Goal: Task Accomplishment & Management: Manage account settings

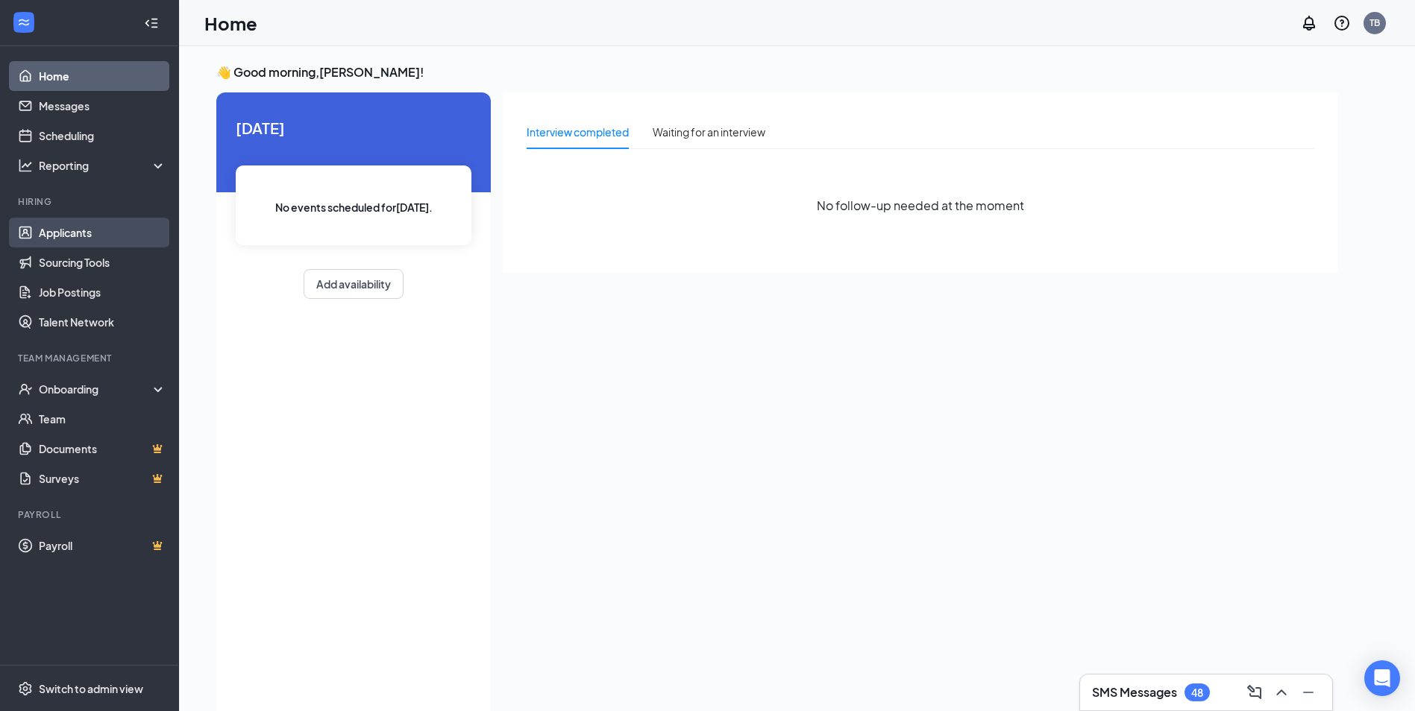
click at [83, 233] on link "Applicants" at bounding box center [103, 233] width 128 height 30
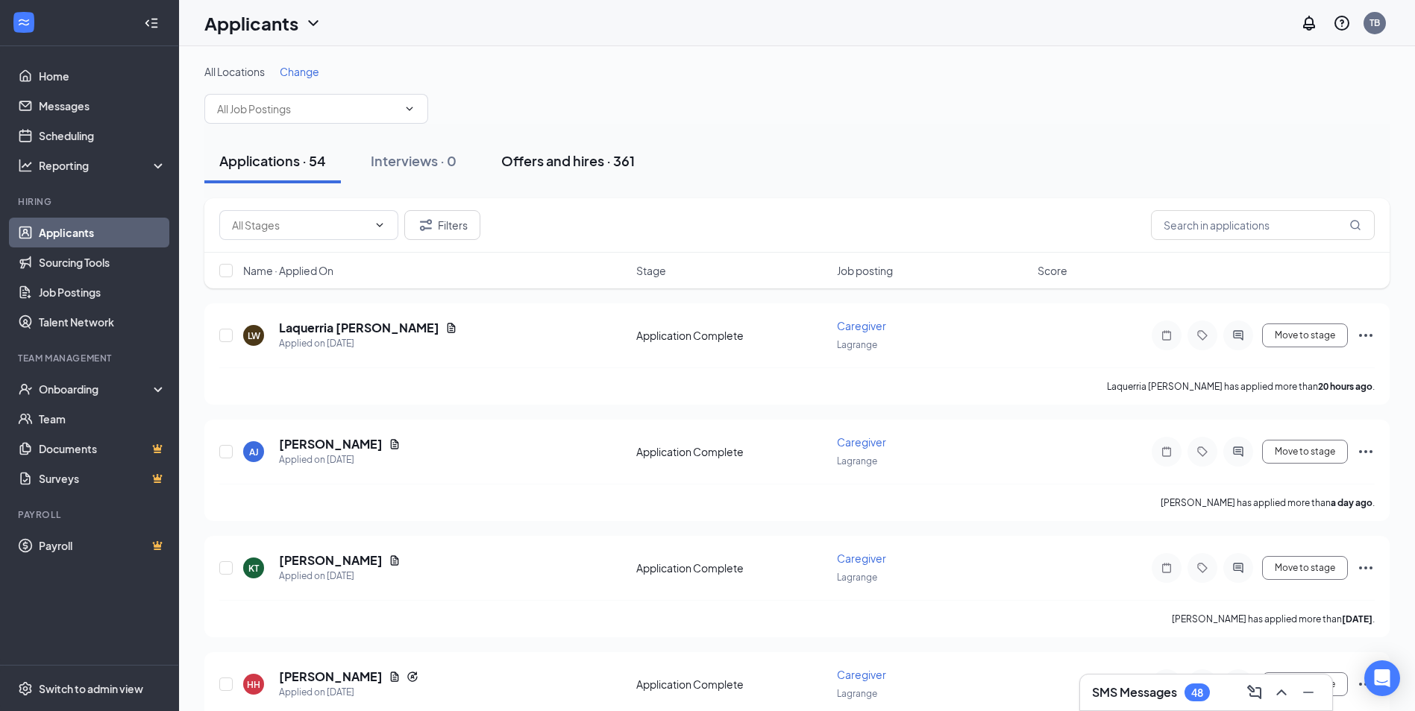
click at [572, 166] on div "Offers and hires · 361" at bounding box center [567, 160] width 133 height 19
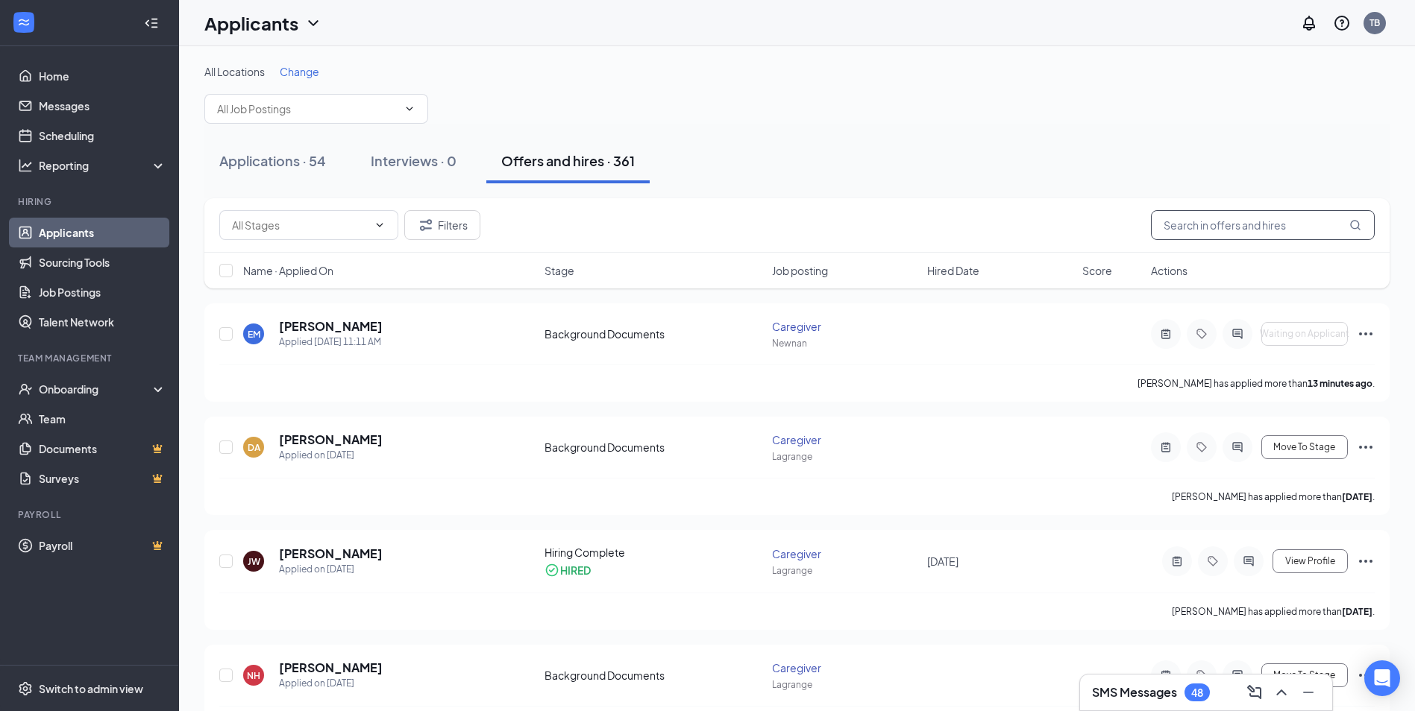
click at [1287, 225] on input "text" at bounding box center [1263, 225] width 224 height 30
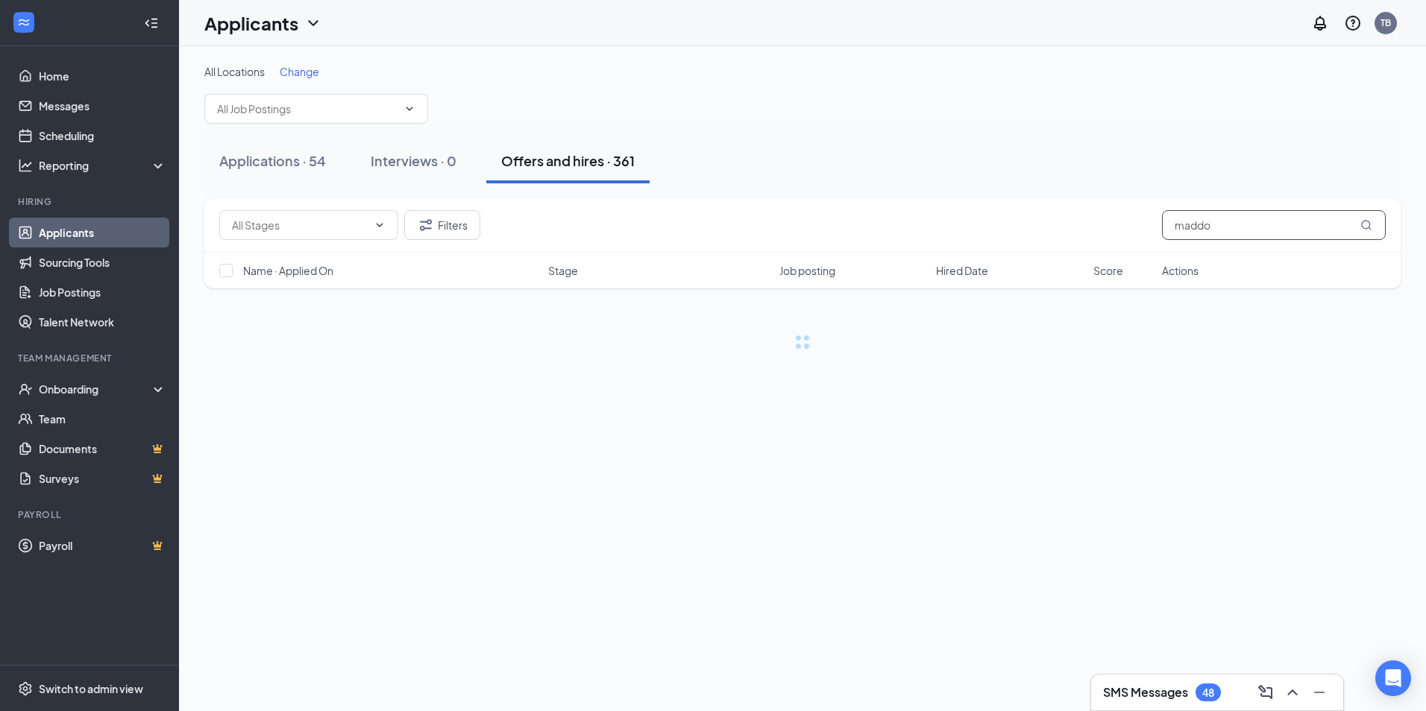
type input "[PERSON_NAME]"
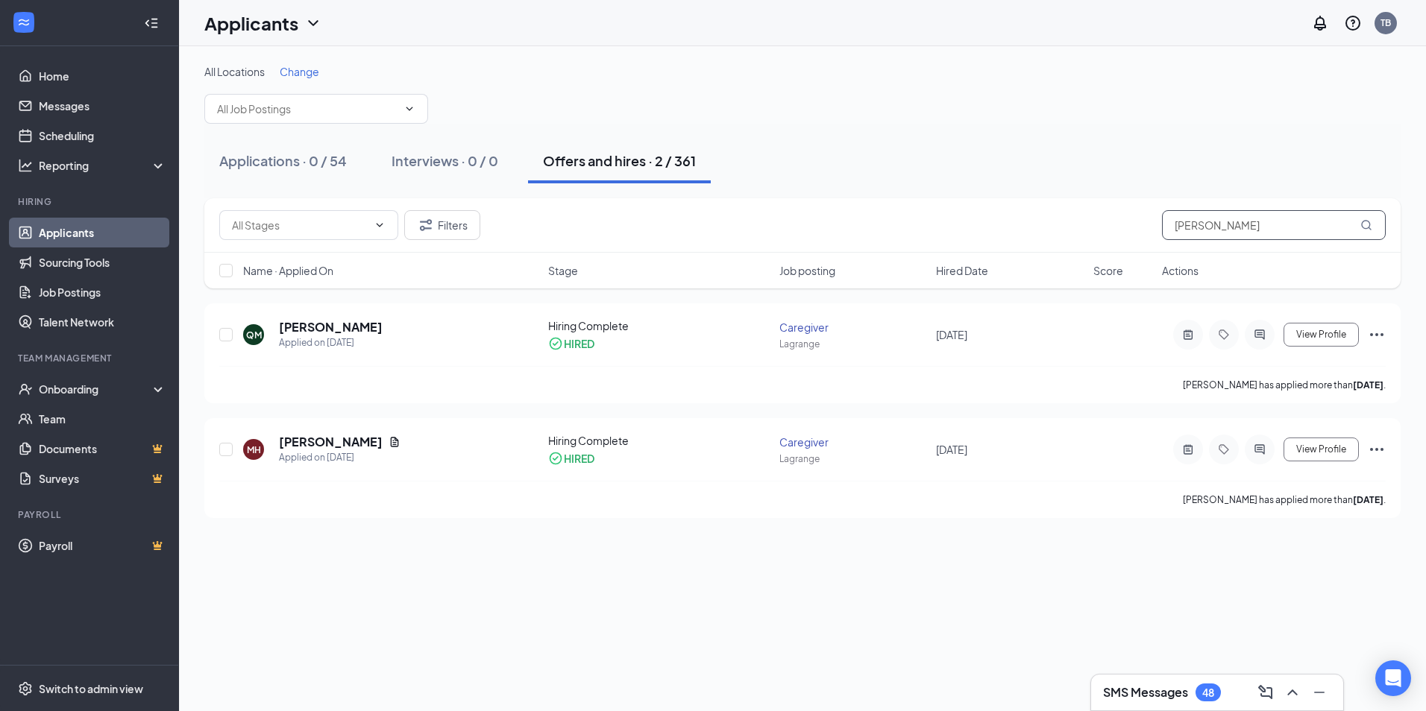
drag, startPoint x: 1228, startPoint y: 227, endPoint x: 1157, endPoint y: 221, distance: 71.8
click at [1157, 221] on div "Filters [PERSON_NAME]" at bounding box center [802, 225] width 1166 height 30
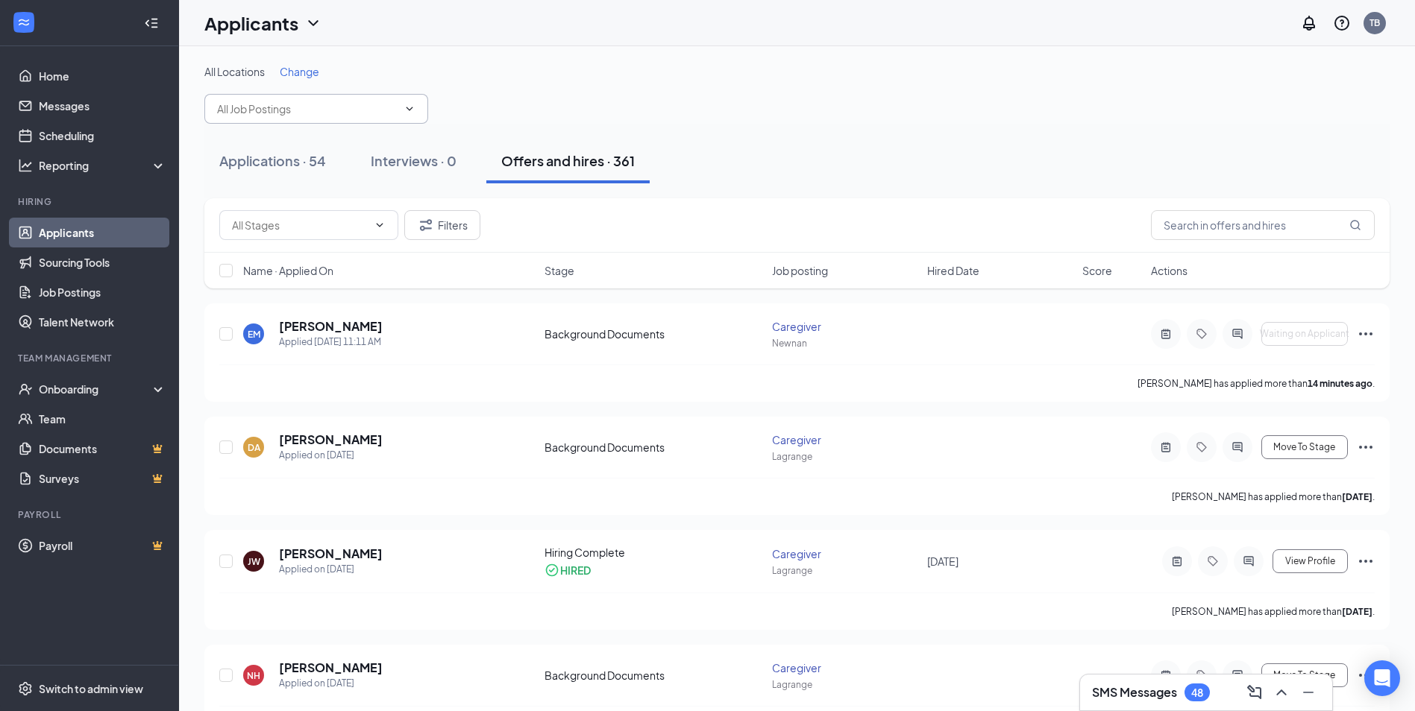
click at [418, 105] on span at bounding box center [316, 109] width 224 height 30
click at [409, 107] on icon "ChevronDown" at bounding box center [409, 109] width 12 height 12
click at [122, 227] on link "Applicants" at bounding box center [103, 233] width 128 height 30
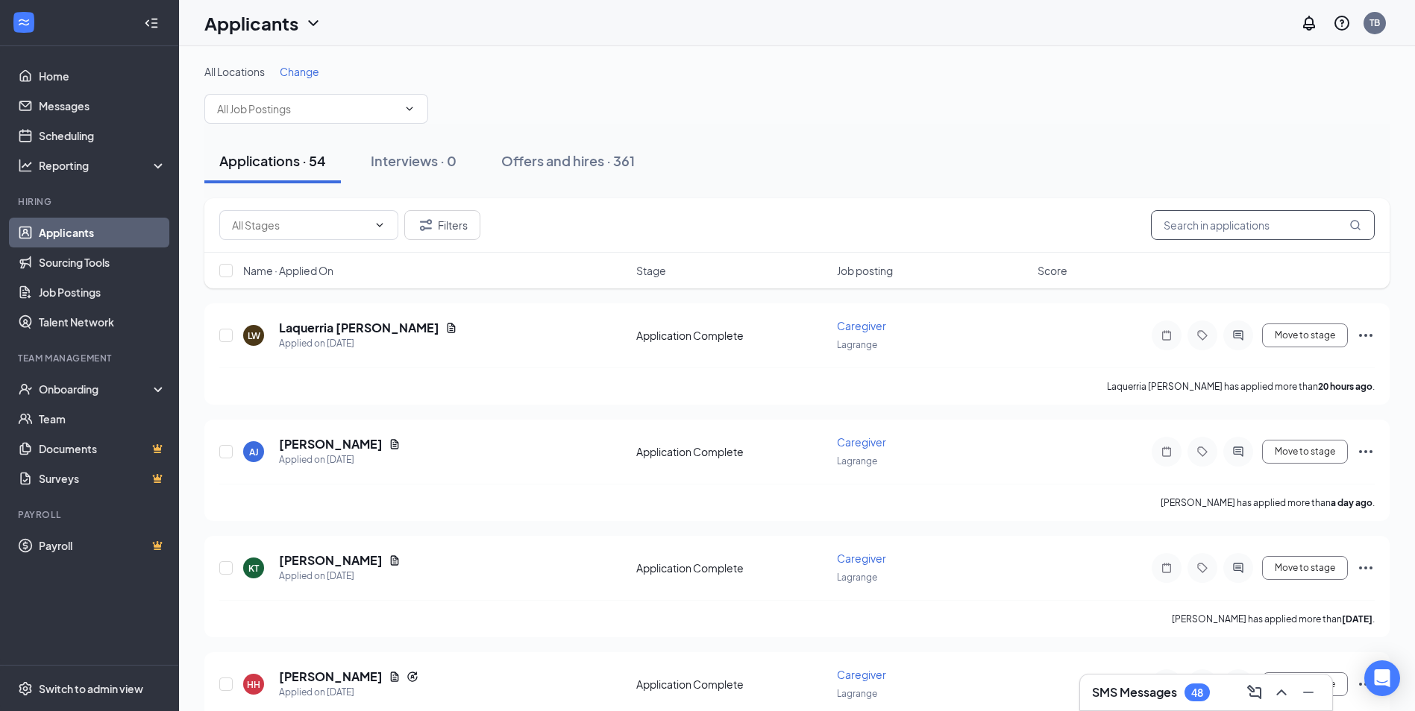
click at [1169, 218] on input "text" at bounding box center [1263, 225] width 224 height 30
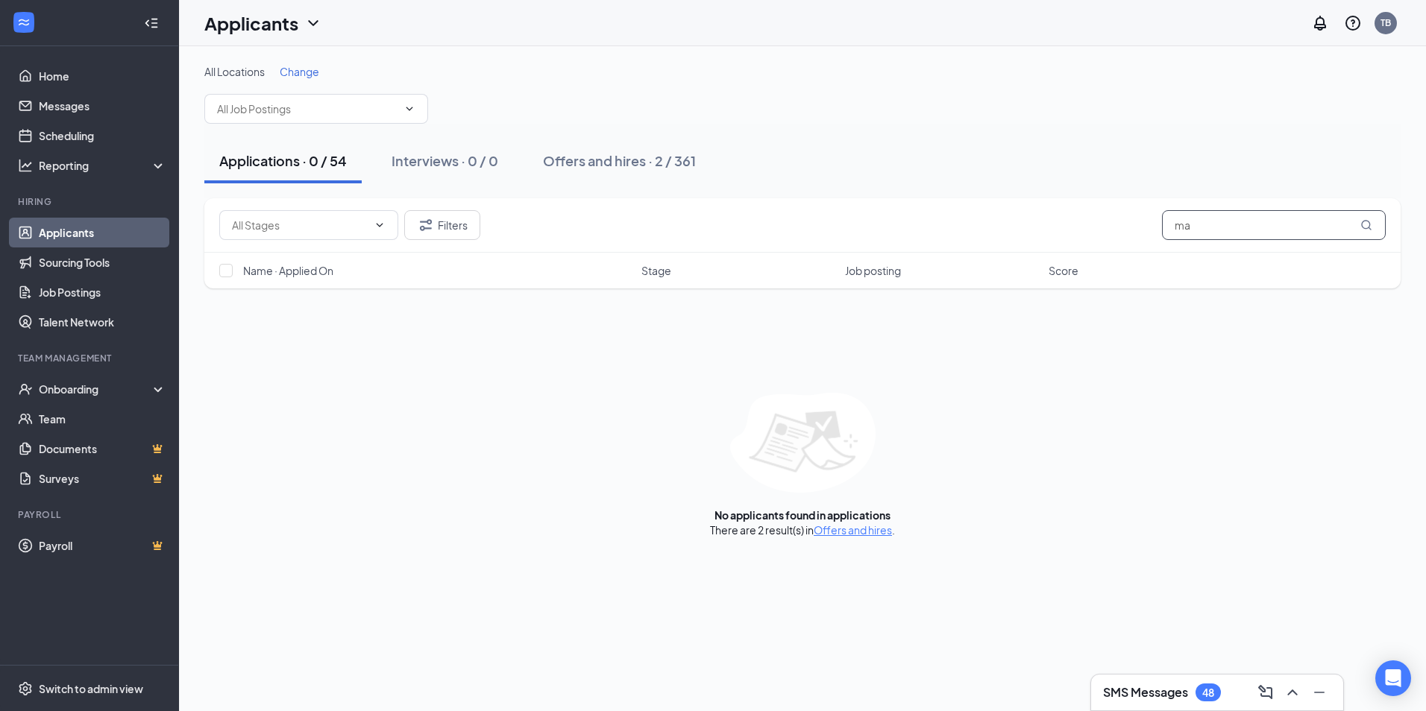
type input "m"
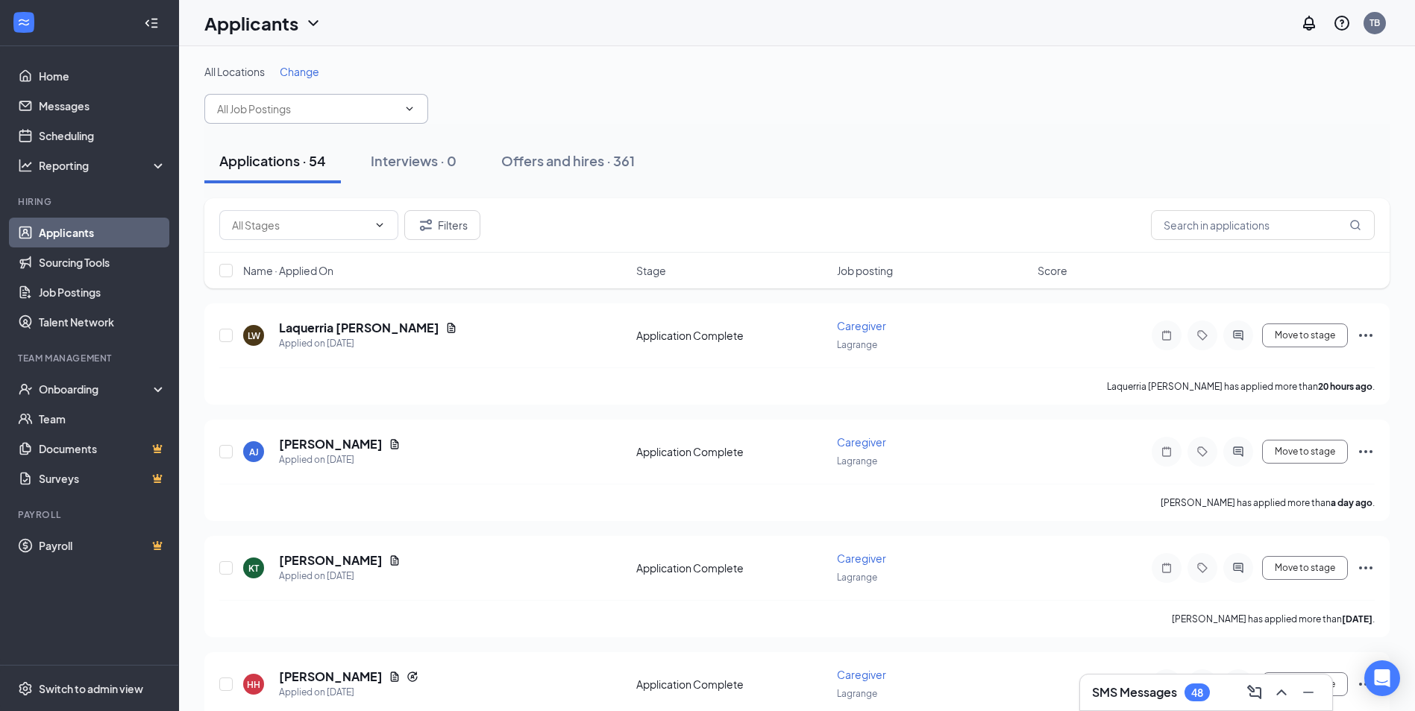
click at [407, 103] on icon "ChevronDown" at bounding box center [409, 109] width 12 height 12
click at [410, 114] on icon "ChevronDown" at bounding box center [409, 109] width 12 height 12
click at [406, 117] on span at bounding box center [316, 109] width 224 height 30
click at [412, 107] on icon "ChevronDown" at bounding box center [409, 109] width 12 height 12
drag, startPoint x: 55, startPoint y: 229, endPoint x: 65, endPoint y: 229, distance: 9.7
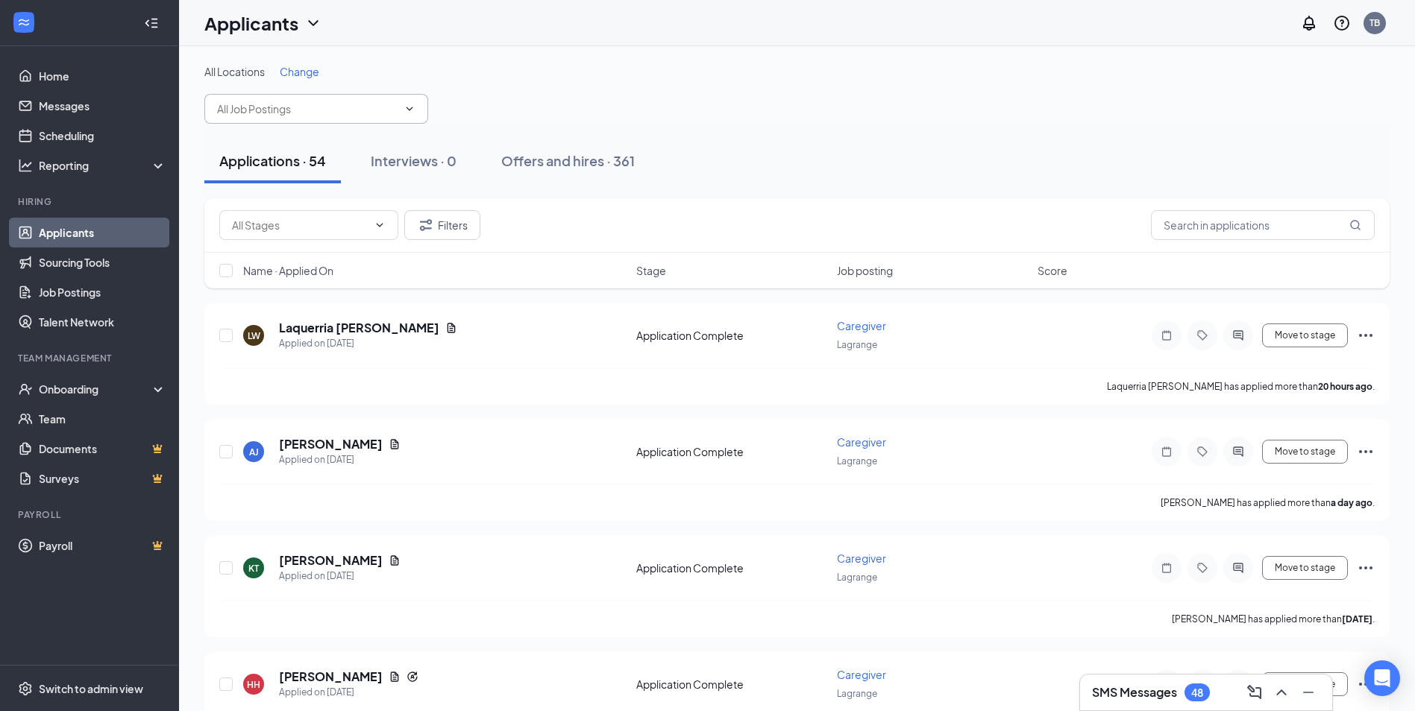
click at [56, 229] on link "Applicants" at bounding box center [103, 233] width 128 height 30
click at [295, 110] on input "text" at bounding box center [307, 109] width 180 height 16
click at [296, 110] on input "text" at bounding box center [307, 109] width 180 height 16
click at [288, 136] on div "Caregiver (Lagrange)" at bounding box center [300, 137] width 142 height 16
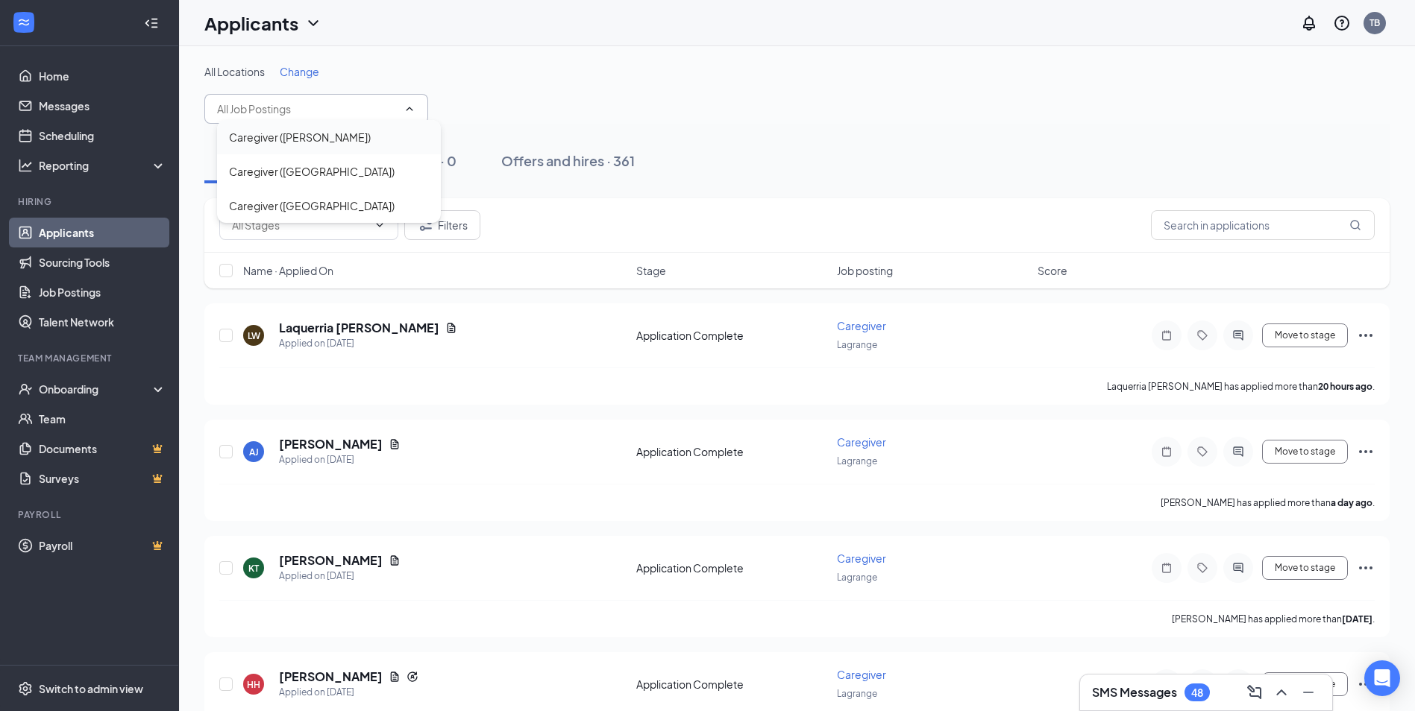
type input "Caregiver (Lagrange)"
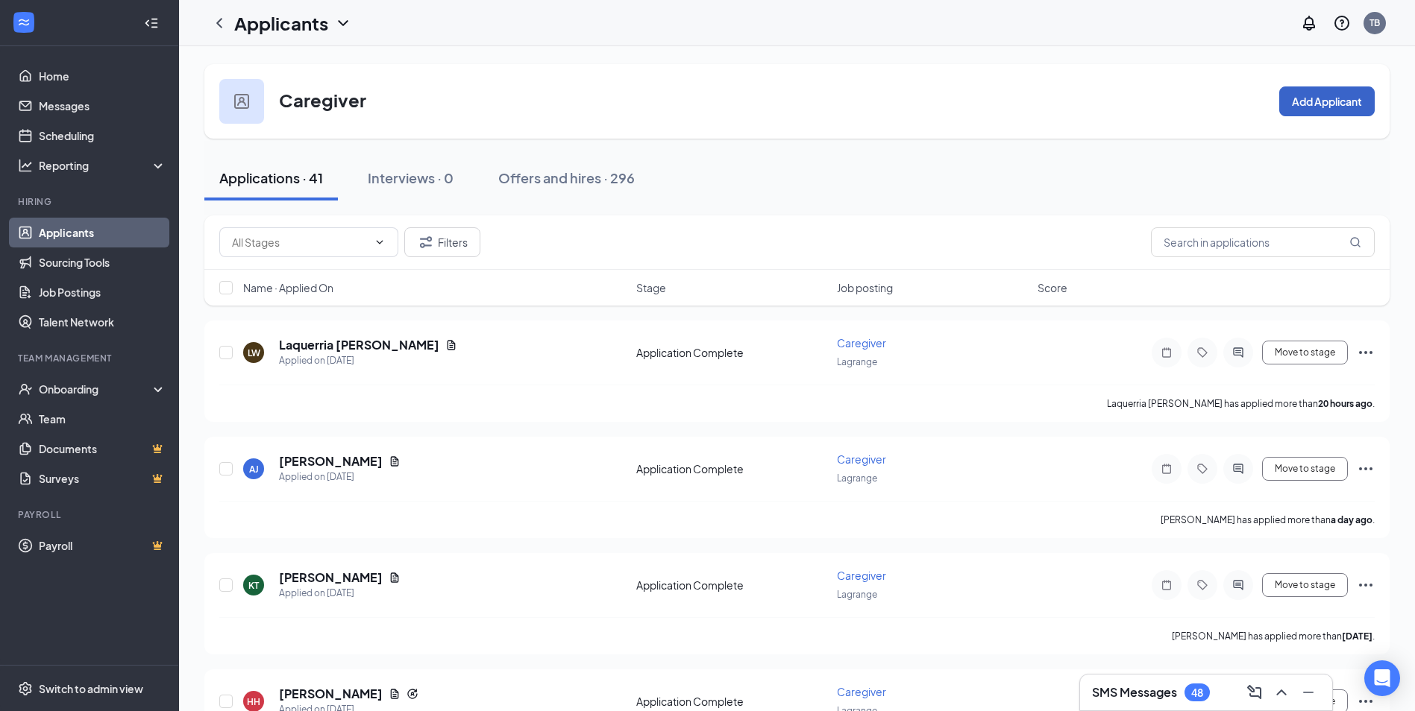
click at [1314, 98] on button "Add Applicant" at bounding box center [1326, 102] width 95 height 30
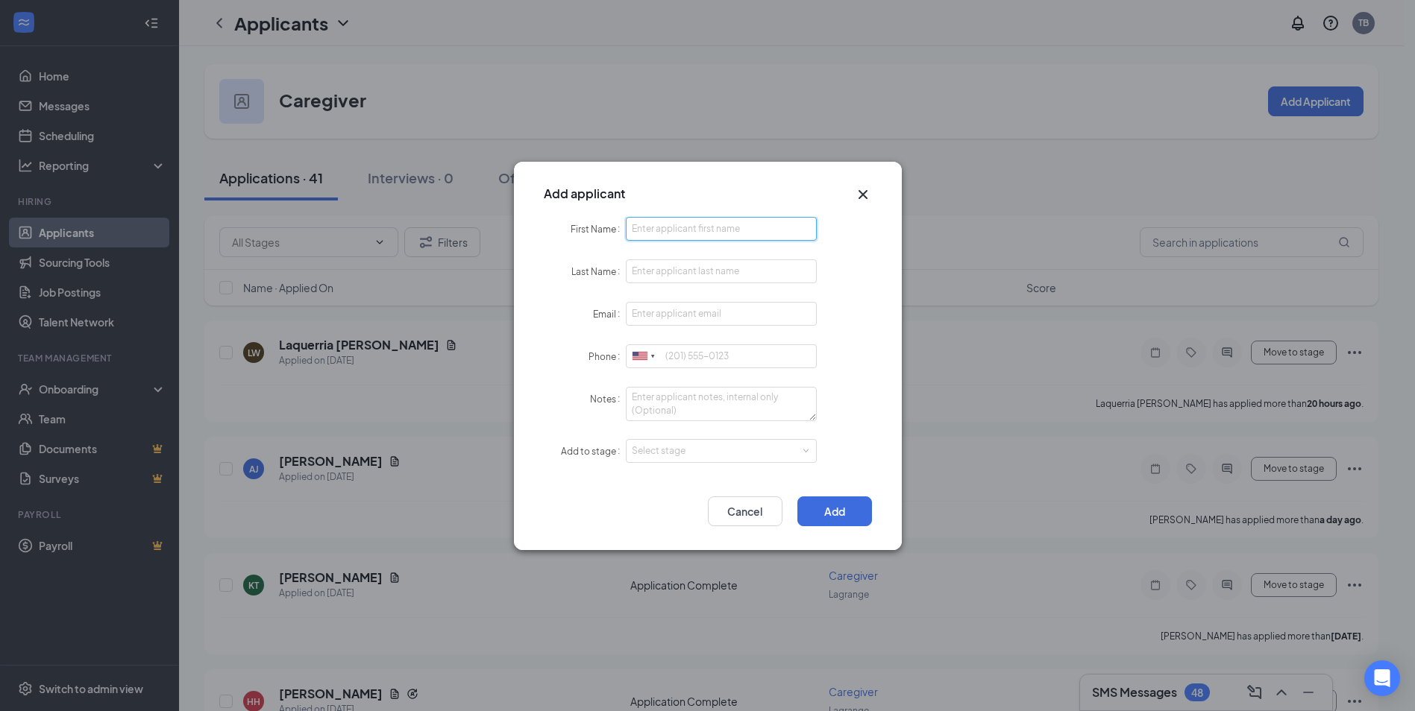
click at [743, 233] on input "First Name" at bounding box center [722, 229] width 192 height 24
type input "Victoria"
click at [711, 277] on input "Last Name" at bounding box center [722, 272] width 192 height 24
type input "[PERSON_NAME]"
click at [726, 322] on input "Email" at bounding box center [722, 314] width 192 height 24
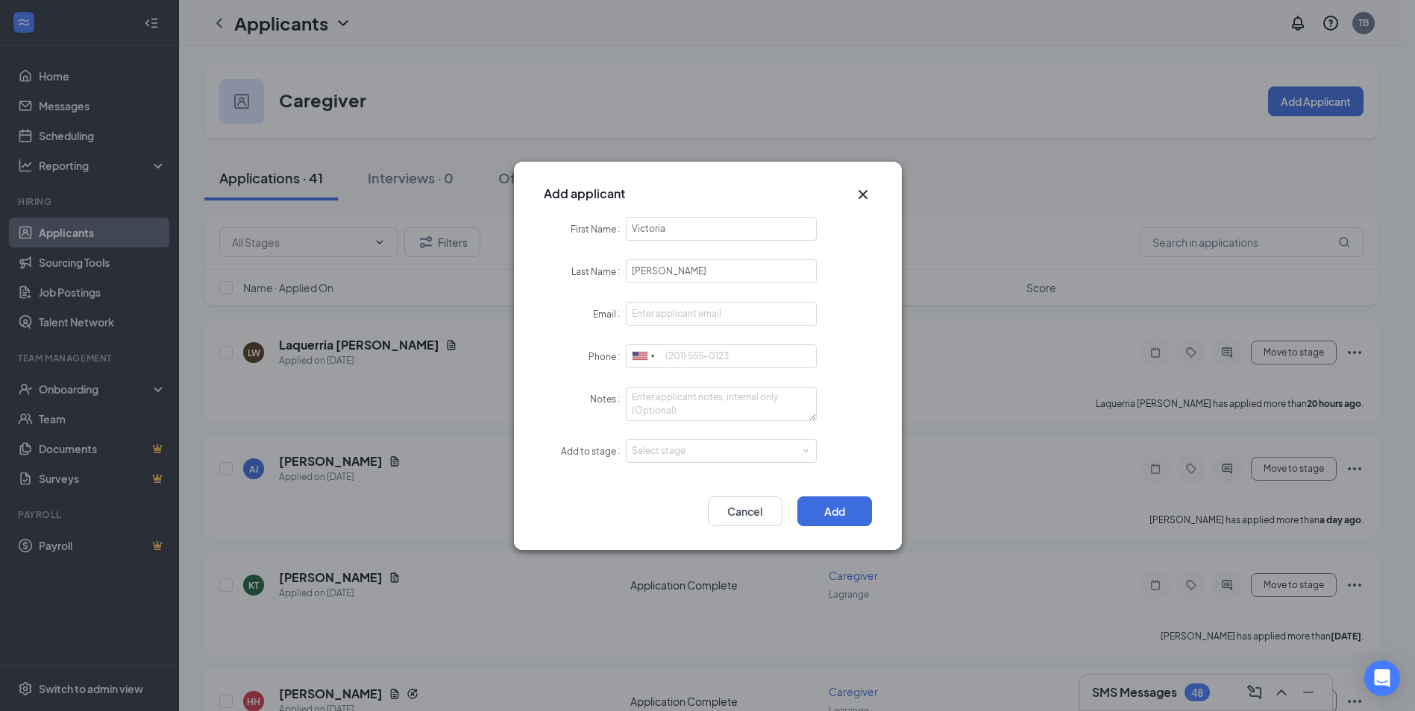
click at [861, 192] on icon "Cross" at bounding box center [863, 195] width 18 height 18
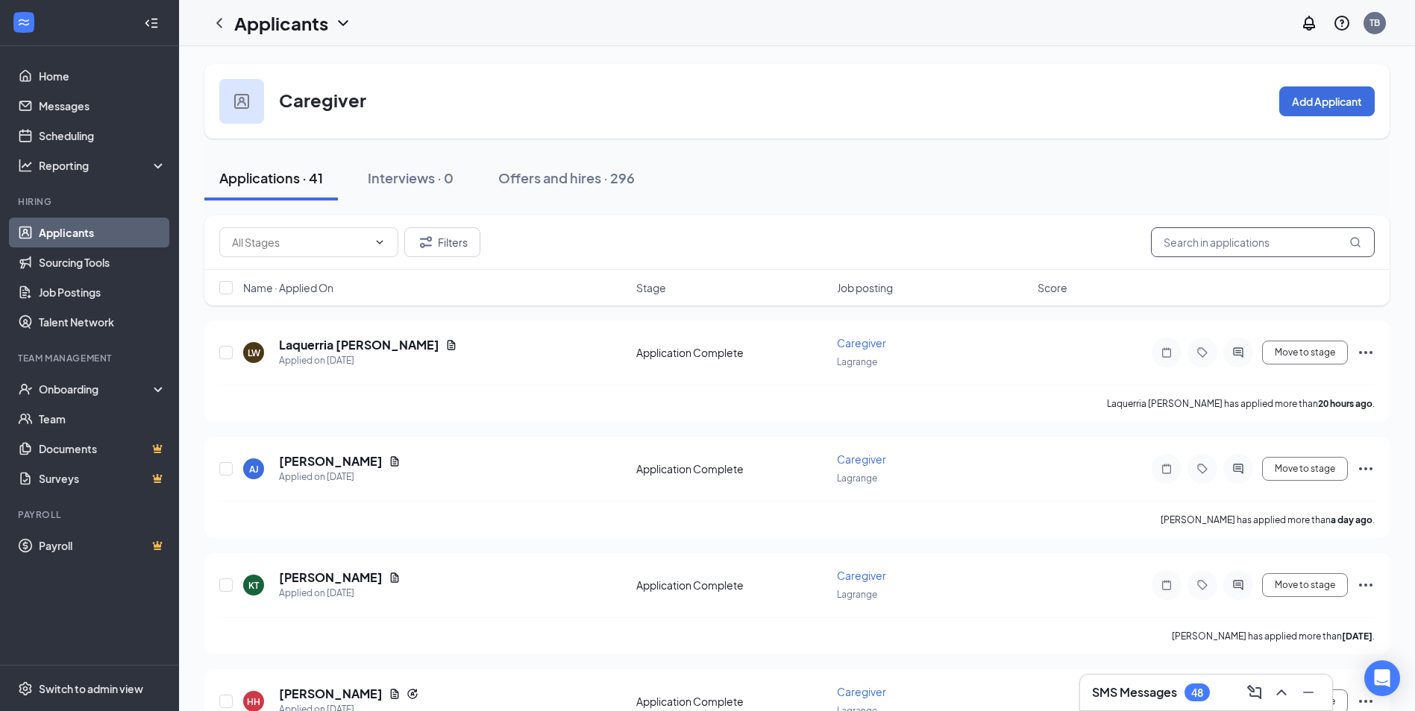
click at [1242, 248] on input "text" at bounding box center [1263, 242] width 224 height 30
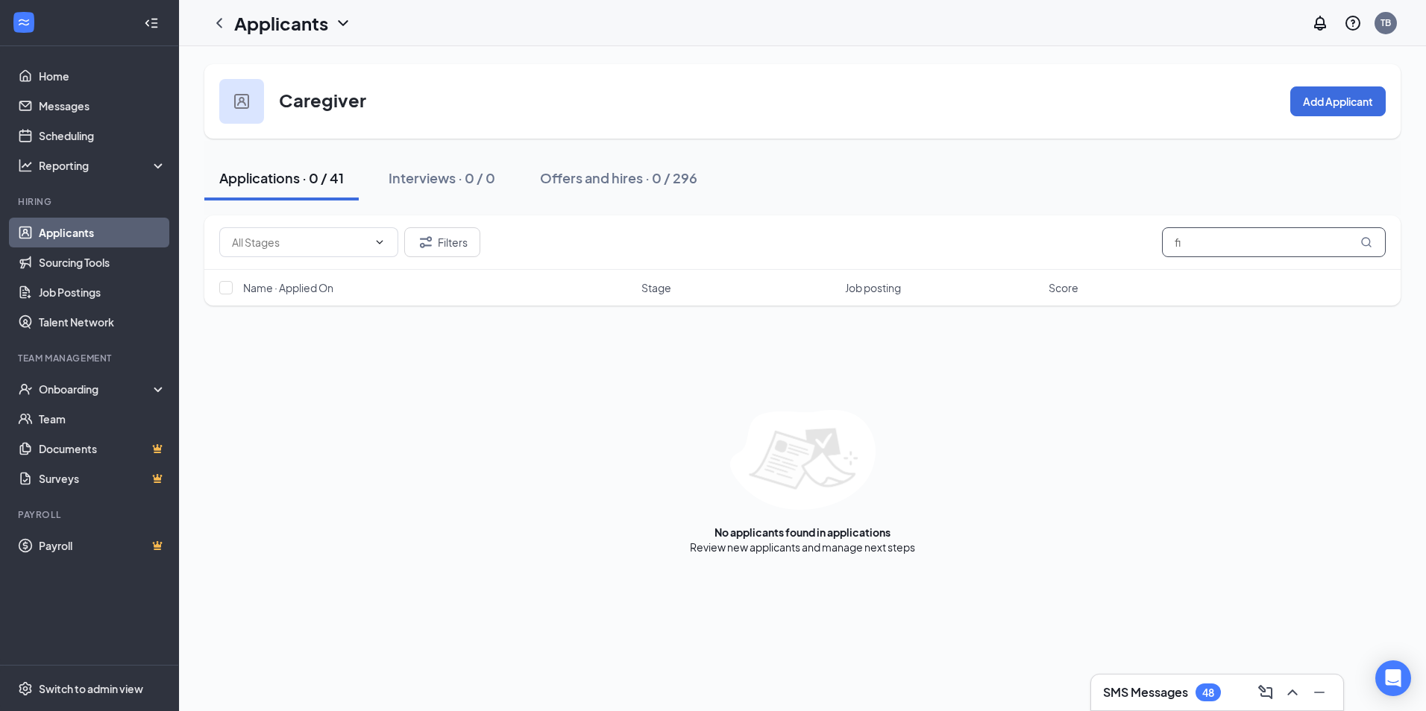
type input "f"
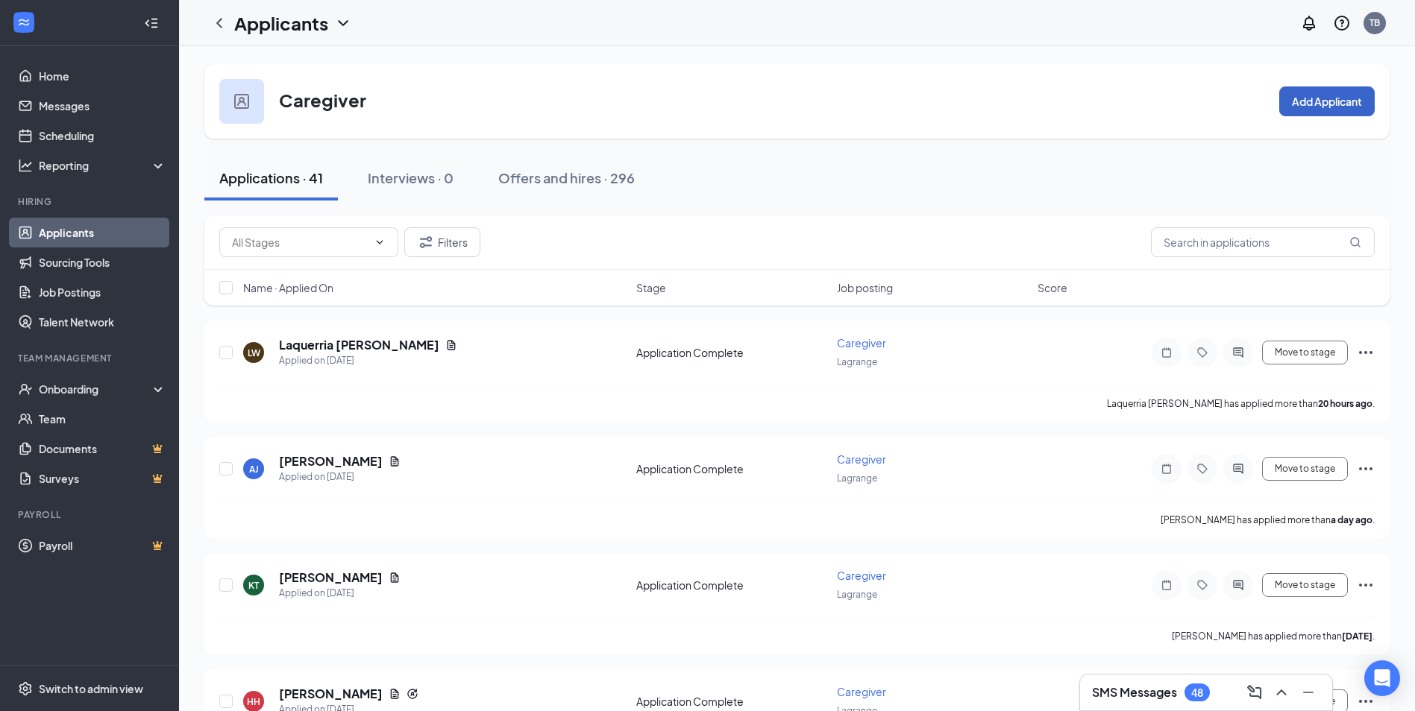
click at [1297, 110] on button "Add Applicant" at bounding box center [1326, 102] width 95 height 30
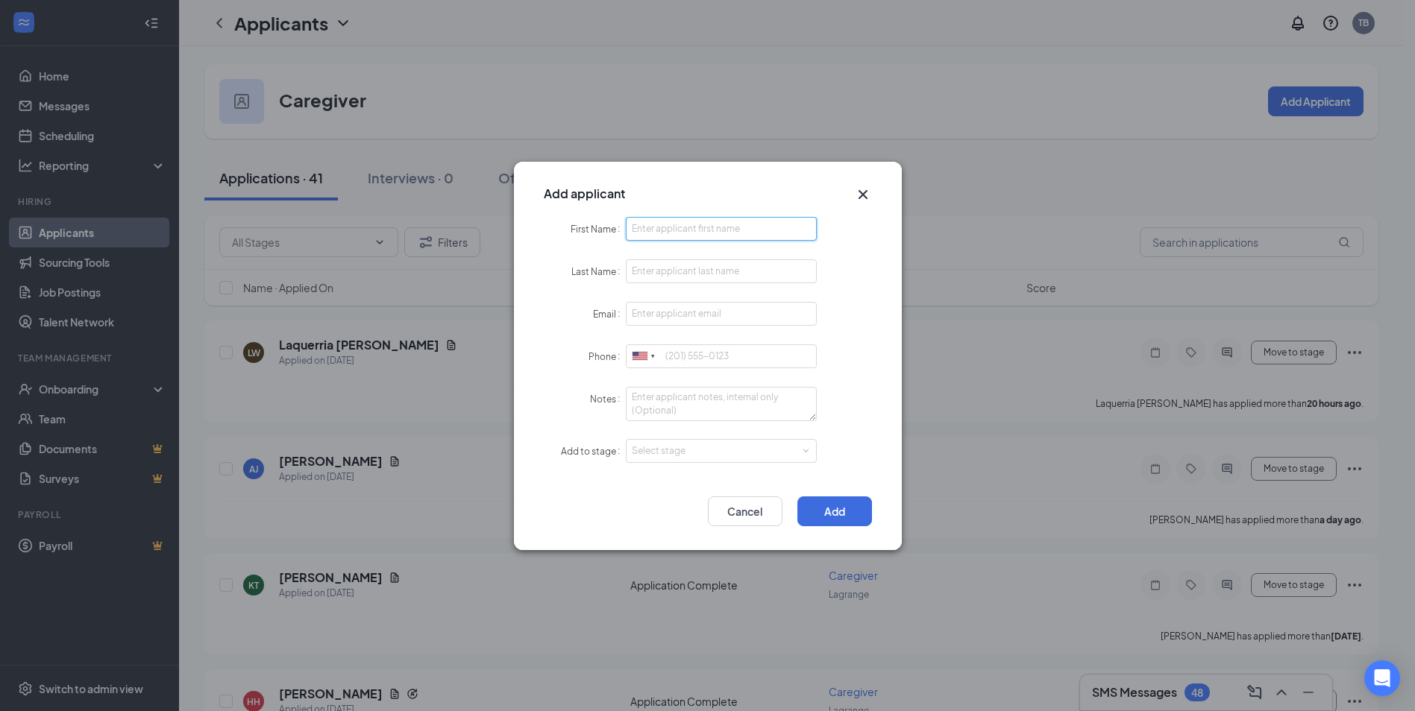
click at [789, 221] on input "First Name" at bounding box center [722, 229] width 192 height 24
type input "Victoria"
type input "[PERSON_NAME]"
click at [667, 312] on input "Email" at bounding box center [722, 314] width 192 height 24
type input "[EMAIL_ADDRESS][DOMAIN_NAME]"
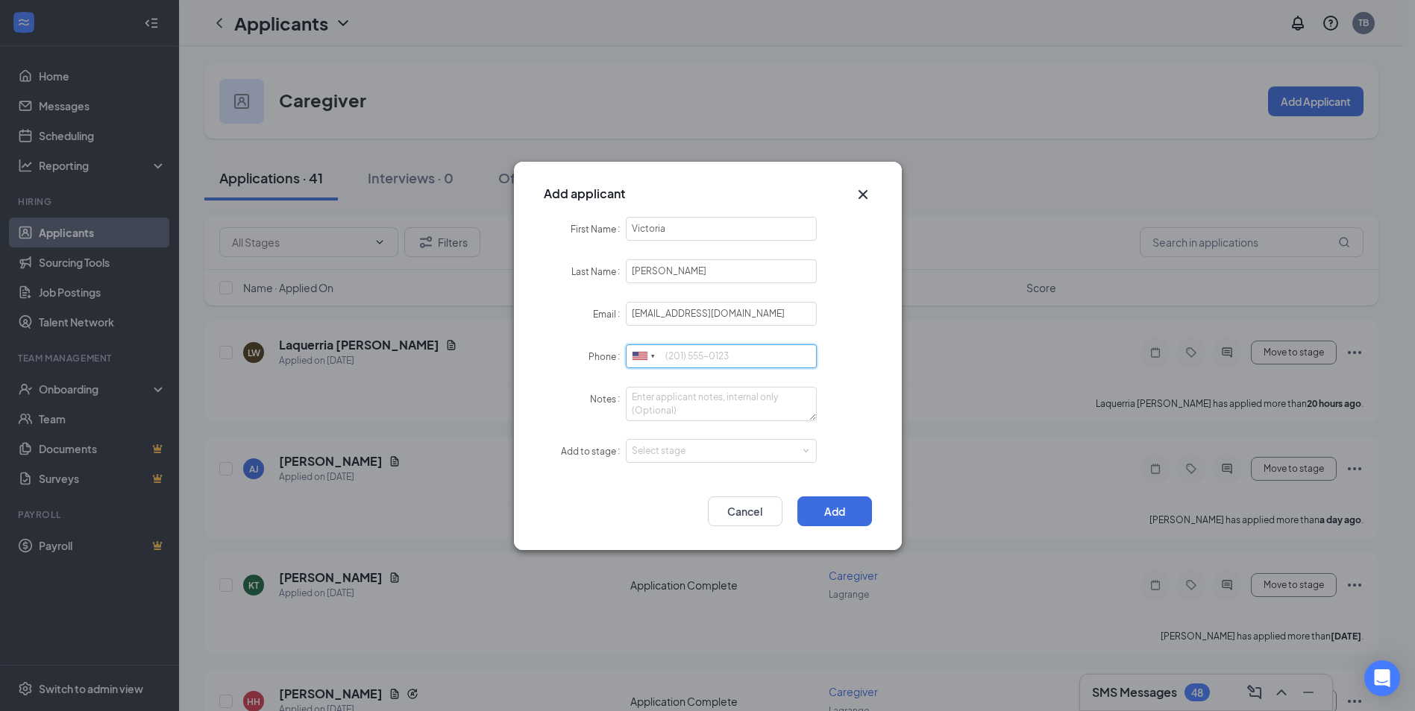
click at [708, 353] on input "Phone" at bounding box center [722, 357] width 192 height 24
type input "7"
type input "2562018235"
click at [711, 396] on textarea "Notes" at bounding box center [722, 404] width 192 height 34
click at [800, 450] on div "Select stage" at bounding box center [718, 451] width 173 height 15
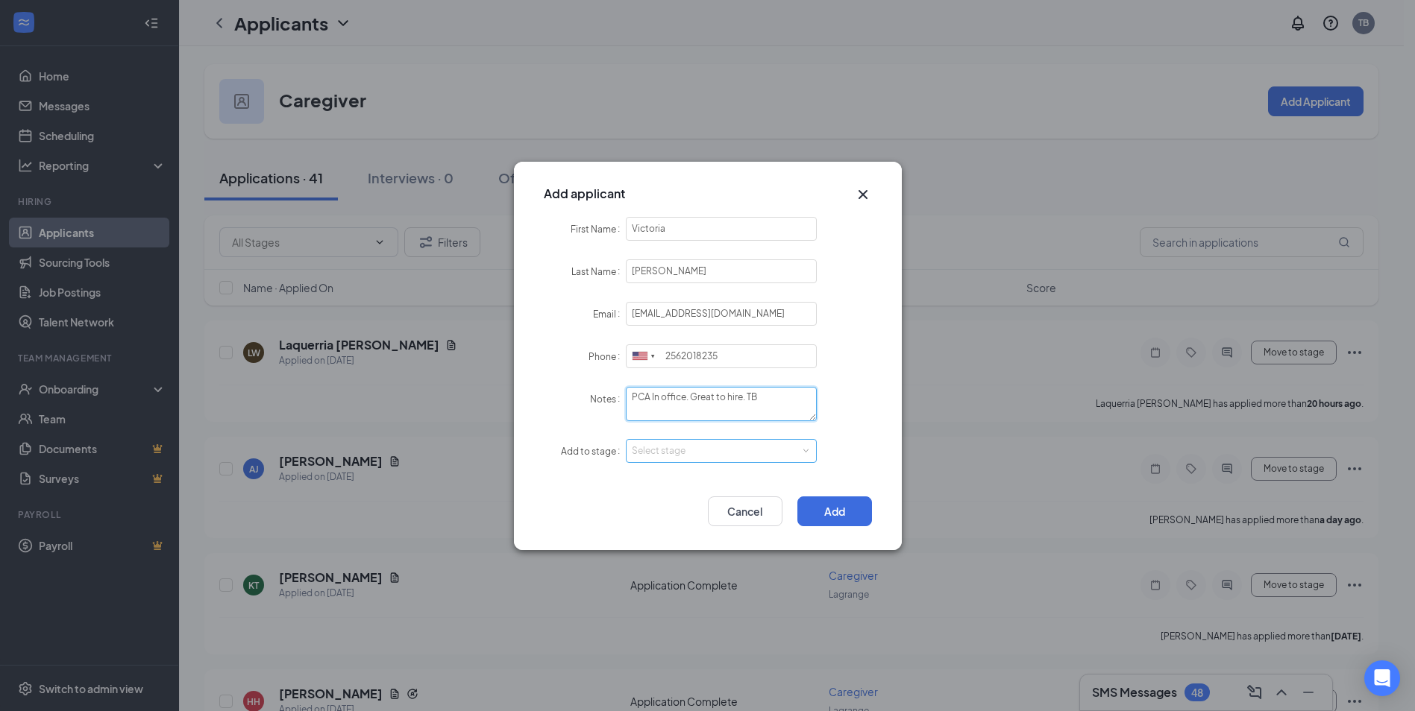
type textarea "PCA In office. Great to hire. TB"
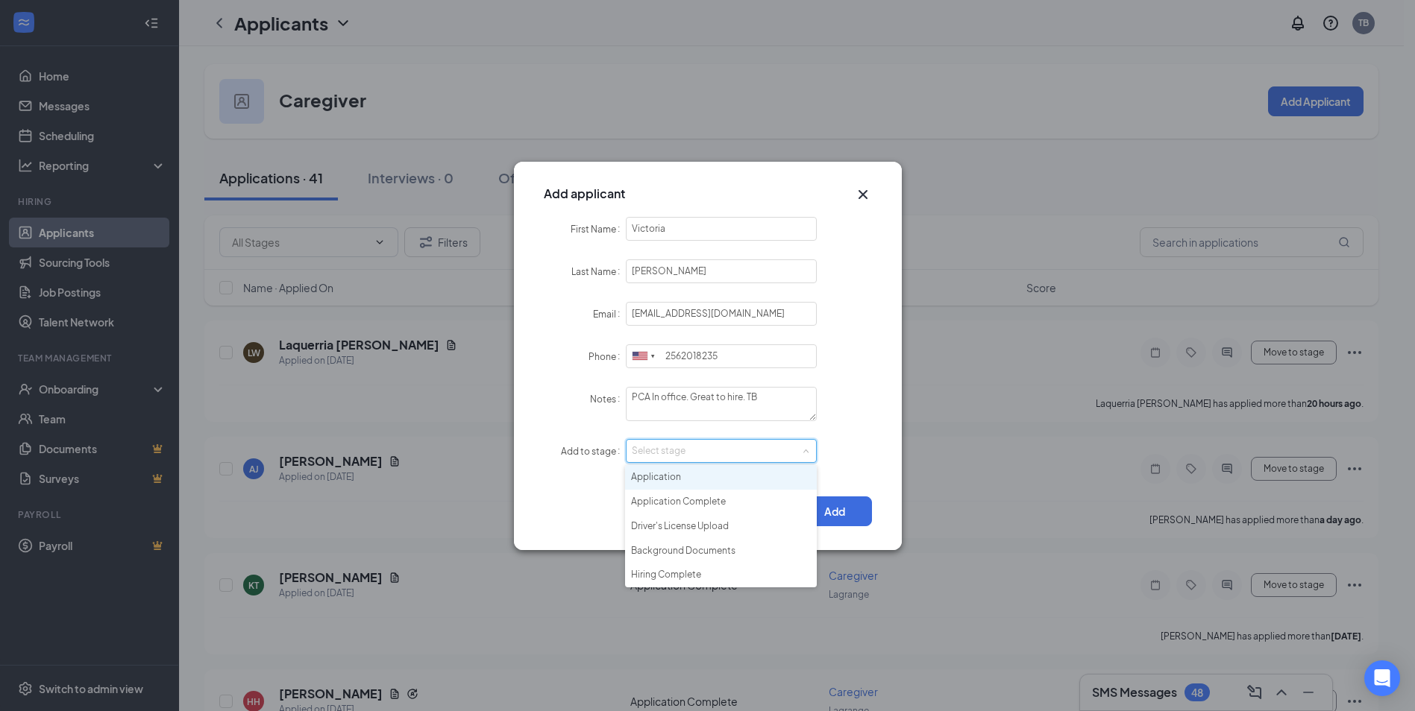
drag, startPoint x: 717, startPoint y: 477, endPoint x: 733, endPoint y: 476, distance: 16.4
click at [717, 476] on li "Application" at bounding box center [721, 477] width 192 height 25
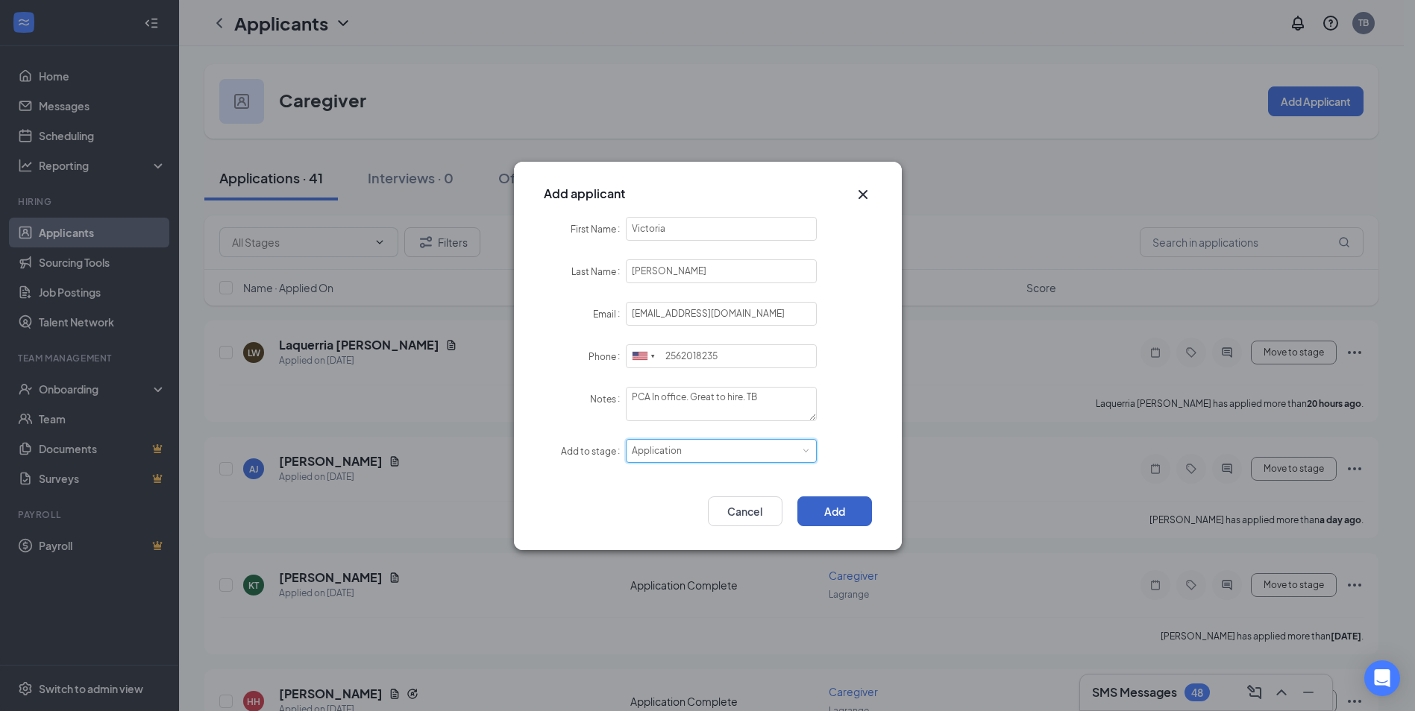
click at [837, 510] on button "Add" at bounding box center [834, 512] width 75 height 30
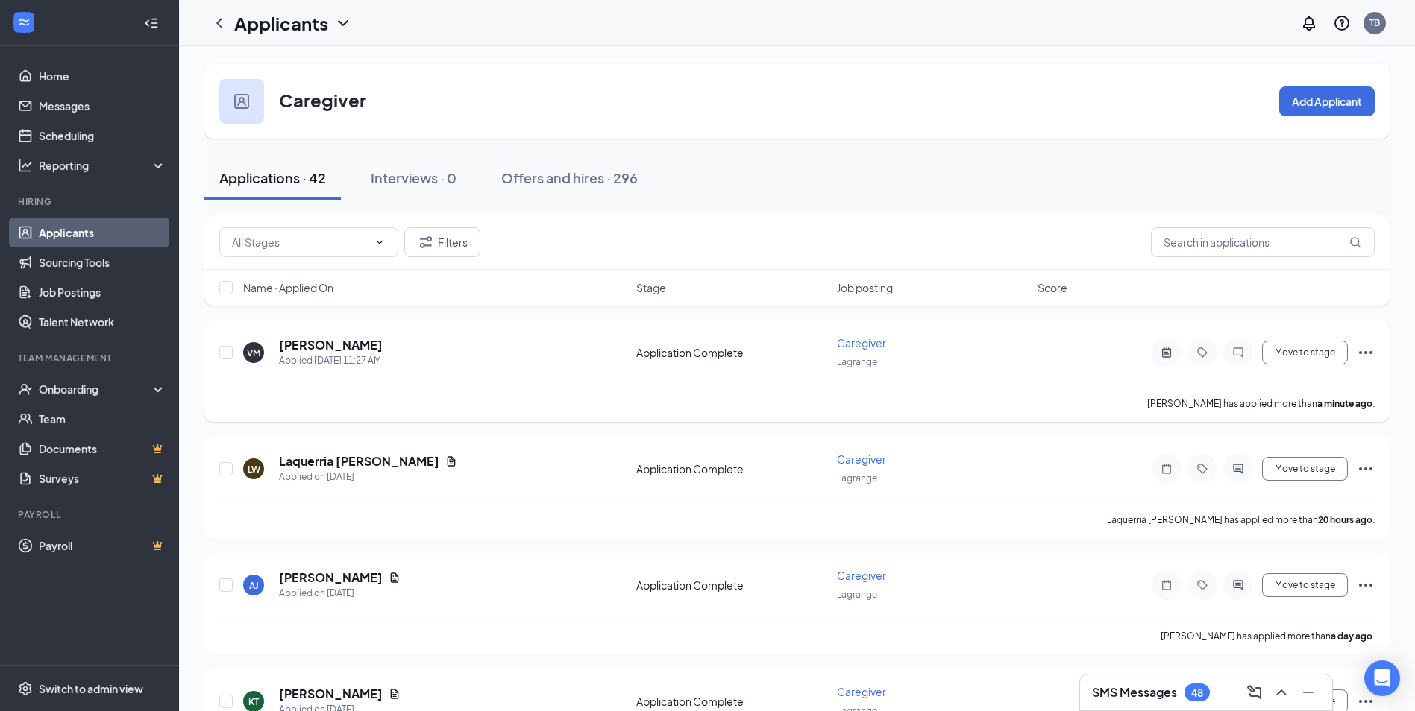
click at [1359, 348] on icon "Ellipses" at bounding box center [1365, 353] width 18 height 18
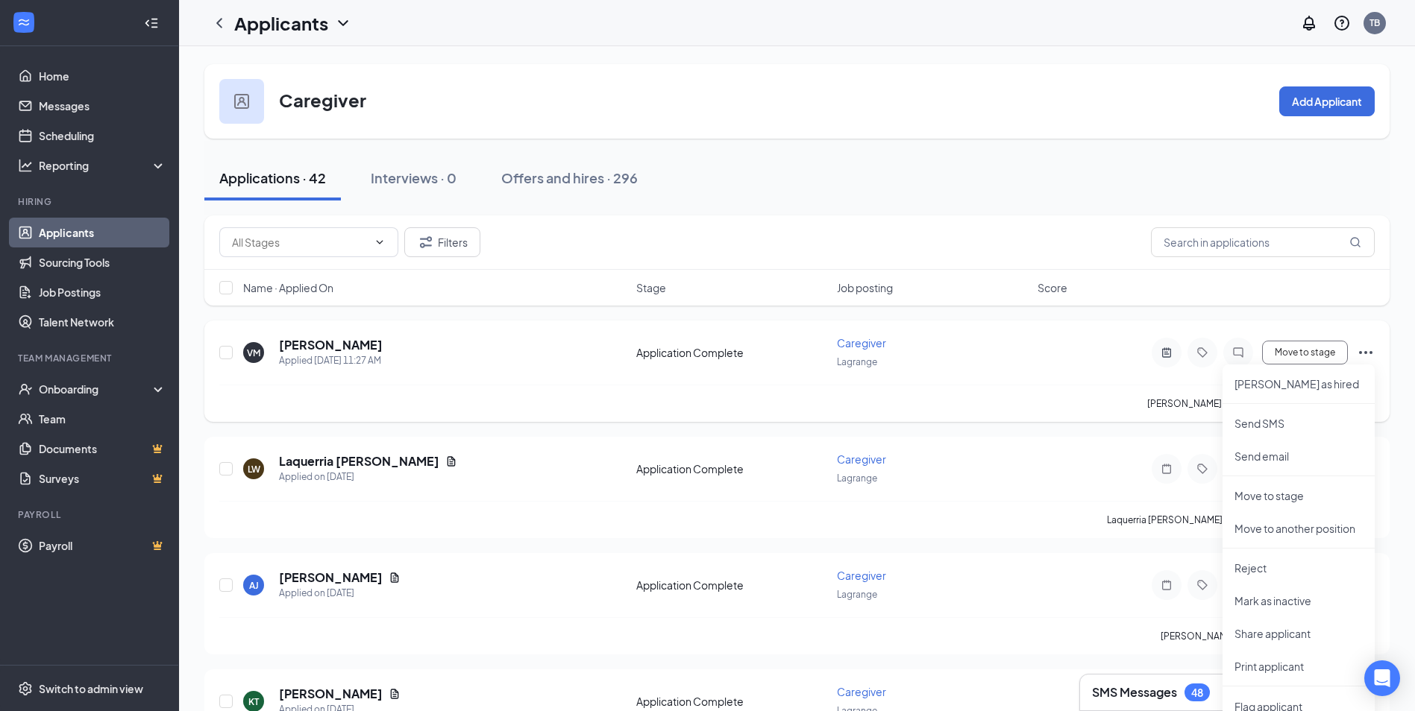
click at [969, 388] on div "Victoria Maddox has applied more than a minute ago ." at bounding box center [796, 403] width 1155 height 37
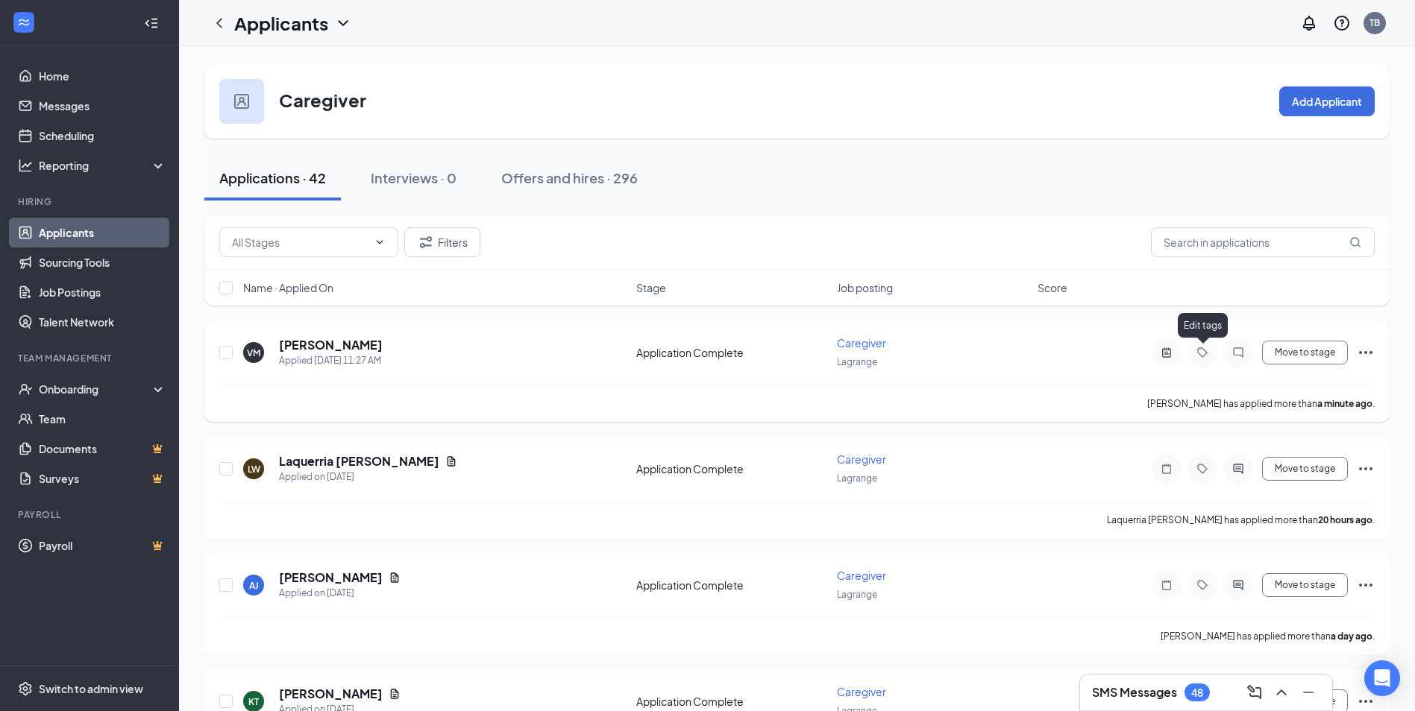
click at [1204, 351] on icon "Tag" at bounding box center [1202, 353] width 18 height 12
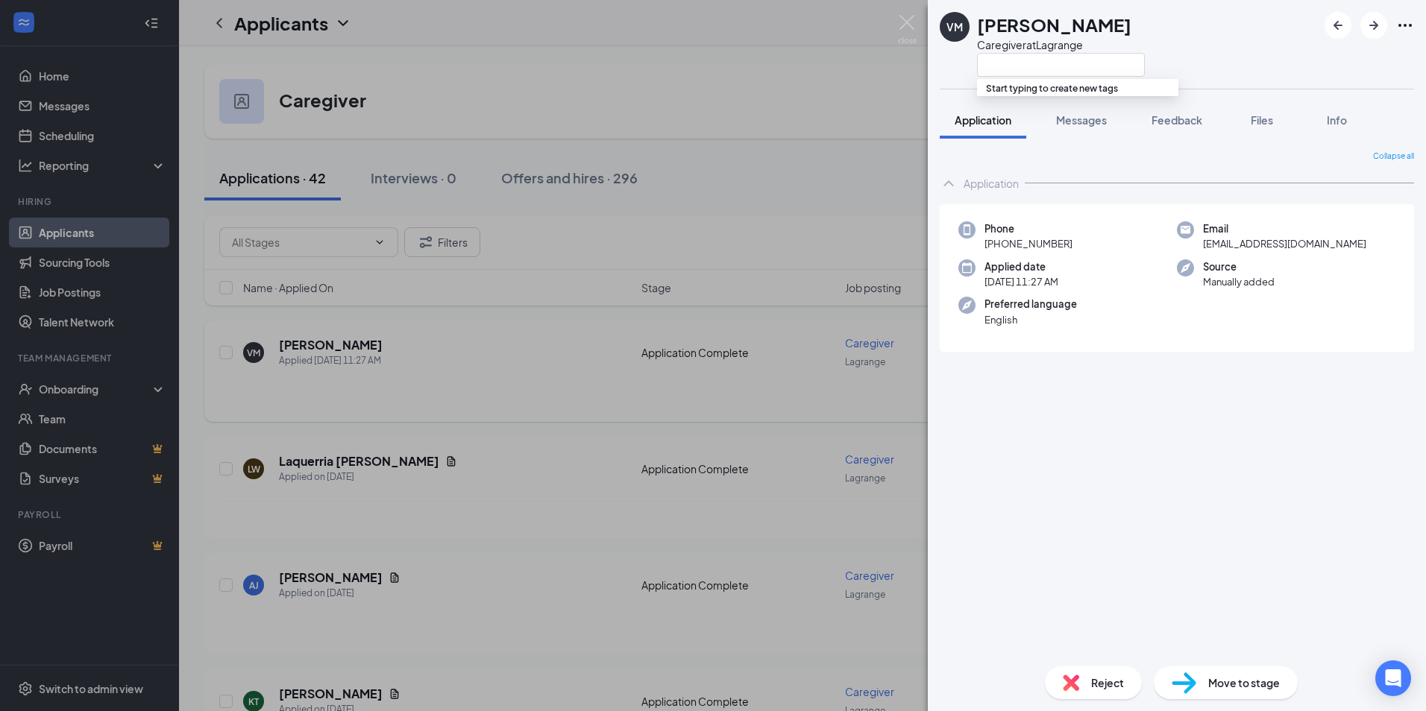
click at [692, 419] on div "VM Victoria Maddox Caregiver at Lagrange Application Messages Feedback Files In…" at bounding box center [713, 355] width 1426 height 711
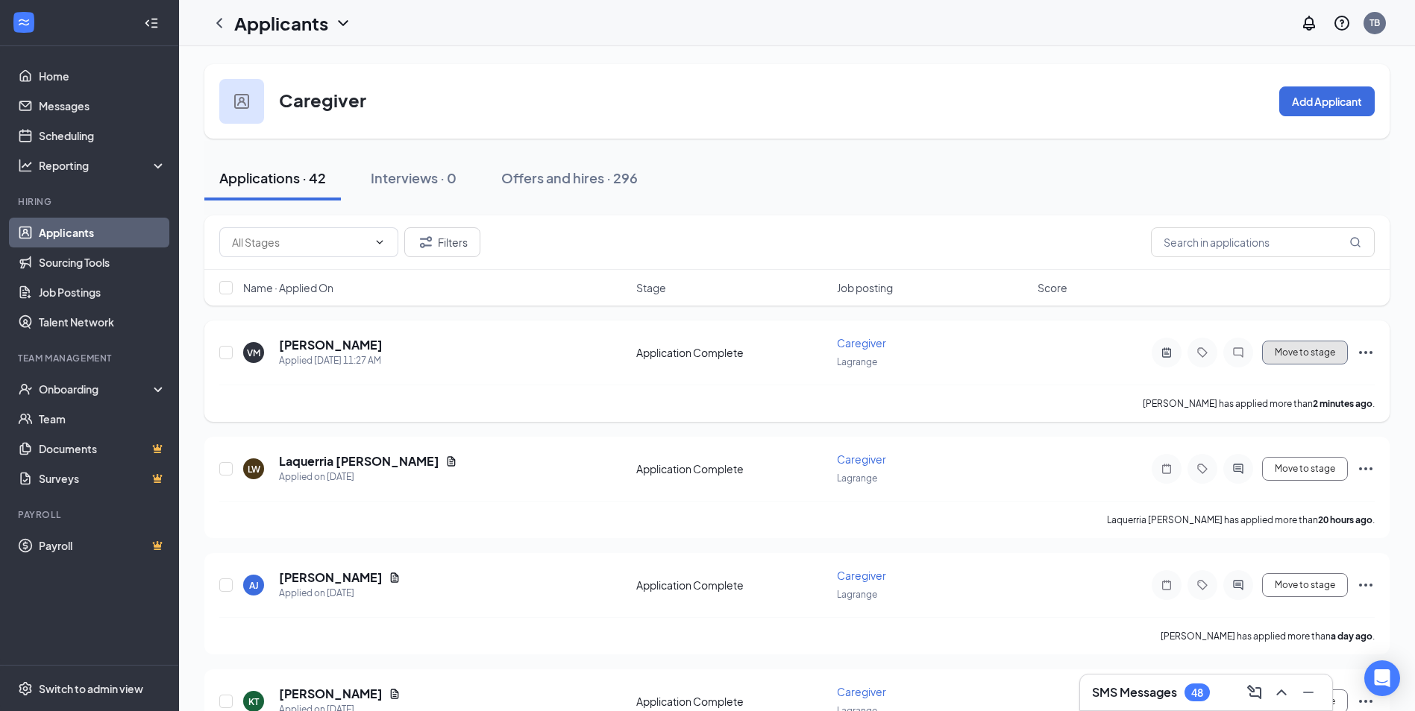
click at [1329, 350] on button "Move to stage" at bounding box center [1305, 353] width 86 height 24
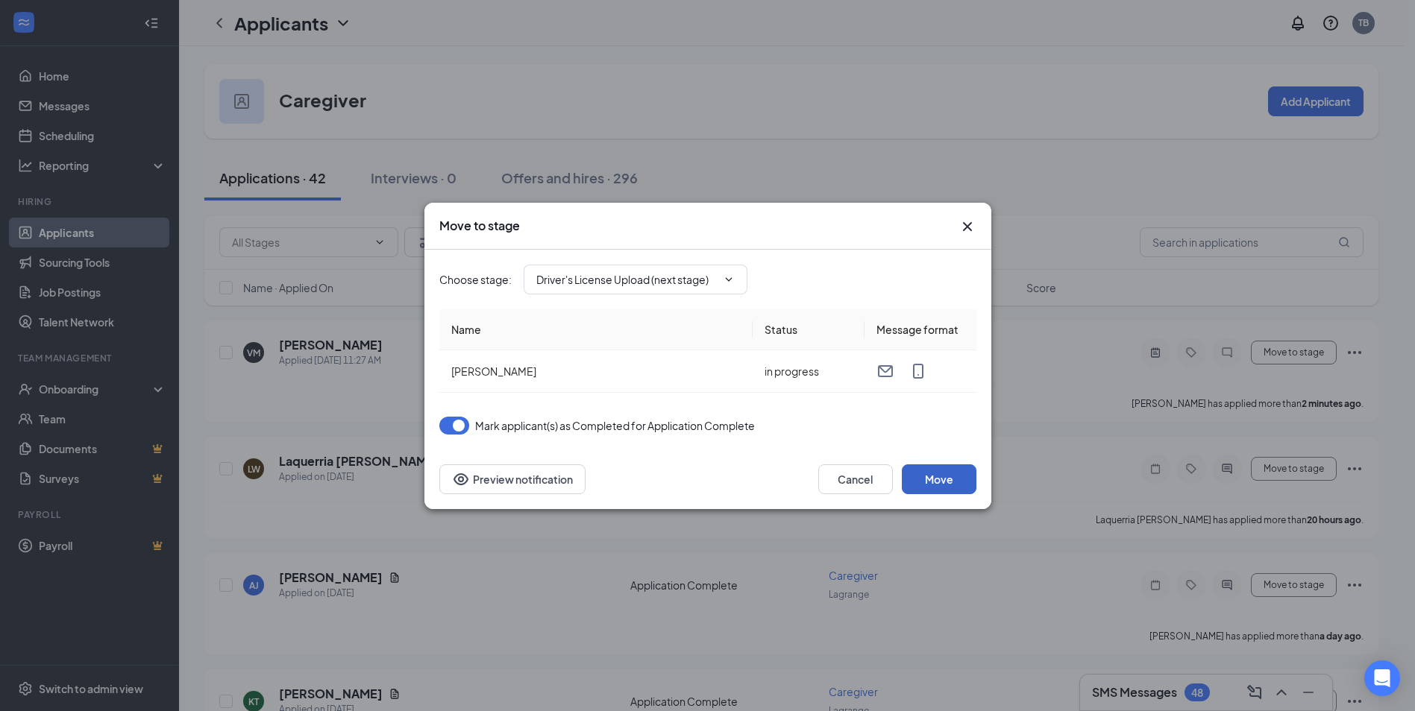
click at [927, 485] on button "Move" at bounding box center [939, 480] width 75 height 30
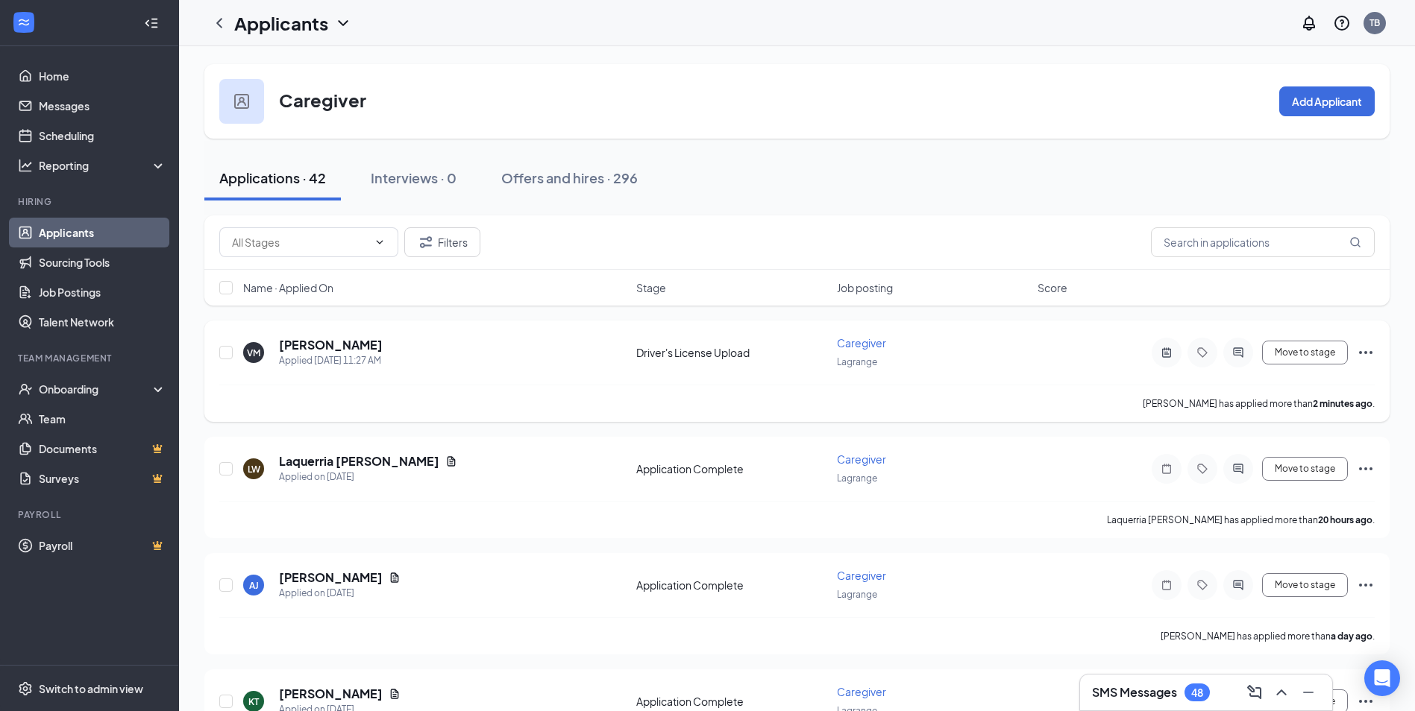
click at [1362, 345] on icon "Ellipses" at bounding box center [1365, 353] width 18 height 18
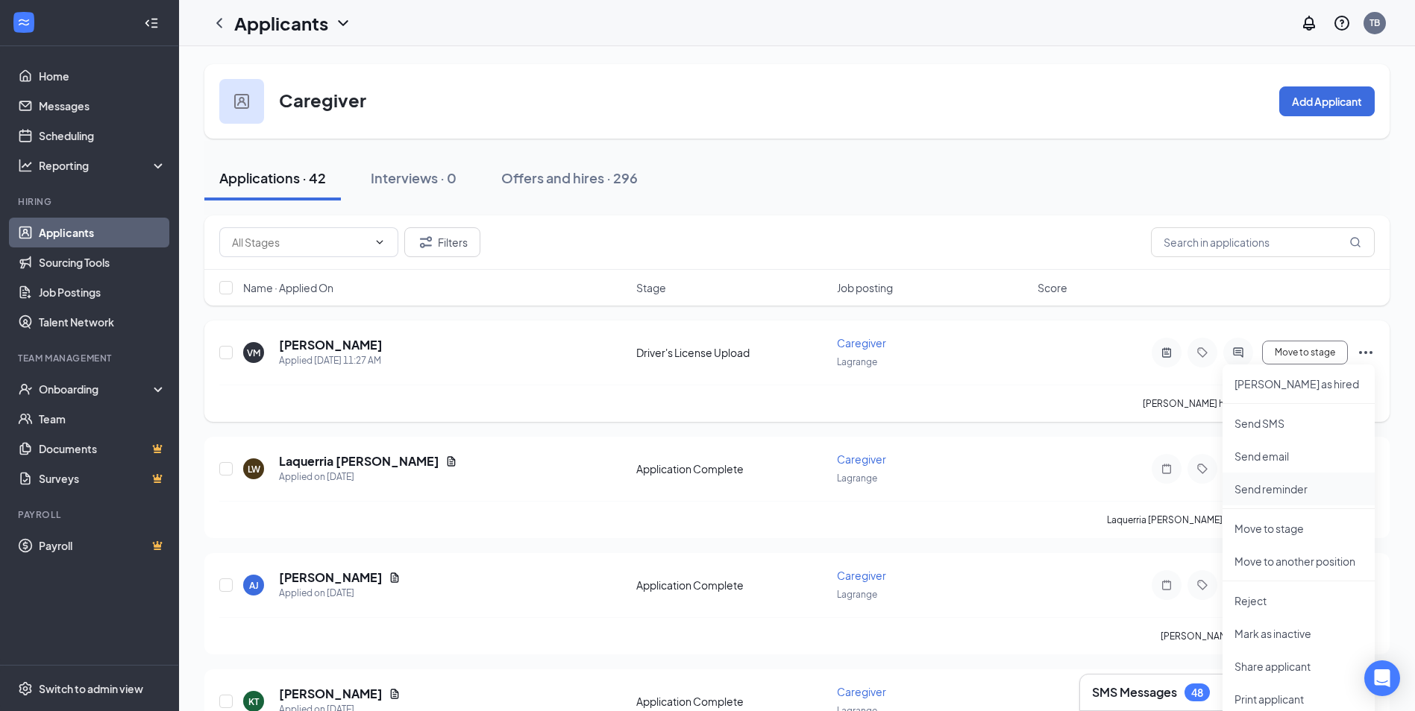
click at [1292, 492] on p "Send reminder" at bounding box center [1298, 489] width 128 height 15
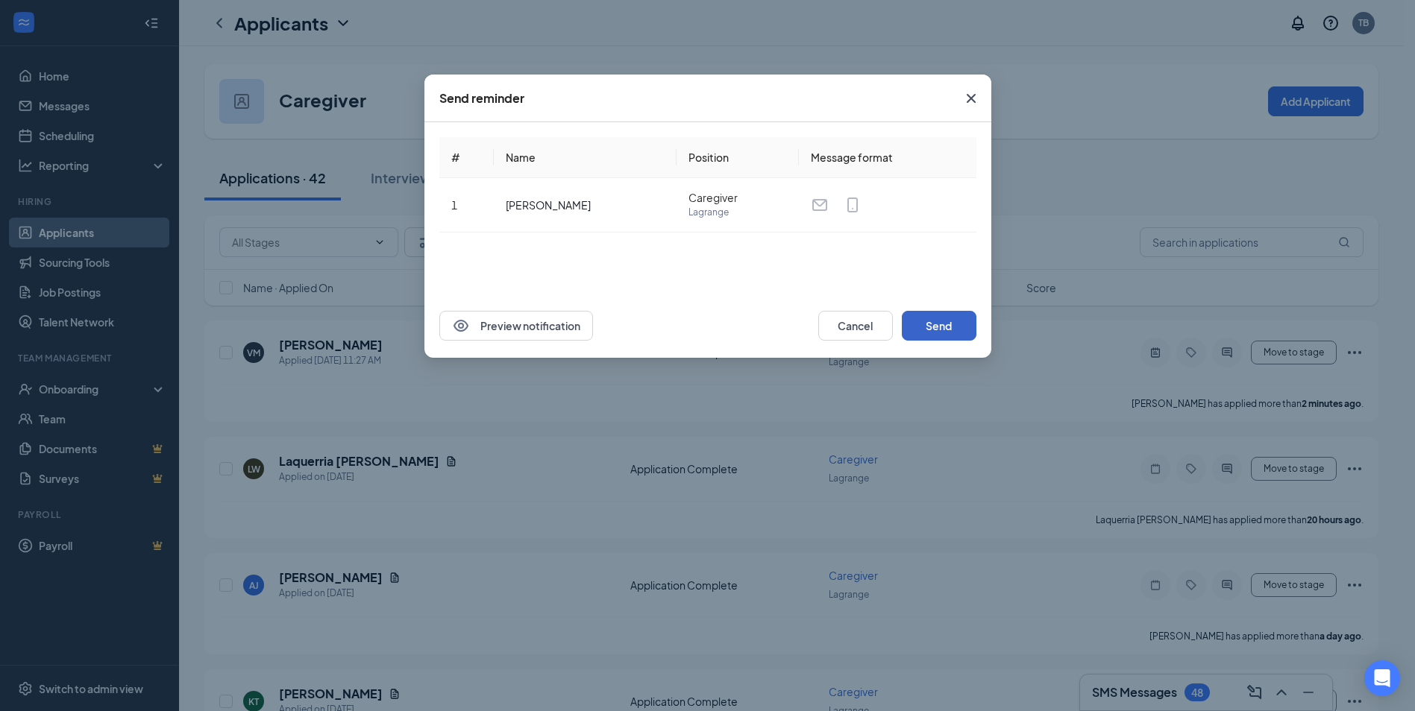
click at [958, 327] on button "Send" at bounding box center [939, 326] width 75 height 30
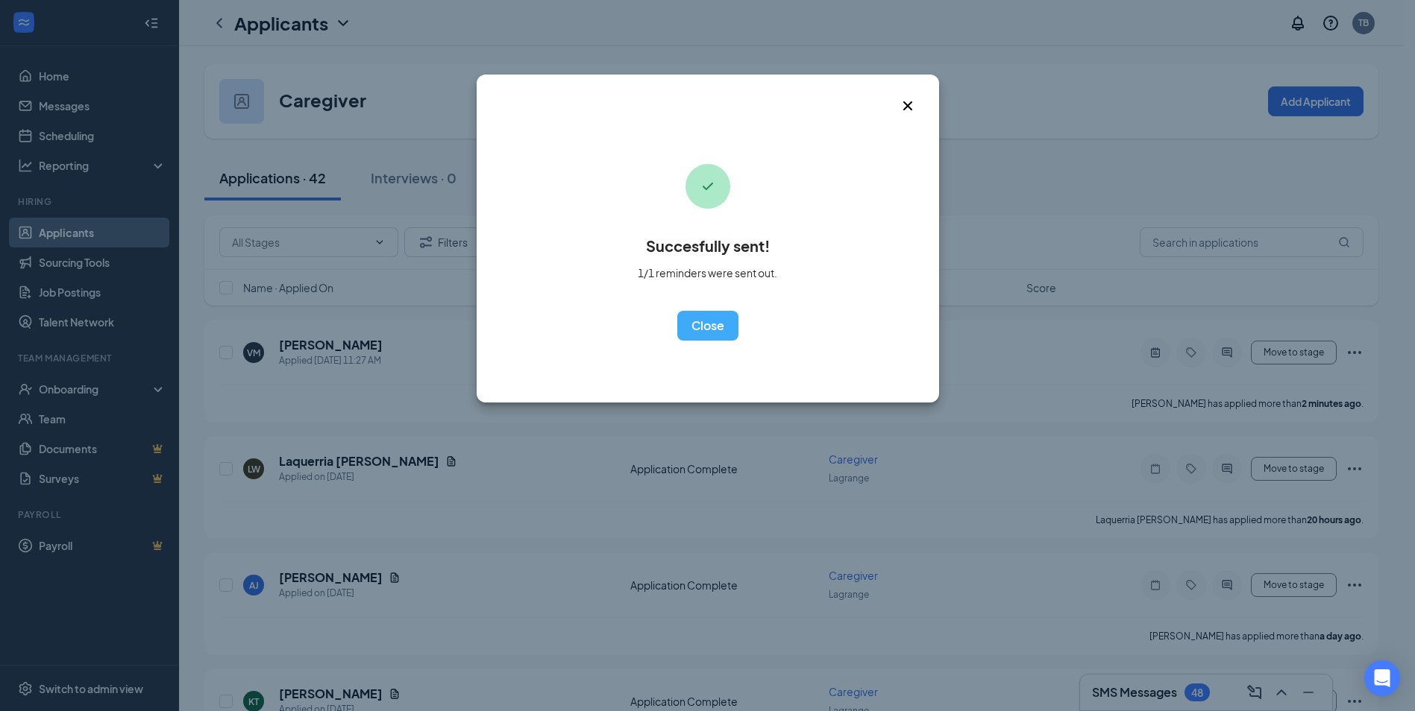
click at [911, 97] on icon "Cross" at bounding box center [908, 106] width 18 height 18
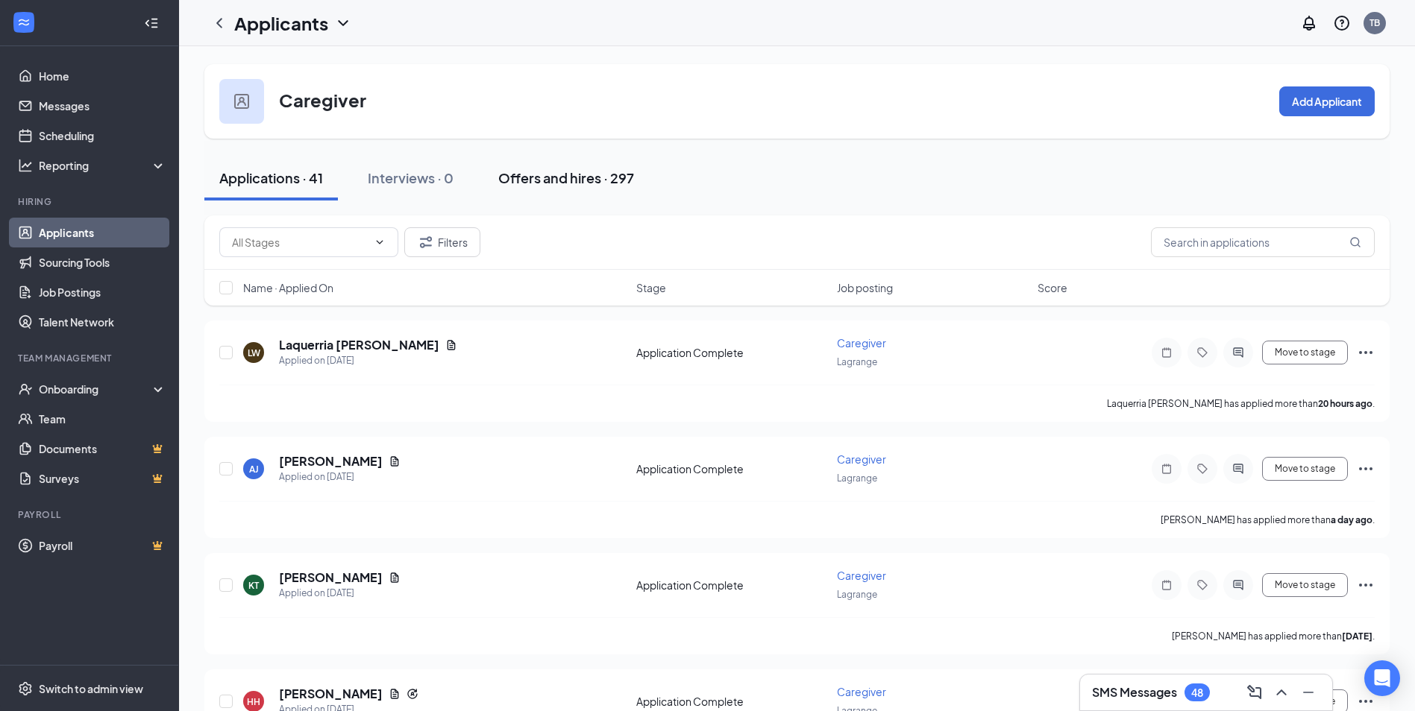
click at [581, 186] on div "Offers and hires · 297" at bounding box center [566, 178] width 136 height 19
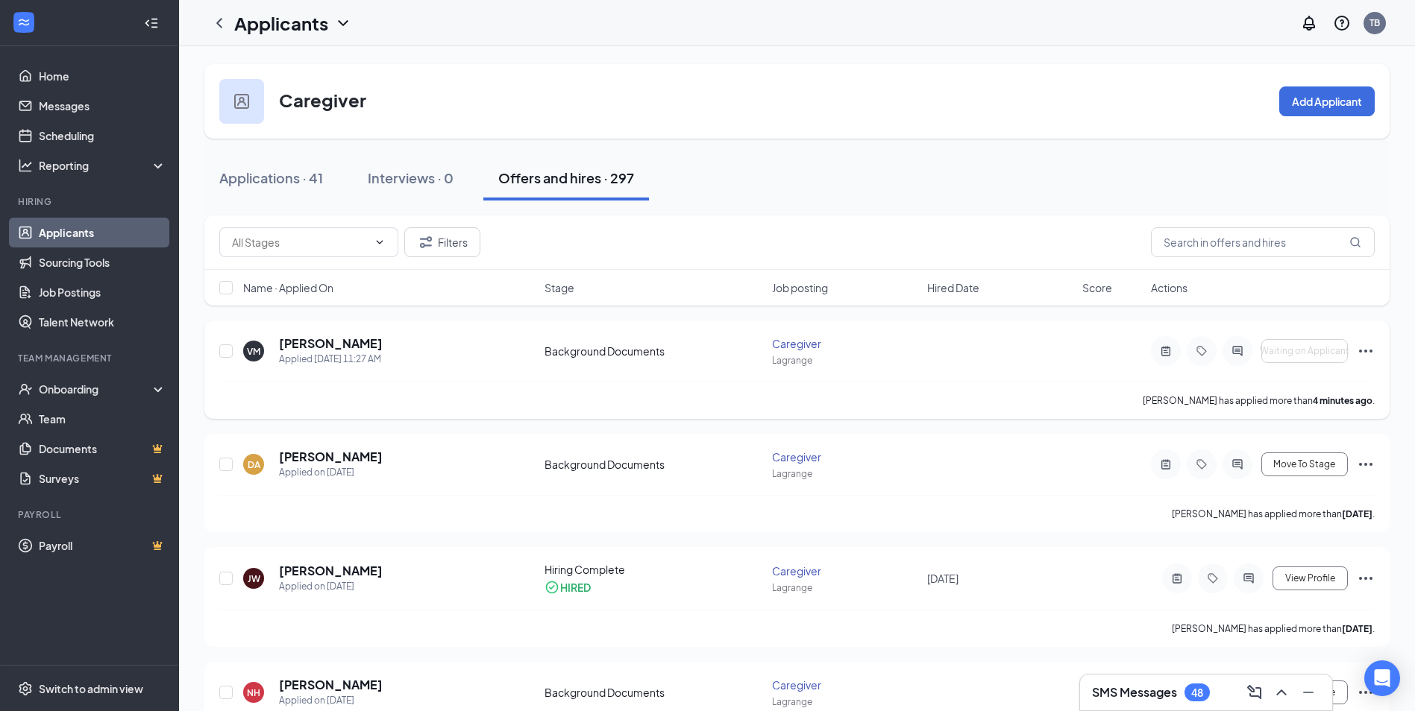
click at [1370, 350] on icon "Ellipses" at bounding box center [1365, 351] width 13 height 3
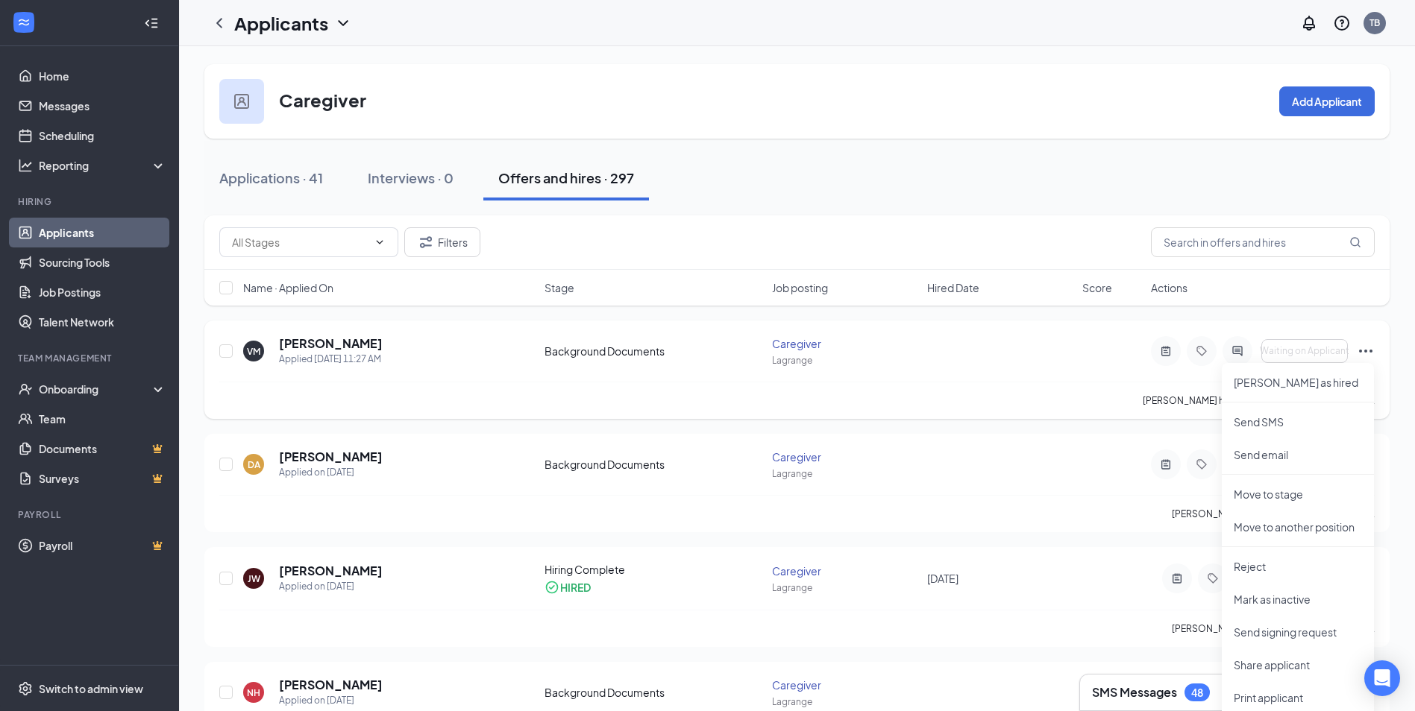
click at [1068, 390] on div "[PERSON_NAME] has applied more than 4 minutes ago ." at bounding box center [796, 400] width 1155 height 37
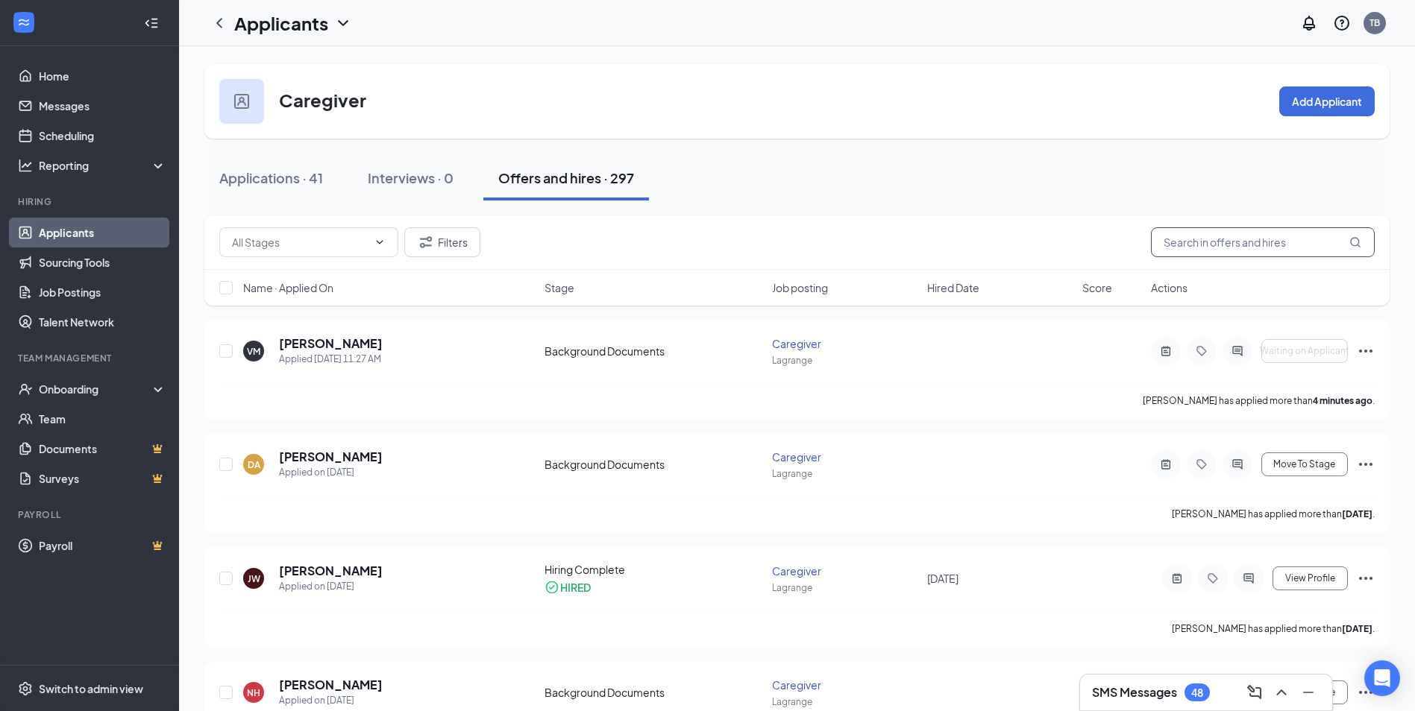
click at [1245, 248] on input "text" at bounding box center [1263, 242] width 224 height 30
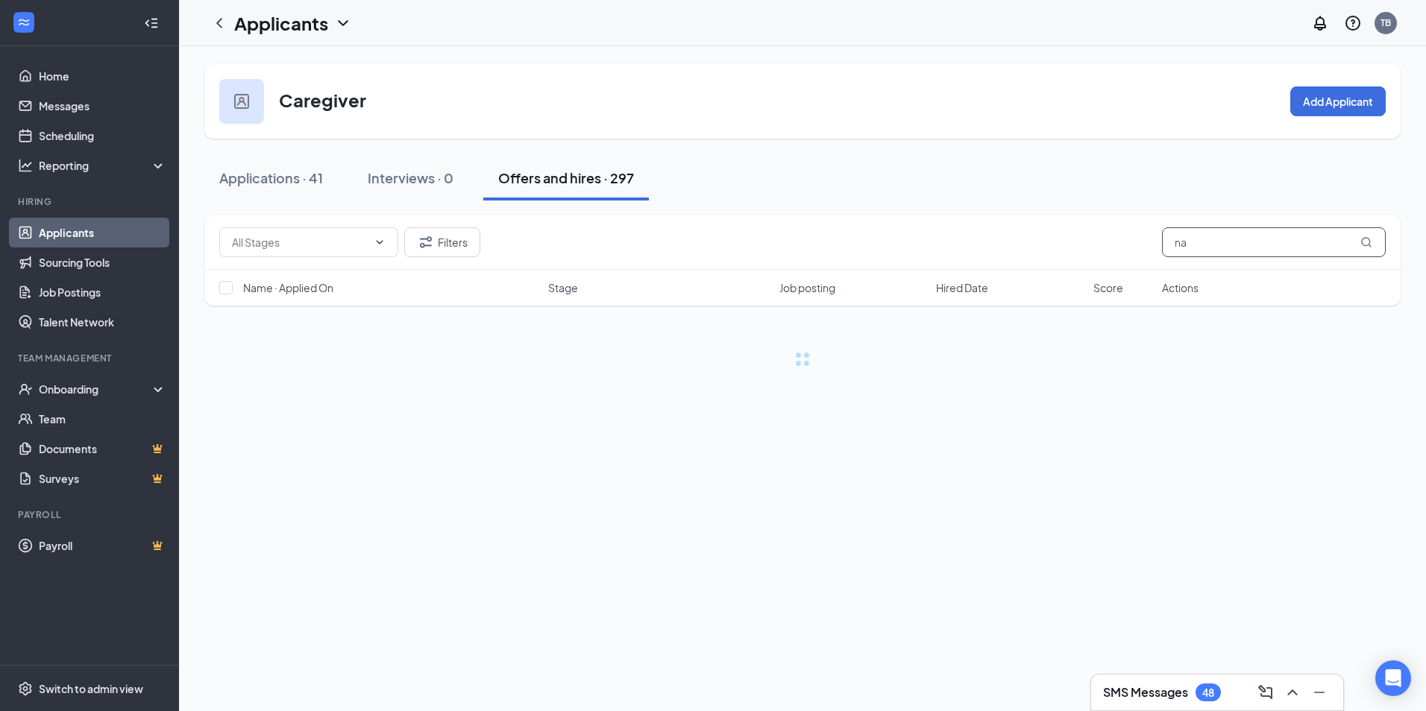
type input "n"
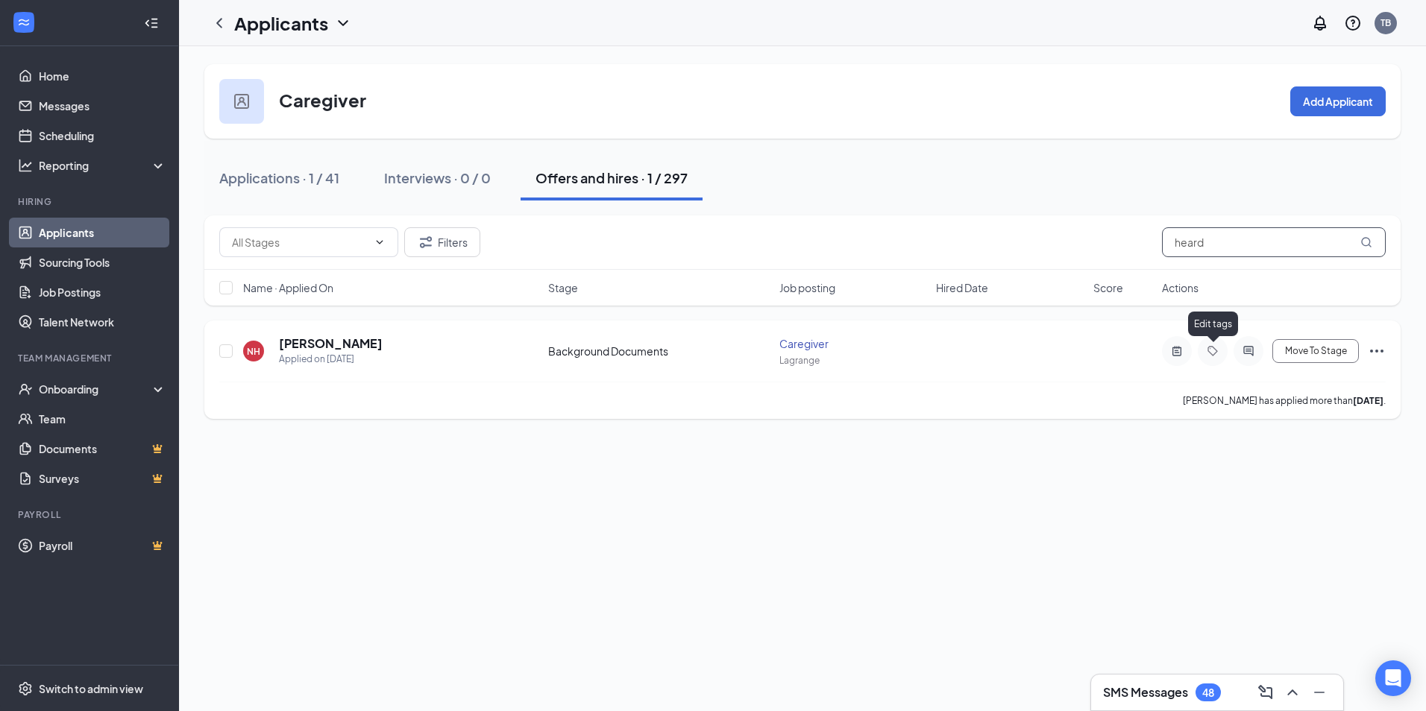
type input "heard"
click at [1209, 354] on icon "Tag" at bounding box center [1213, 351] width 18 height 12
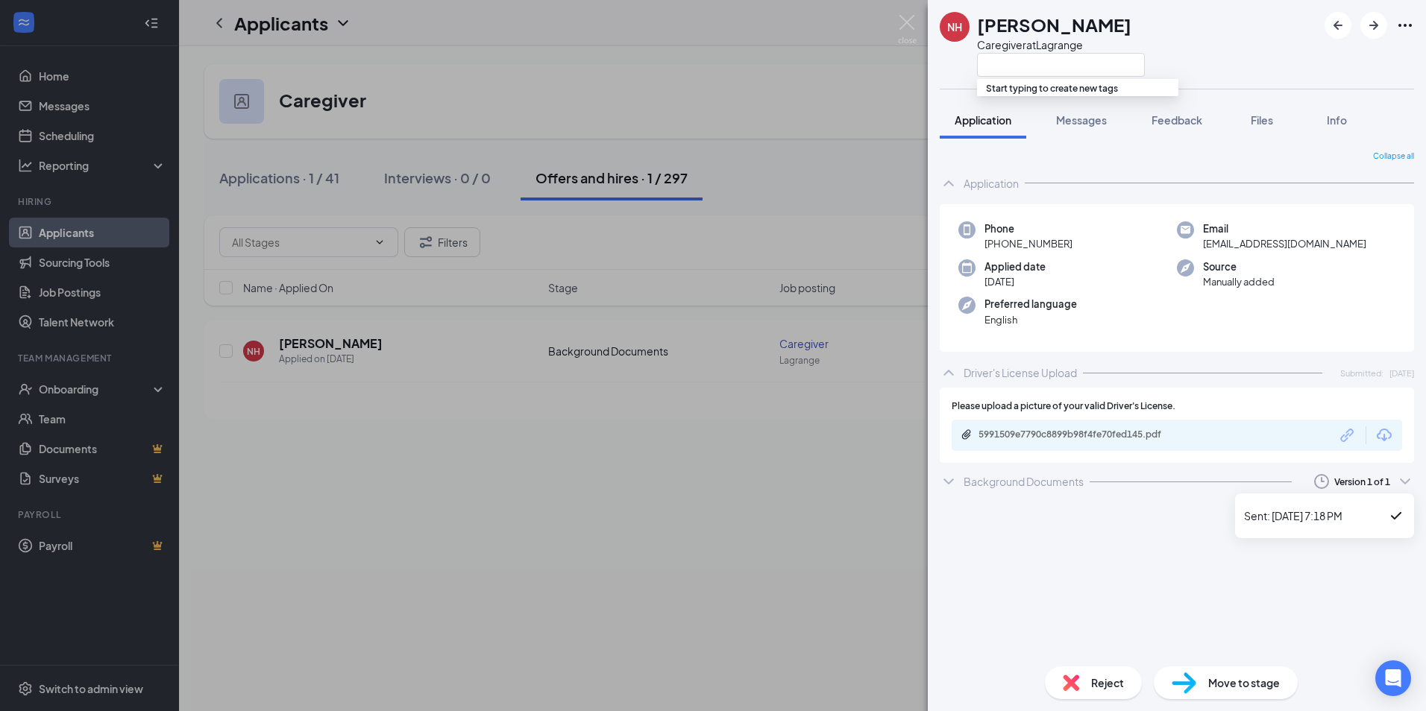
click at [1319, 479] on icon "Clock" at bounding box center [1321, 482] width 18 height 18
click at [1308, 513] on div "Sent: [DATE] 7:18 PM" at bounding box center [1324, 516] width 161 height 18
click at [1315, 491] on div "Background Documents Version 1 of 1" at bounding box center [1177, 482] width 474 height 30
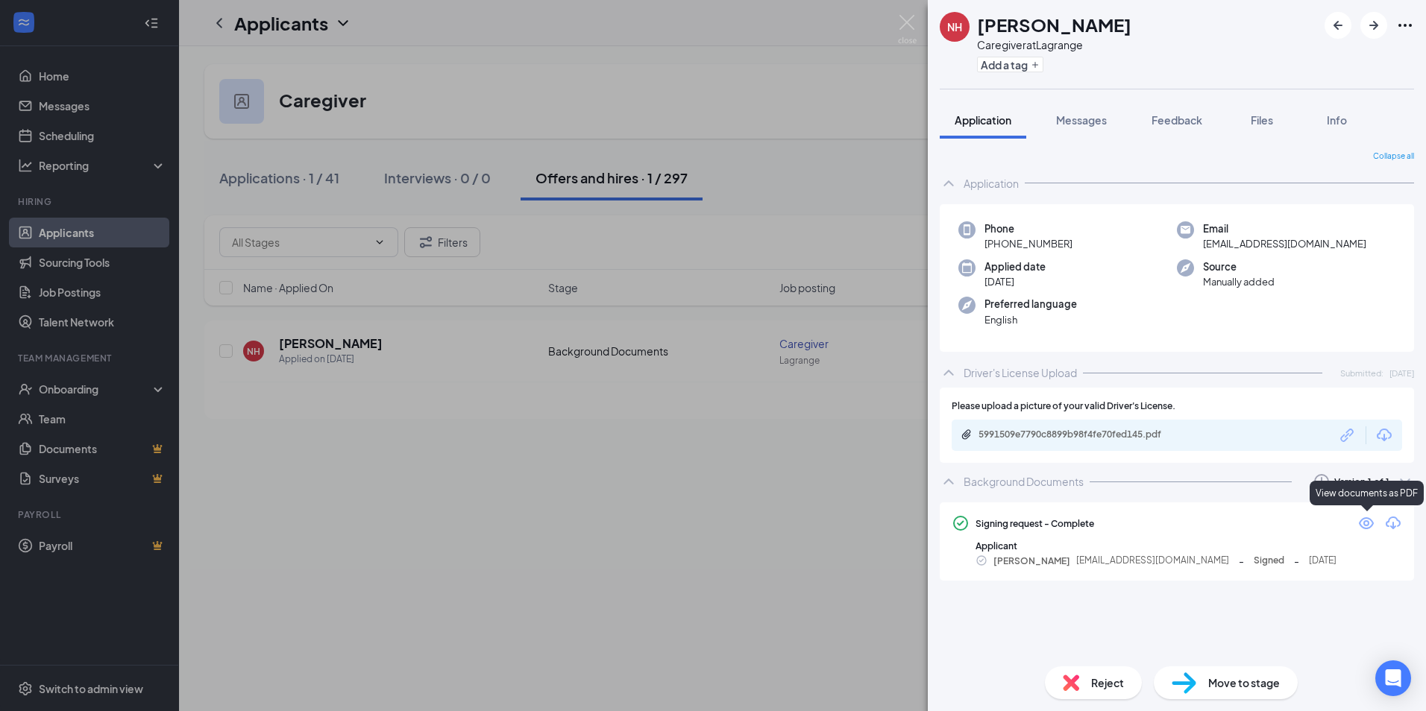
click at [1367, 526] on icon "Eye" at bounding box center [1366, 524] width 18 height 18
click at [702, 471] on div "NH [PERSON_NAME] Caregiver at Lagrange Add a tag Application Messages Feedback …" at bounding box center [713, 355] width 1426 height 711
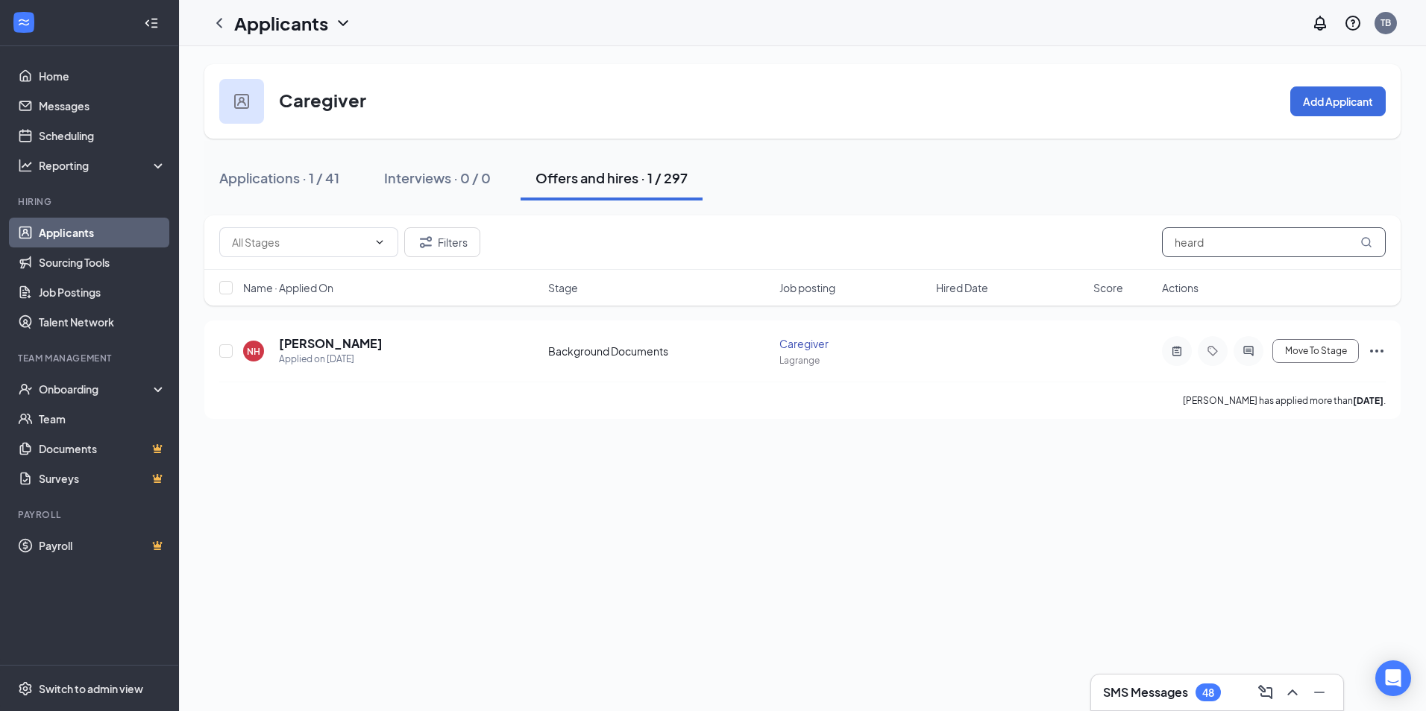
drag, startPoint x: 1236, startPoint y: 248, endPoint x: 1054, endPoint y: 261, distance: 183.1
click at [1054, 261] on div "Filters heard" at bounding box center [802, 243] width 1196 height 54
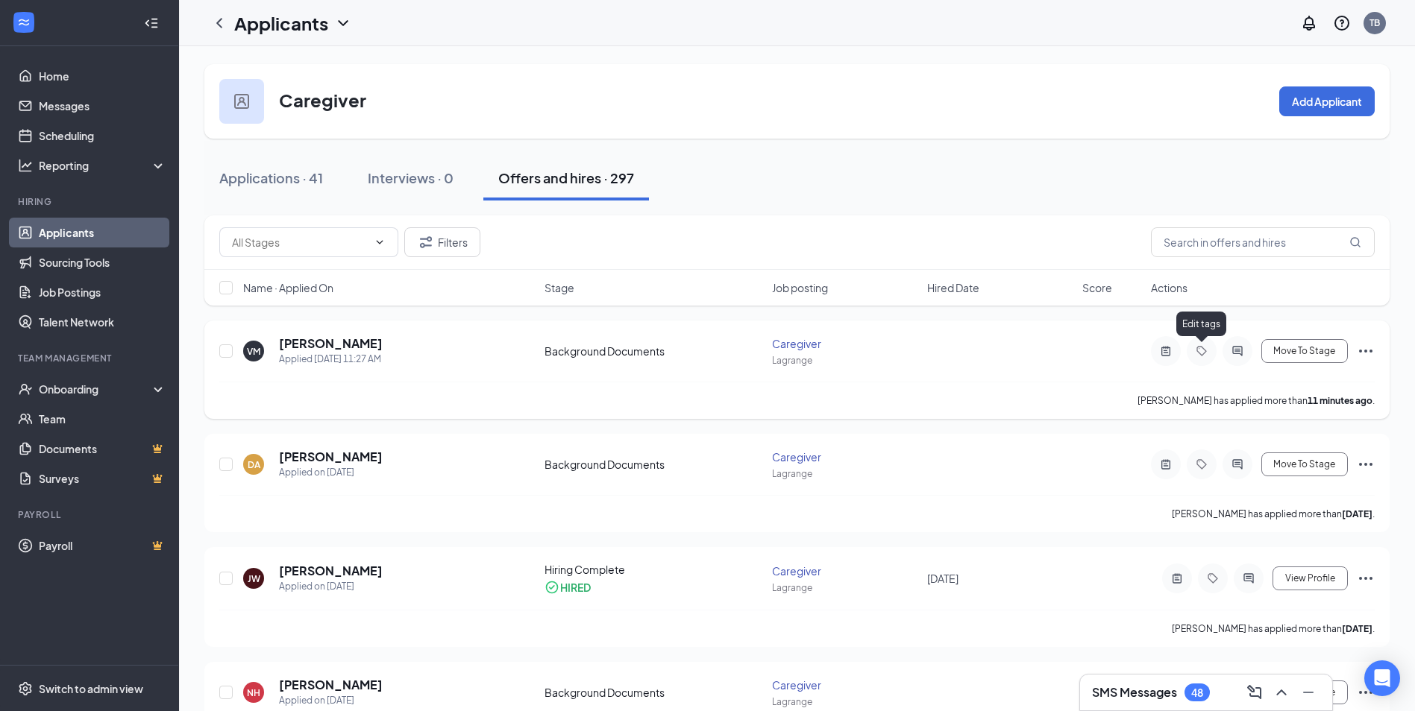
click at [1205, 346] on icon "Tag" at bounding box center [1201, 351] width 18 height 12
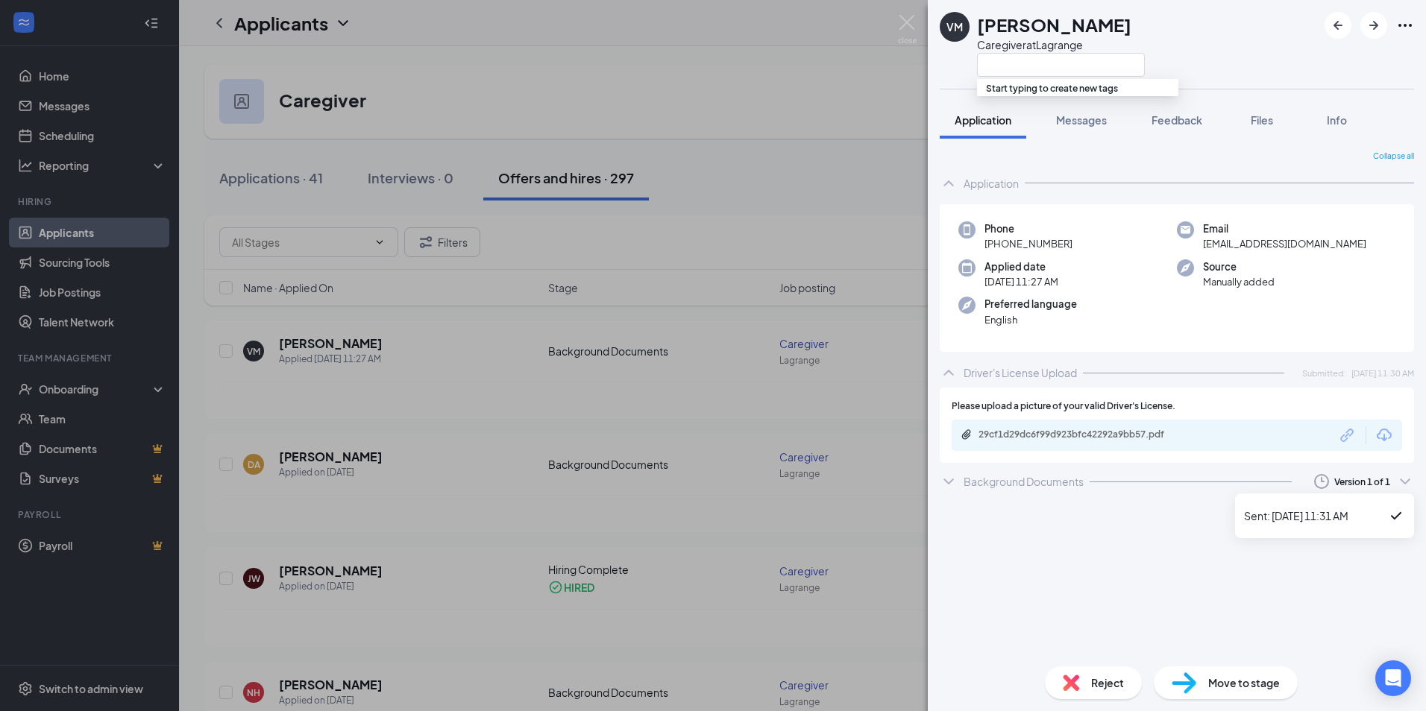
click at [1332, 479] on div "Version 1 of 1" at bounding box center [1361, 482] width 104 height 18
click at [1266, 506] on li "Sent: [DATE] 11:31 AM" at bounding box center [1324, 516] width 179 height 33
click at [1107, 484] on div "Background Documents Version 1 of 1" at bounding box center [1177, 482] width 474 height 30
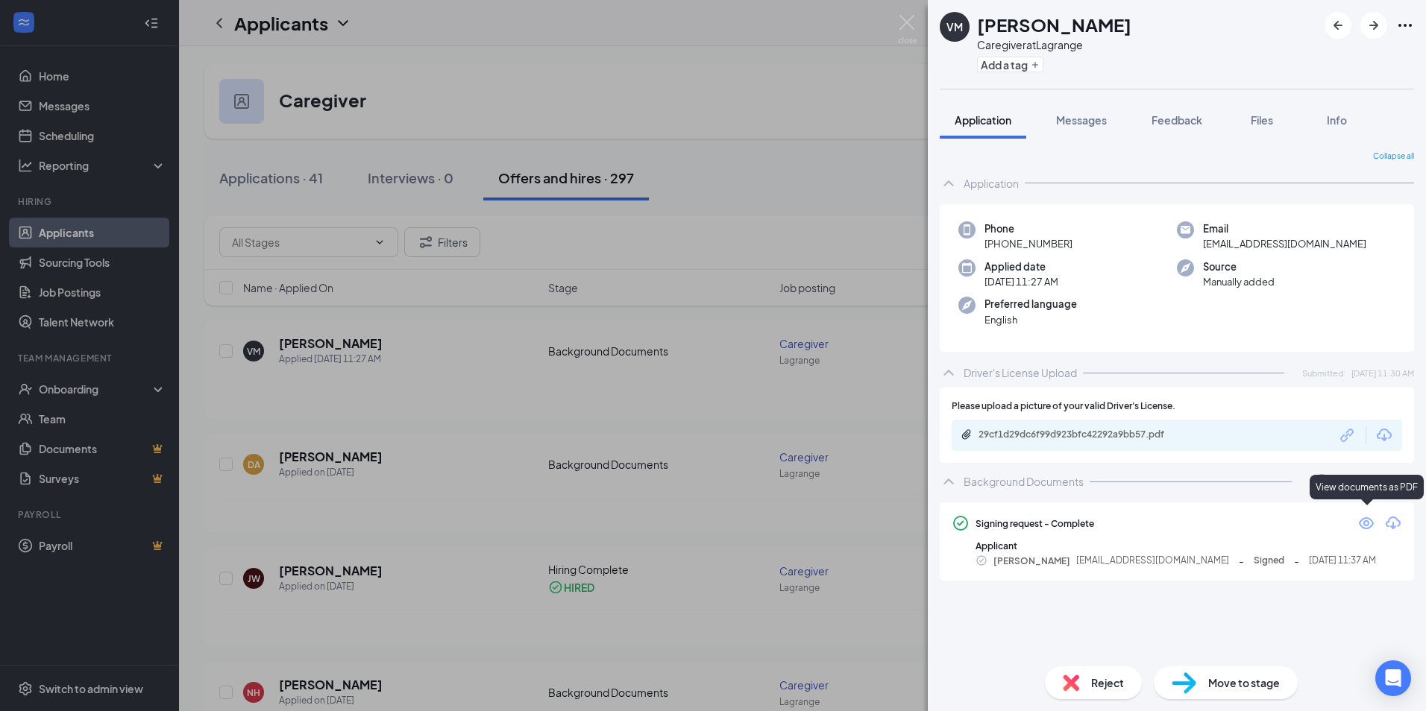
click at [1368, 523] on icon "Eye" at bounding box center [1366, 524] width 15 height 12
click at [650, 418] on div "VM [PERSON_NAME] Caregiver at Lagrange Add a tag Application Messages Feedback …" at bounding box center [713, 355] width 1426 height 711
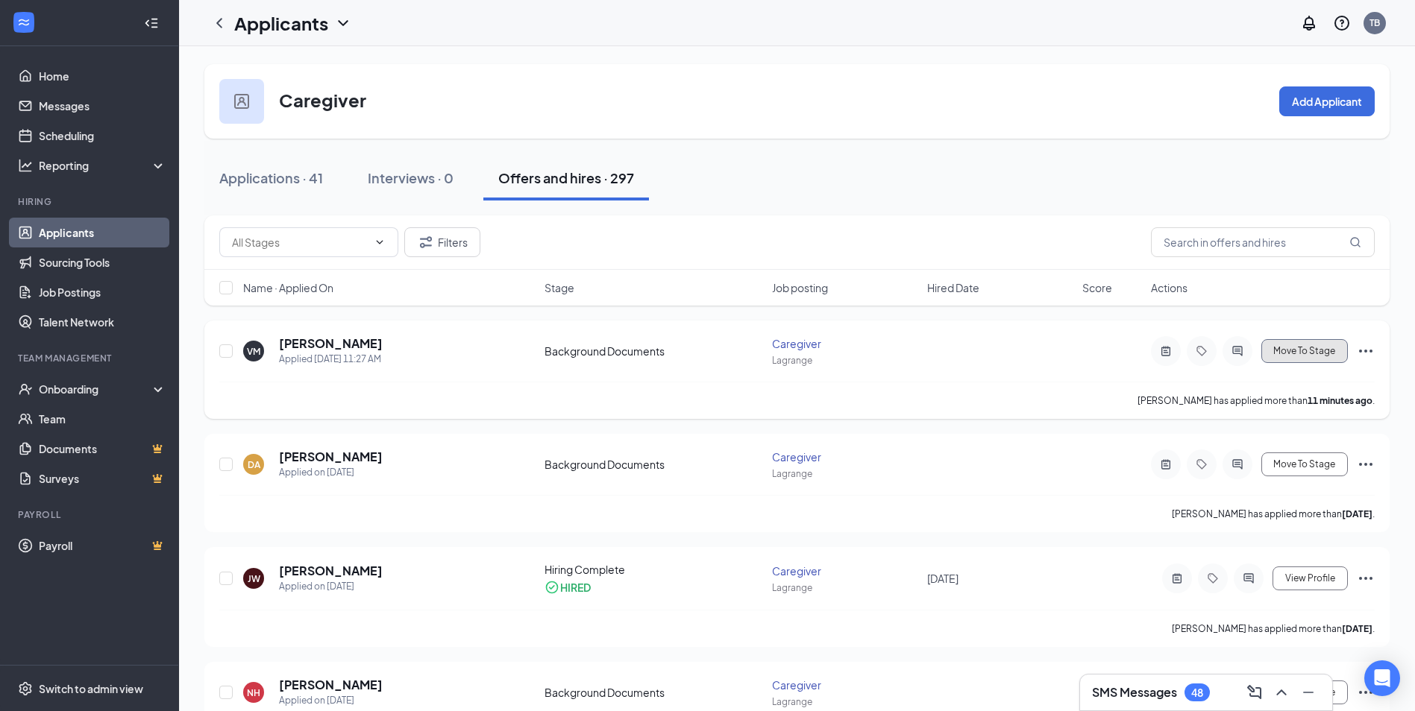
click at [1345, 350] on button "Move To Stage" at bounding box center [1304, 351] width 87 height 24
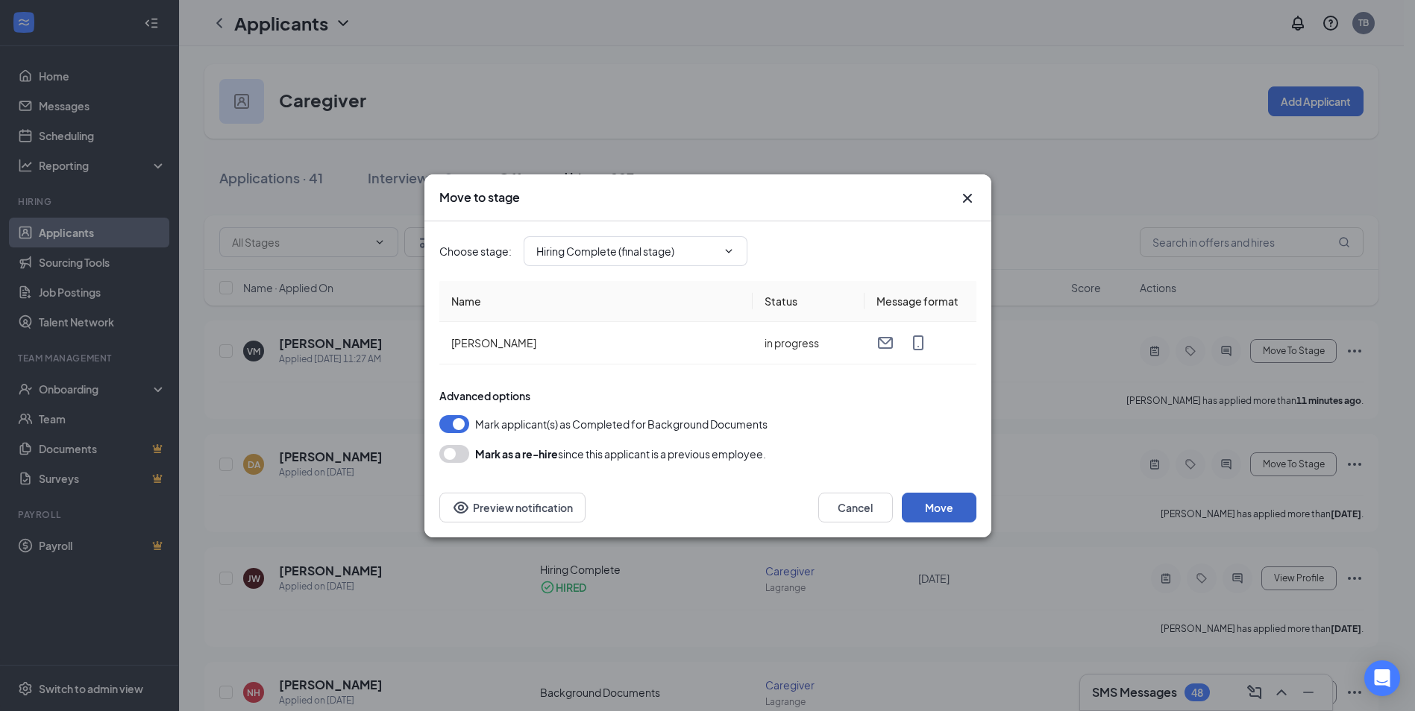
click at [934, 512] on button "Move" at bounding box center [939, 508] width 75 height 30
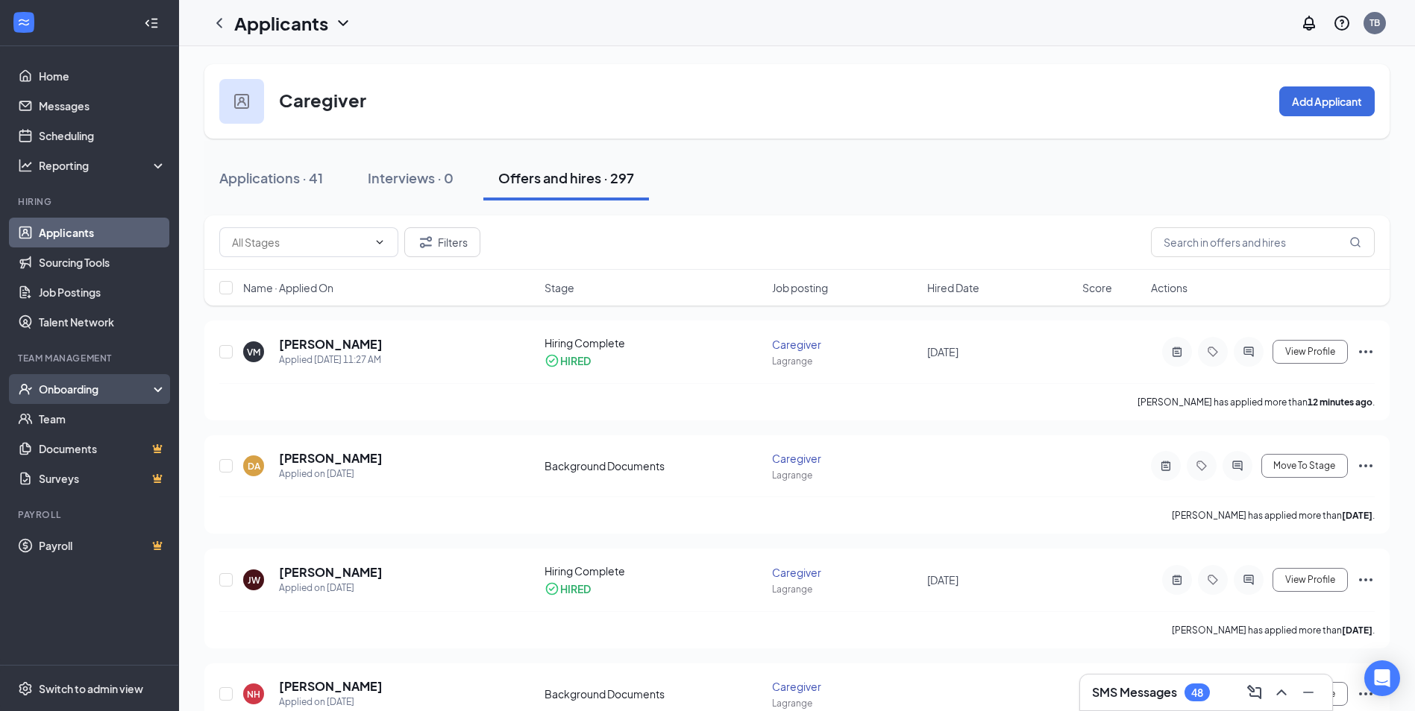
click at [74, 374] on li "Onboarding" at bounding box center [89, 389] width 178 height 30
click at [75, 383] on div "Onboarding" at bounding box center [96, 389] width 115 height 15
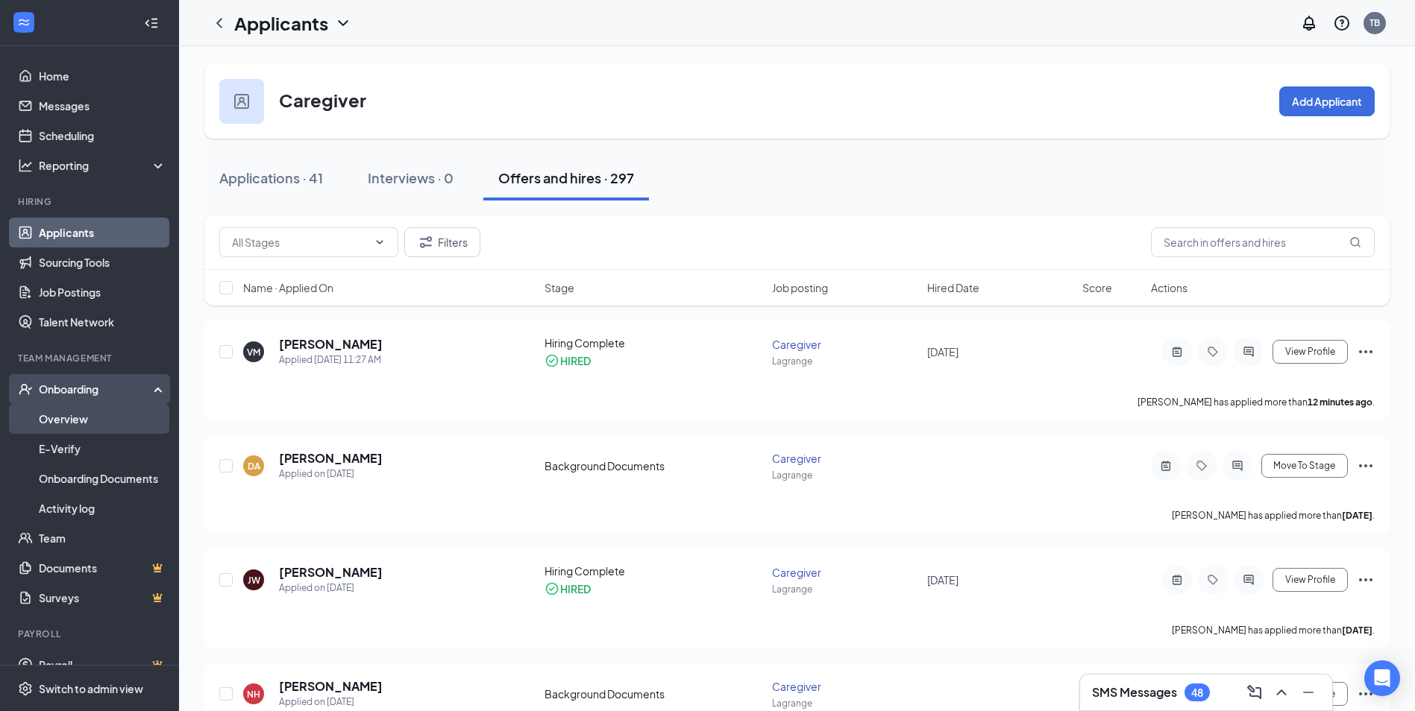
click at [85, 414] on link "Overview" at bounding box center [103, 419] width 128 height 30
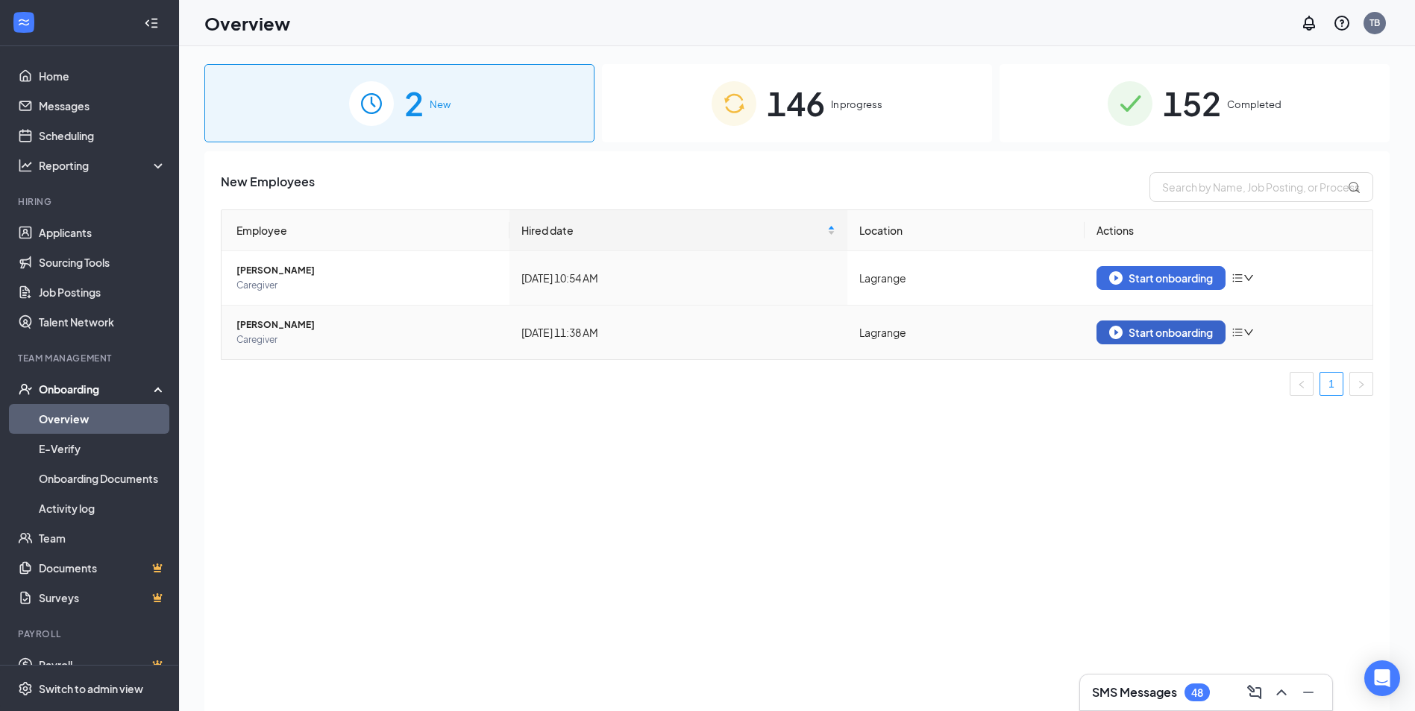
click at [1113, 338] on img "button" at bounding box center [1115, 332] width 13 height 13
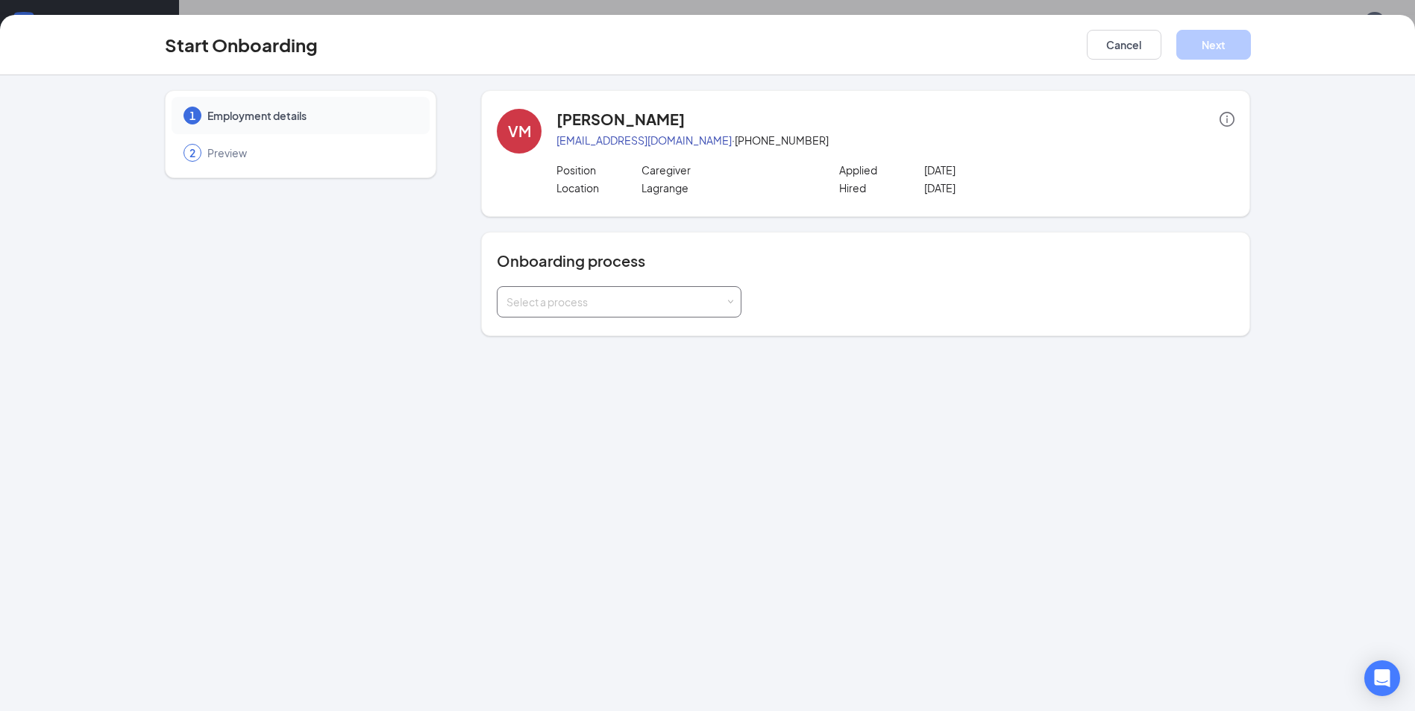
click at [729, 304] on span at bounding box center [730, 302] width 7 height 7
click at [673, 339] on li "Onboarding Documents" at bounding box center [619, 334] width 245 height 27
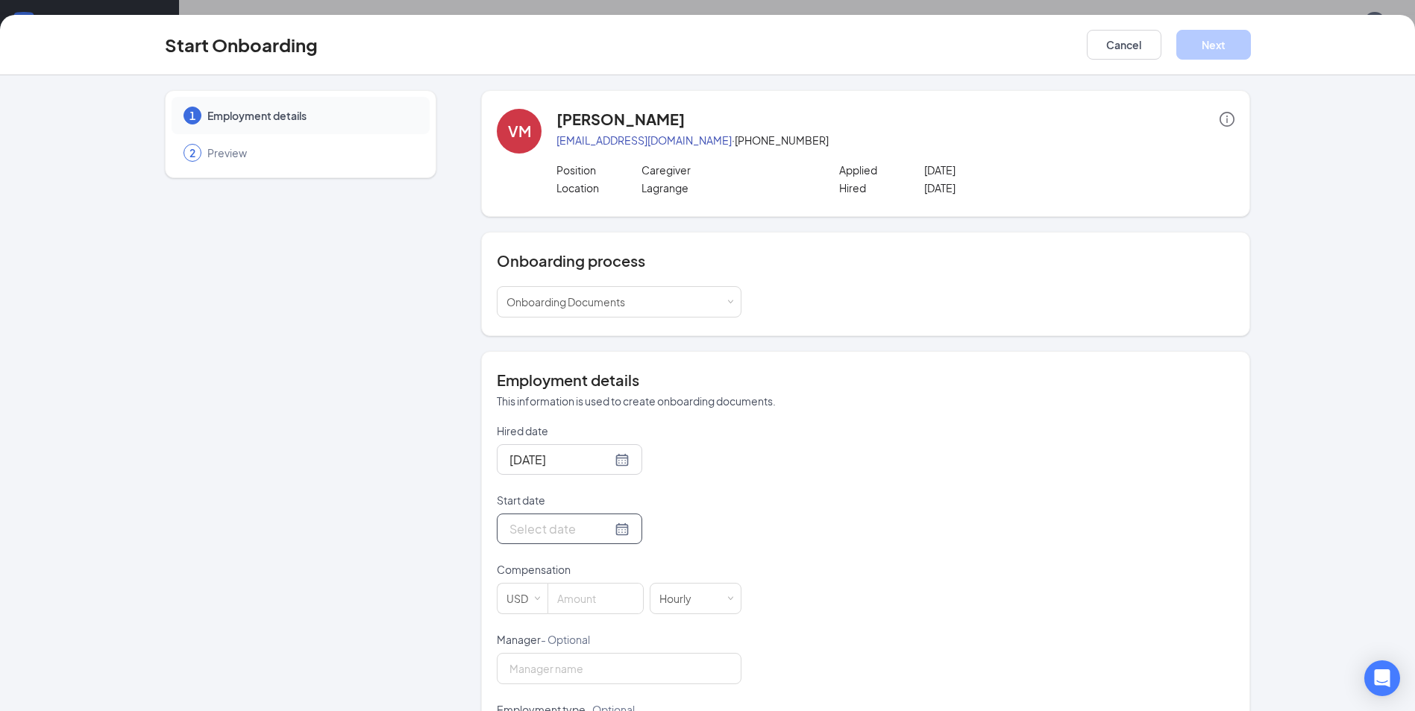
click at [603, 536] on div at bounding box center [569, 529] width 120 height 19
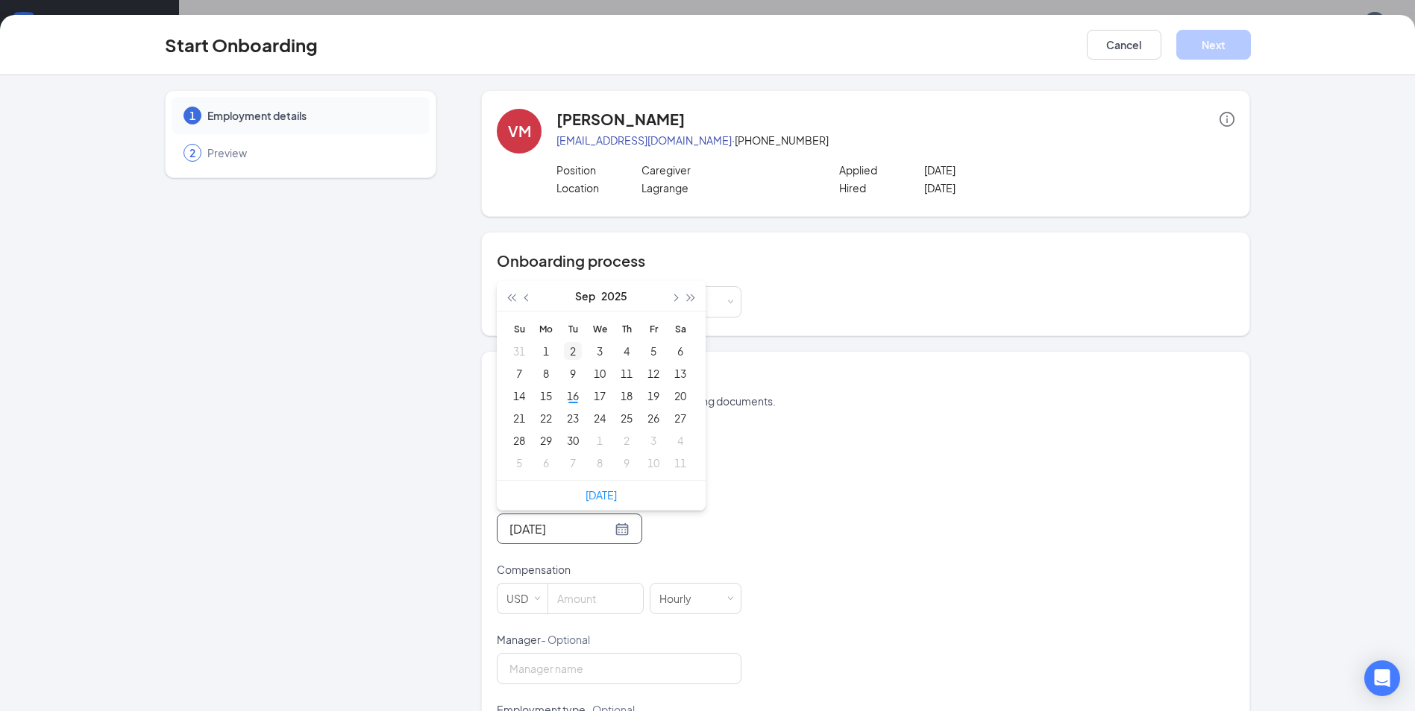
type input "[DATE]"
click at [572, 394] on div "16" at bounding box center [573, 396] width 18 height 18
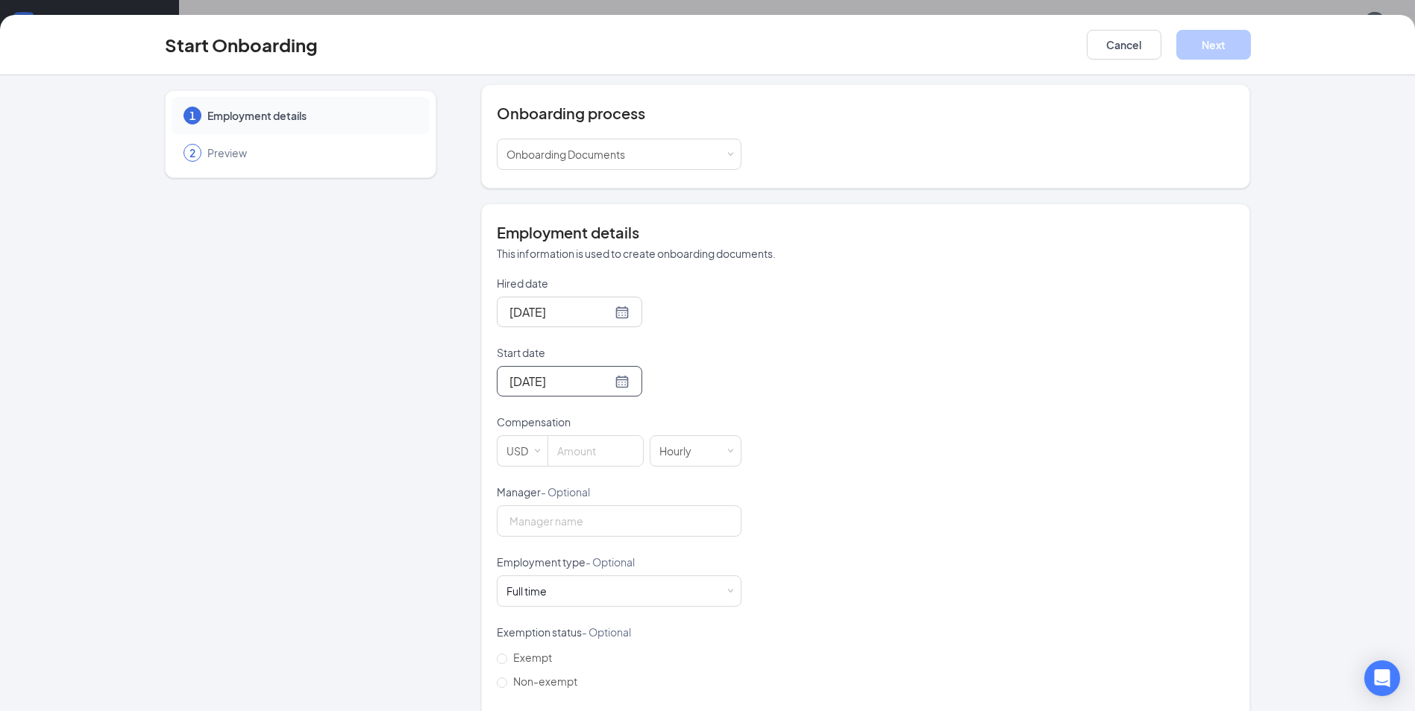
scroll to position [149, 0]
click at [598, 456] on input at bounding box center [595, 450] width 95 height 30
type input "11"
click at [550, 587] on div "Full time Works 30+ hours per week and is reasonably expected to work" at bounding box center [531, 589] width 51 height 15
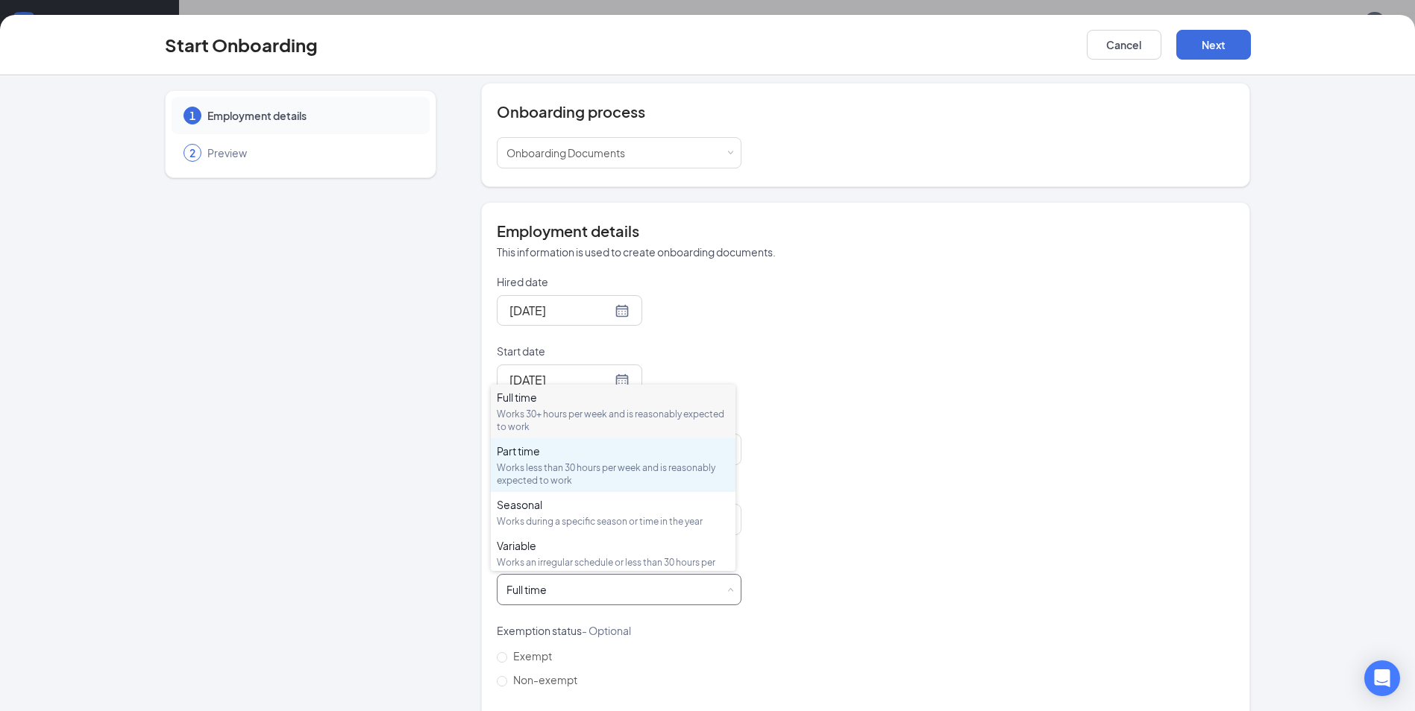
click at [524, 471] on div "Works less than 30 hours per week and is reasonably expected to work" at bounding box center [613, 474] width 233 height 25
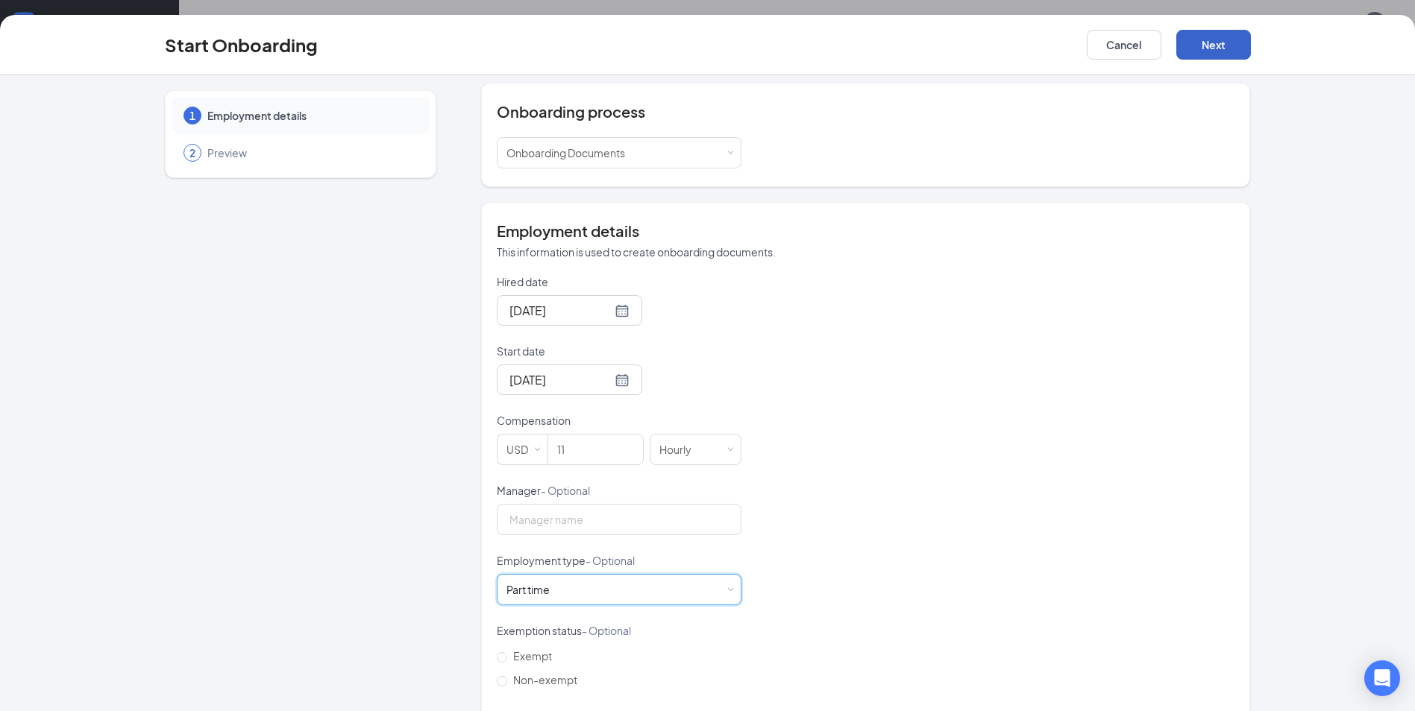
click at [1212, 47] on button "Next" at bounding box center [1213, 45] width 75 height 30
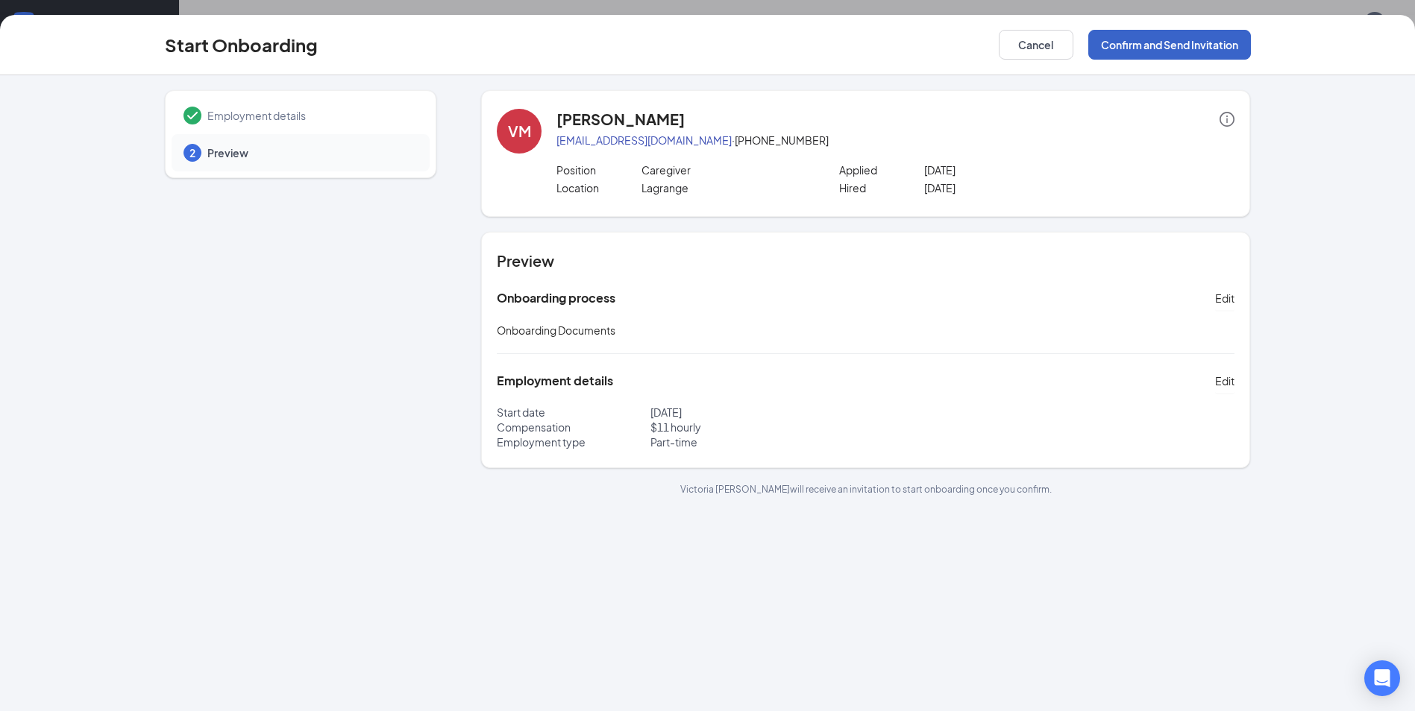
click at [1219, 34] on button "Confirm and Send Invitation" at bounding box center [1169, 45] width 163 height 30
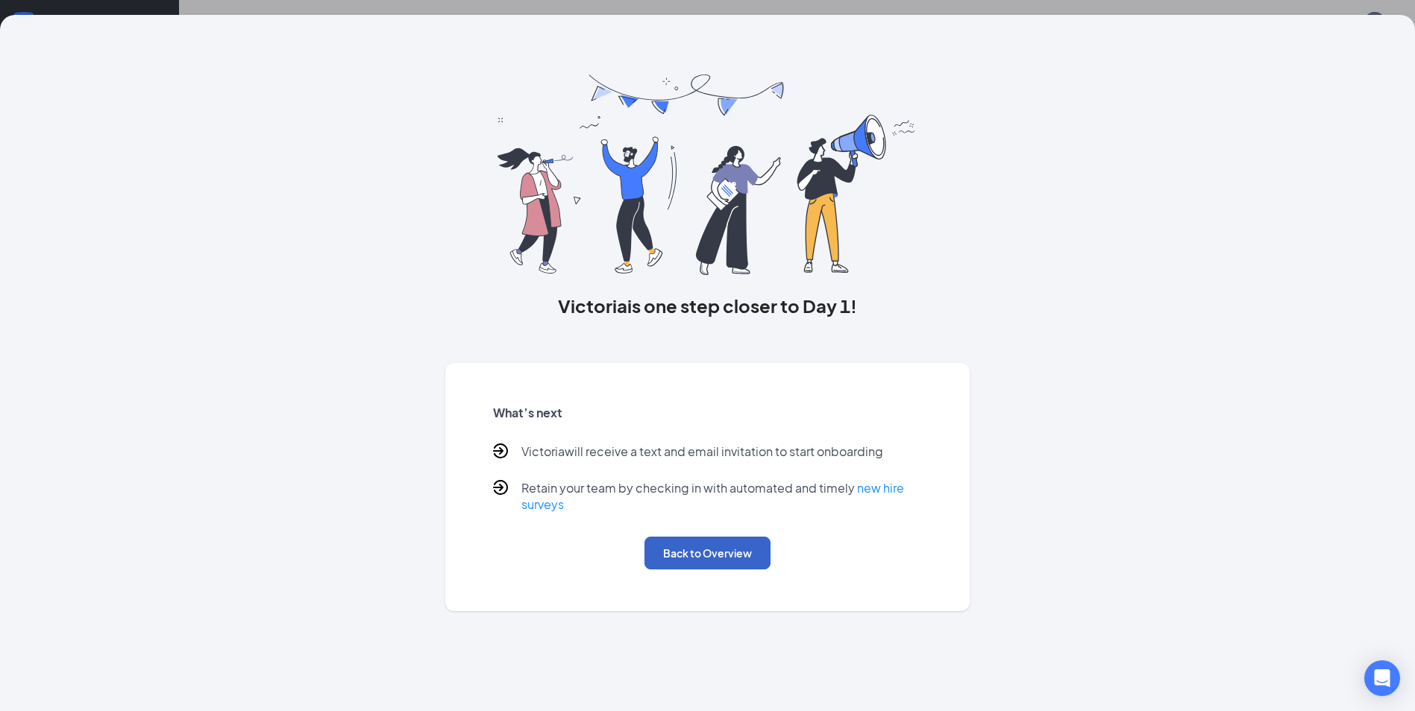
click at [741, 548] on button "Back to Overview" at bounding box center [707, 553] width 126 height 33
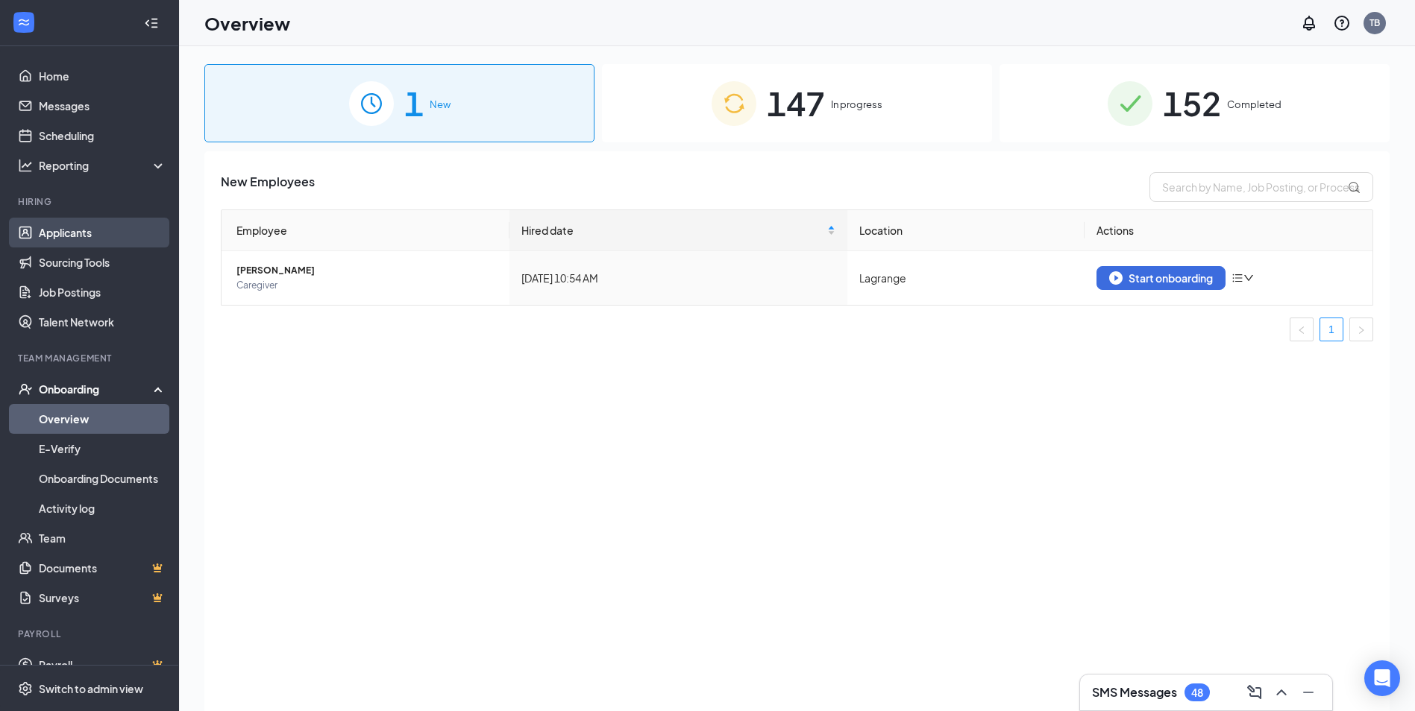
click at [103, 236] on link "Applicants" at bounding box center [103, 233] width 128 height 30
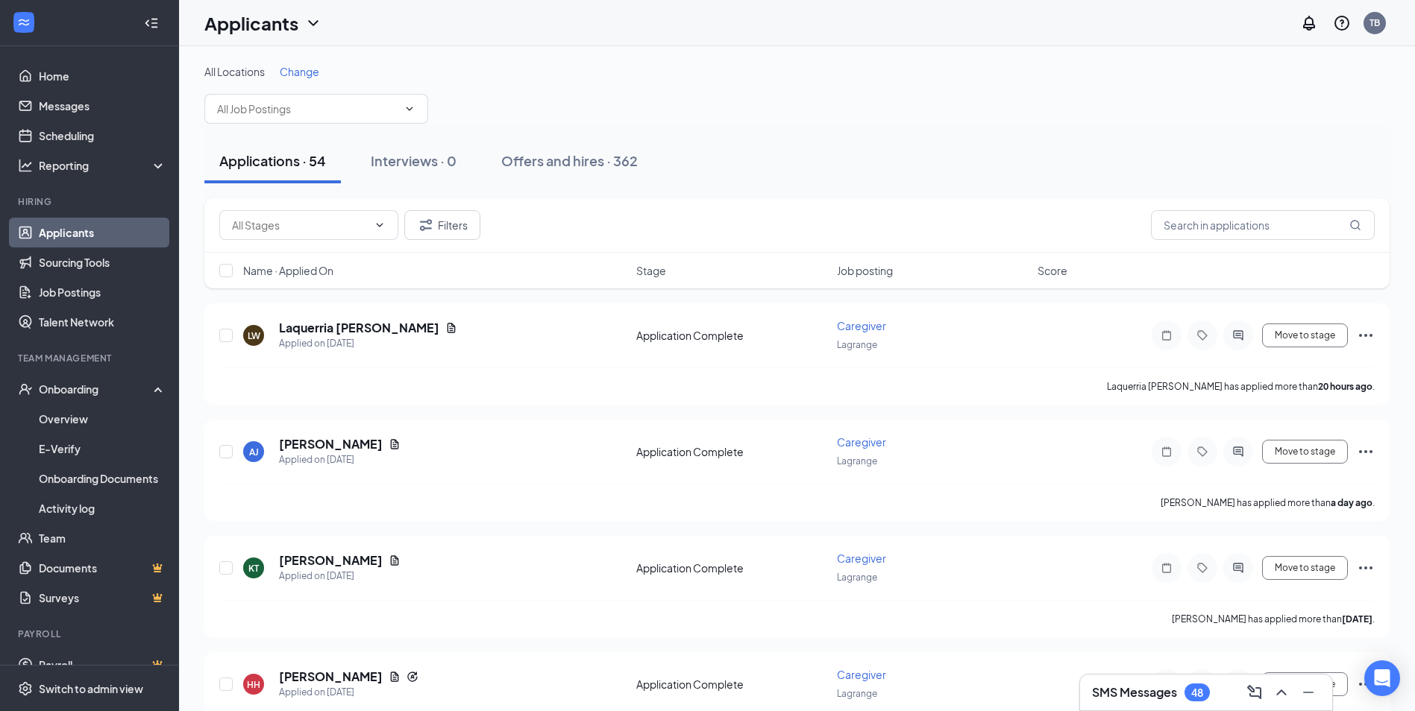
click at [95, 239] on link "Applicants" at bounding box center [103, 233] width 128 height 30
click at [623, 163] on div "Offers and hires · 362" at bounding box center [569, 160] width 136 height 19
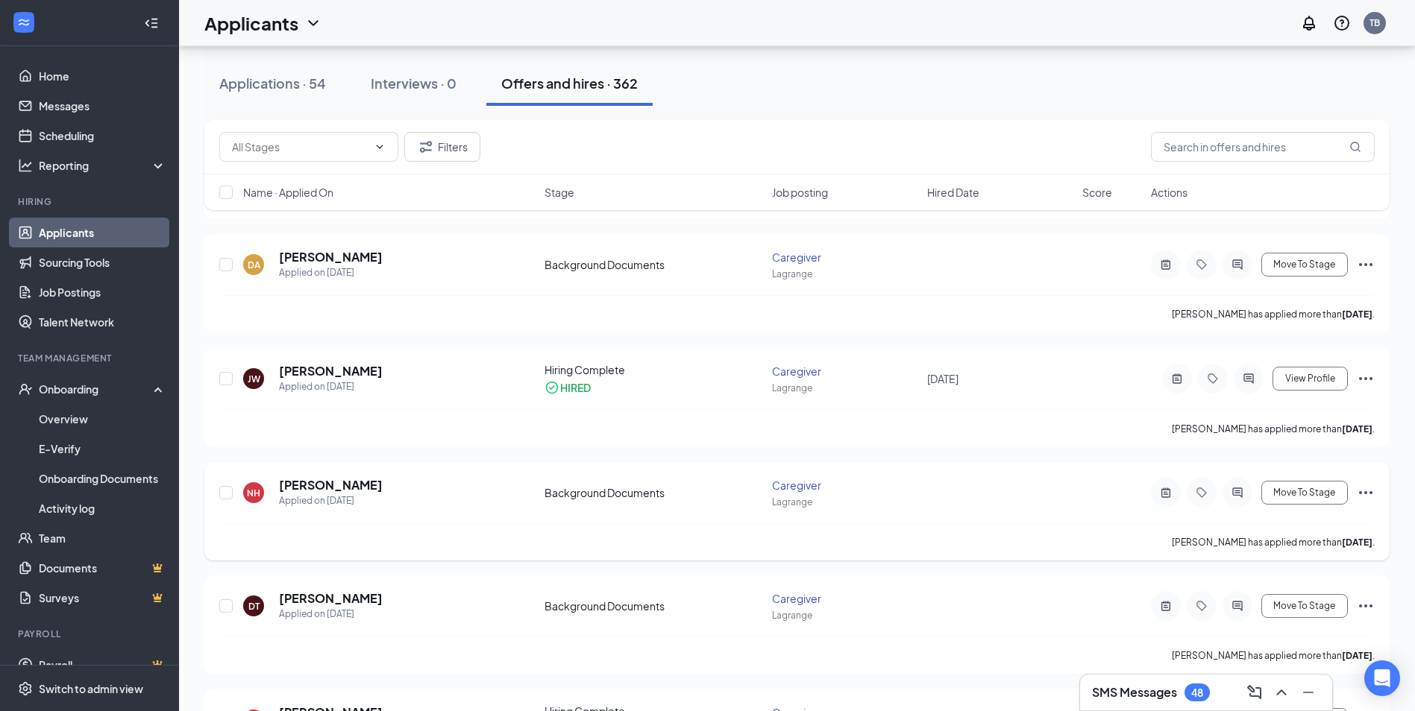
scroll to position [298, 0]
click at [1283, 490] on span "Move To Stage" at bounding box center [1304, 492] width 62 height 10
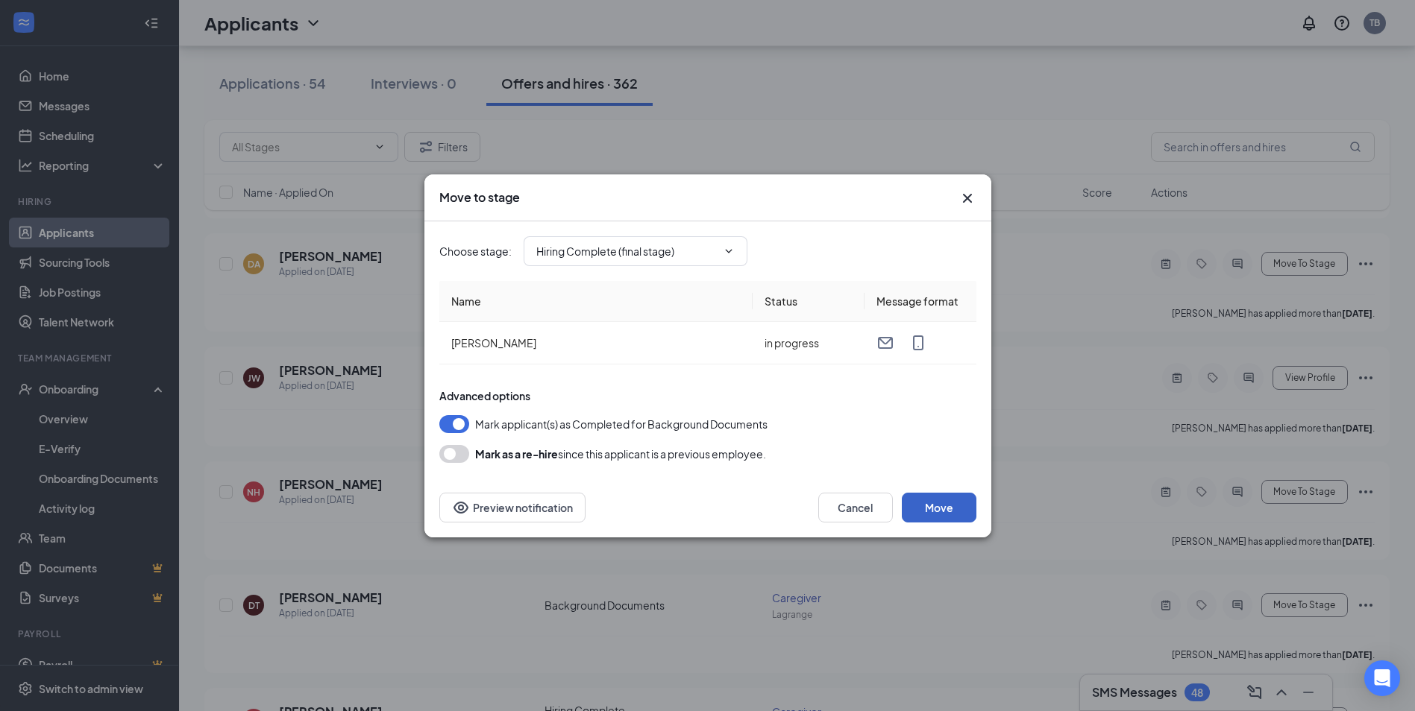
click at [951, 499] on button "Move" at bounding box center [939, 508] width 75 height 30
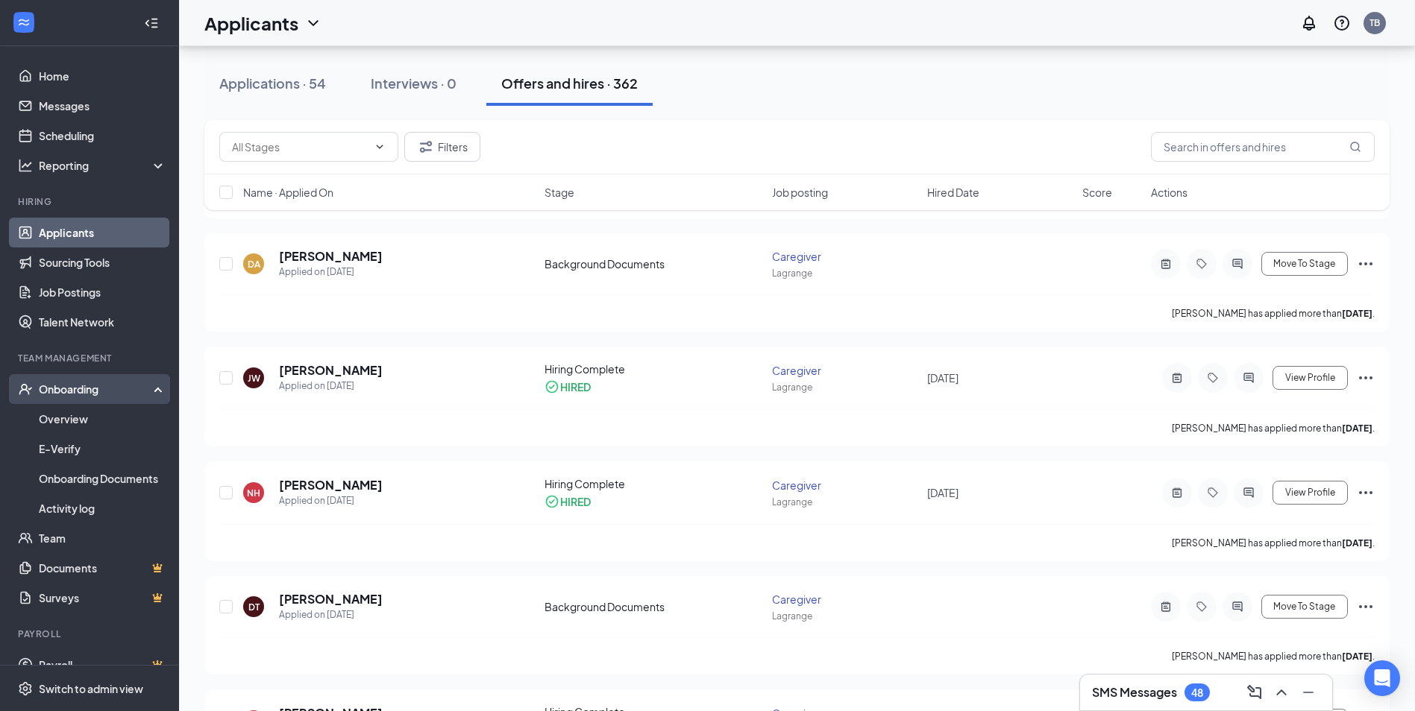
click at [63, 393] on div "Onboarding" at bounding box center [96, 389] width 115 height 15
click at [89, 394] on div "Onboarding" at bounding box center [96, 389] width 115 height 15
click at [89, 413] on link "Overview" at bounding box center [103, 419] width 128 height 30
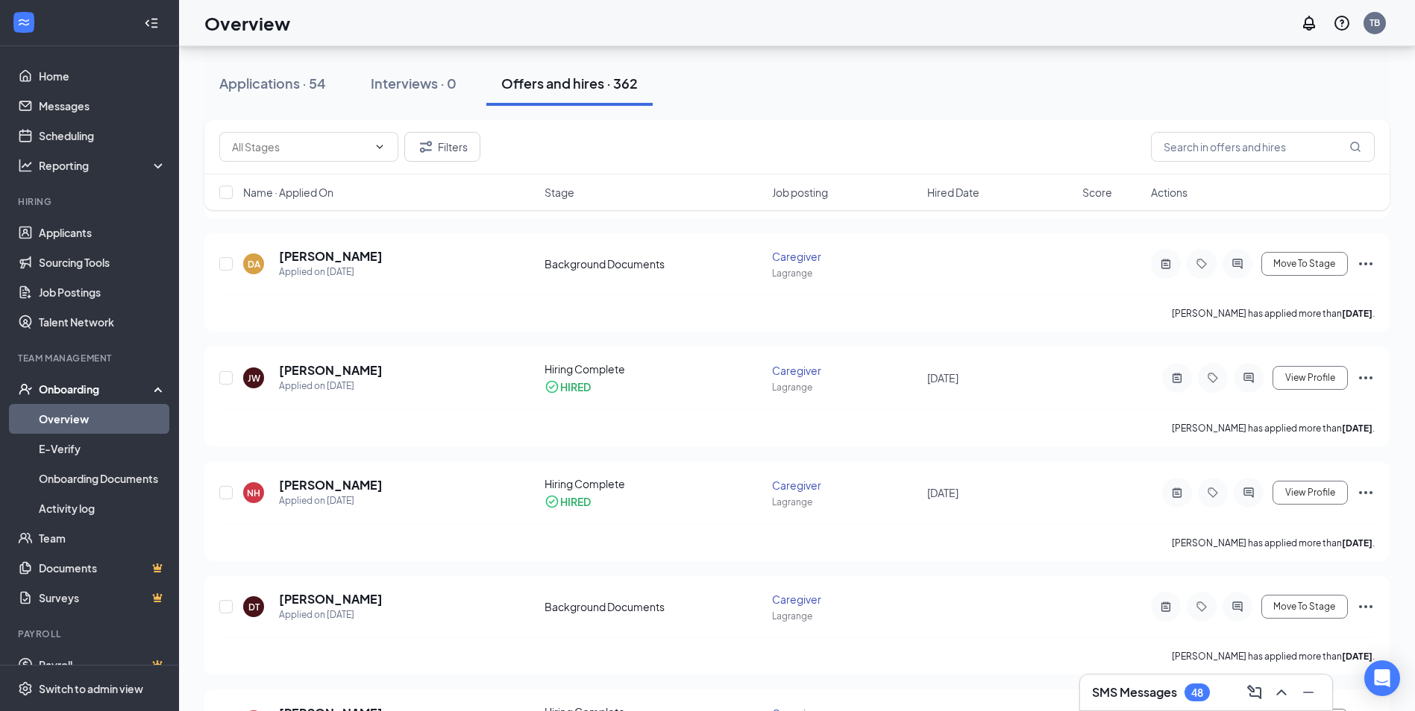
scroll to position [67, 0]
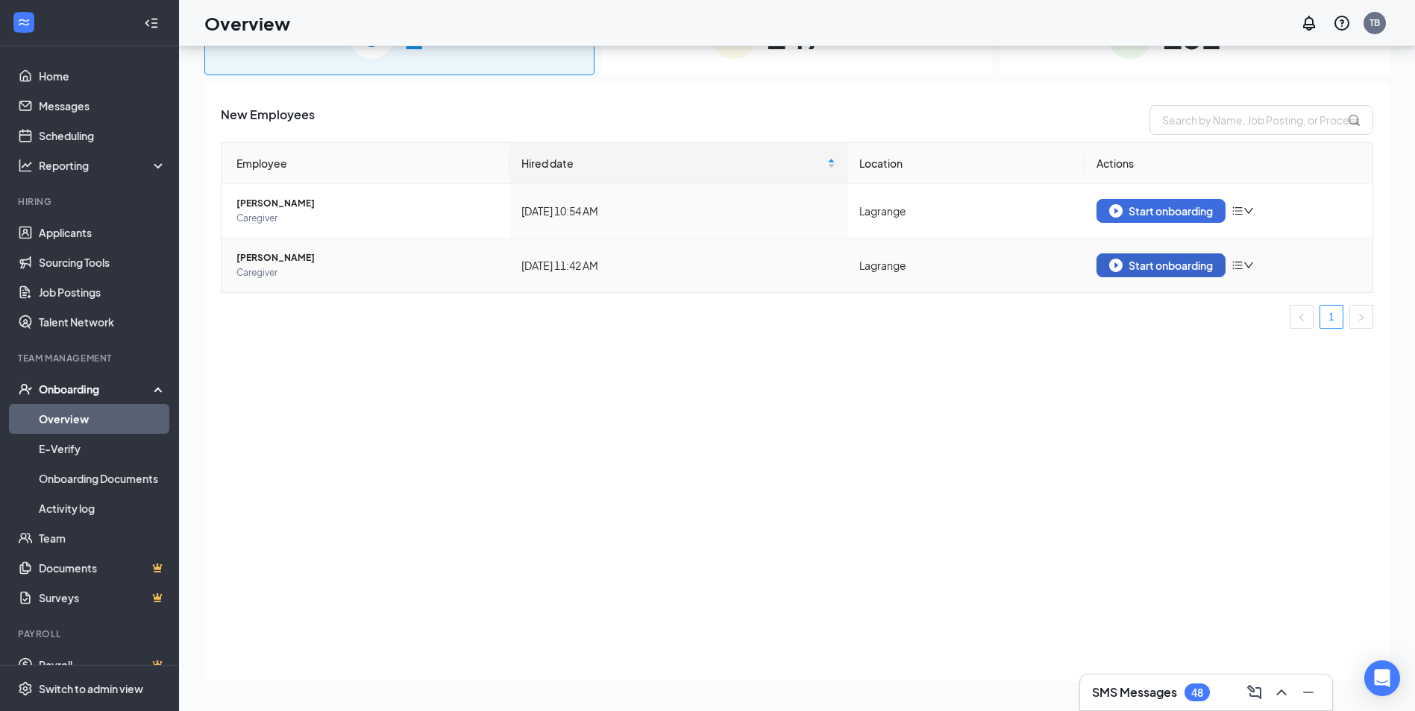
click at [1116, 265] on img "button" at bounding box center [1115, 265] width 13 height 13
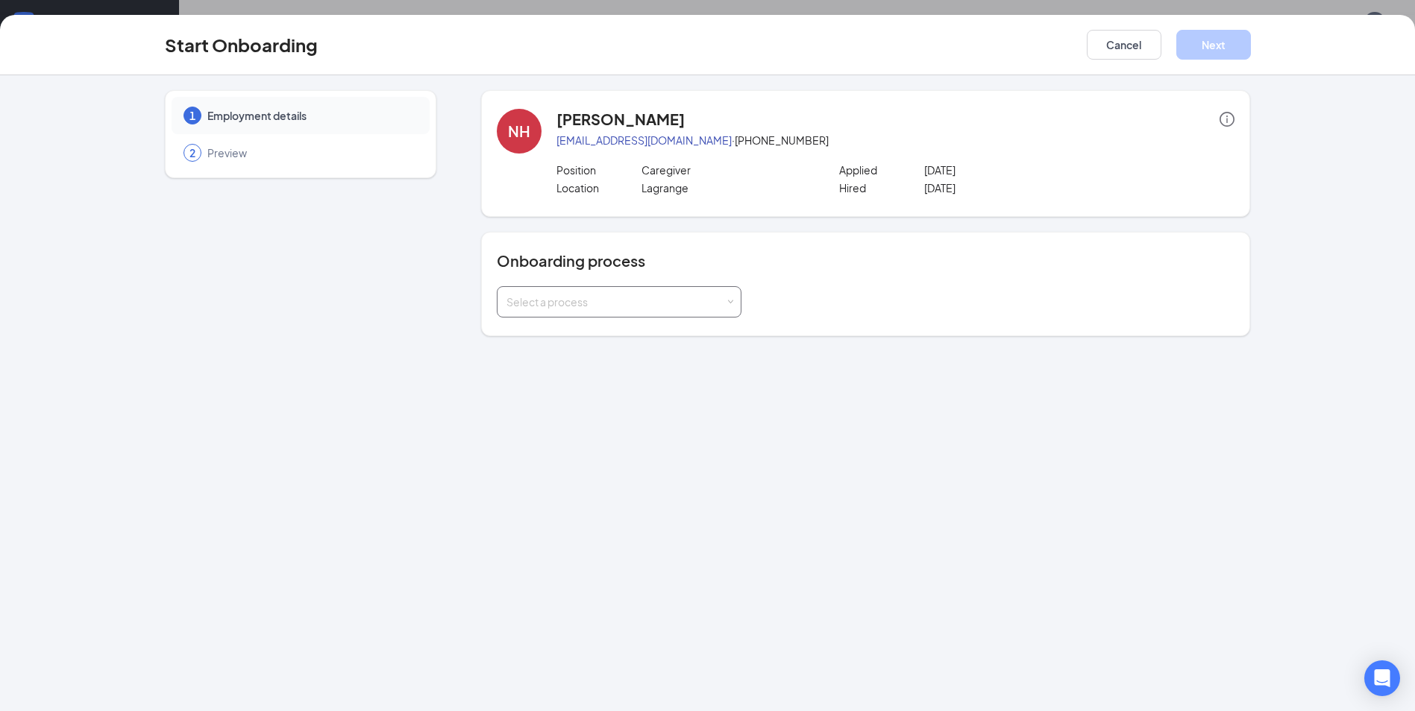
click at [603, 304] on div "Select a process" at bounding box center [615, 302] width 218 height 15
click at [596, 339] on span "Onboarding Documents" at bounding box center [562, 333] width 119 height 13
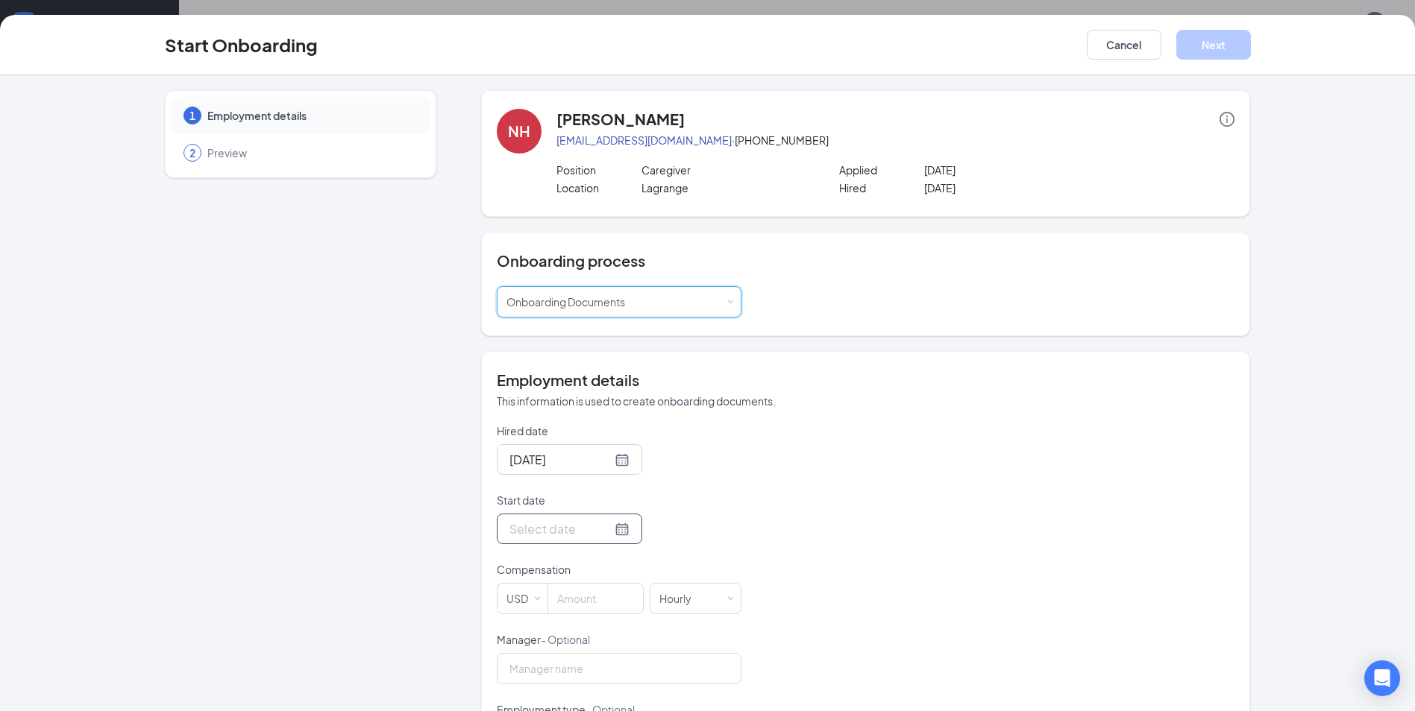
click at [604, 529] on div at bounding box center [569, 529] width 120 height 19
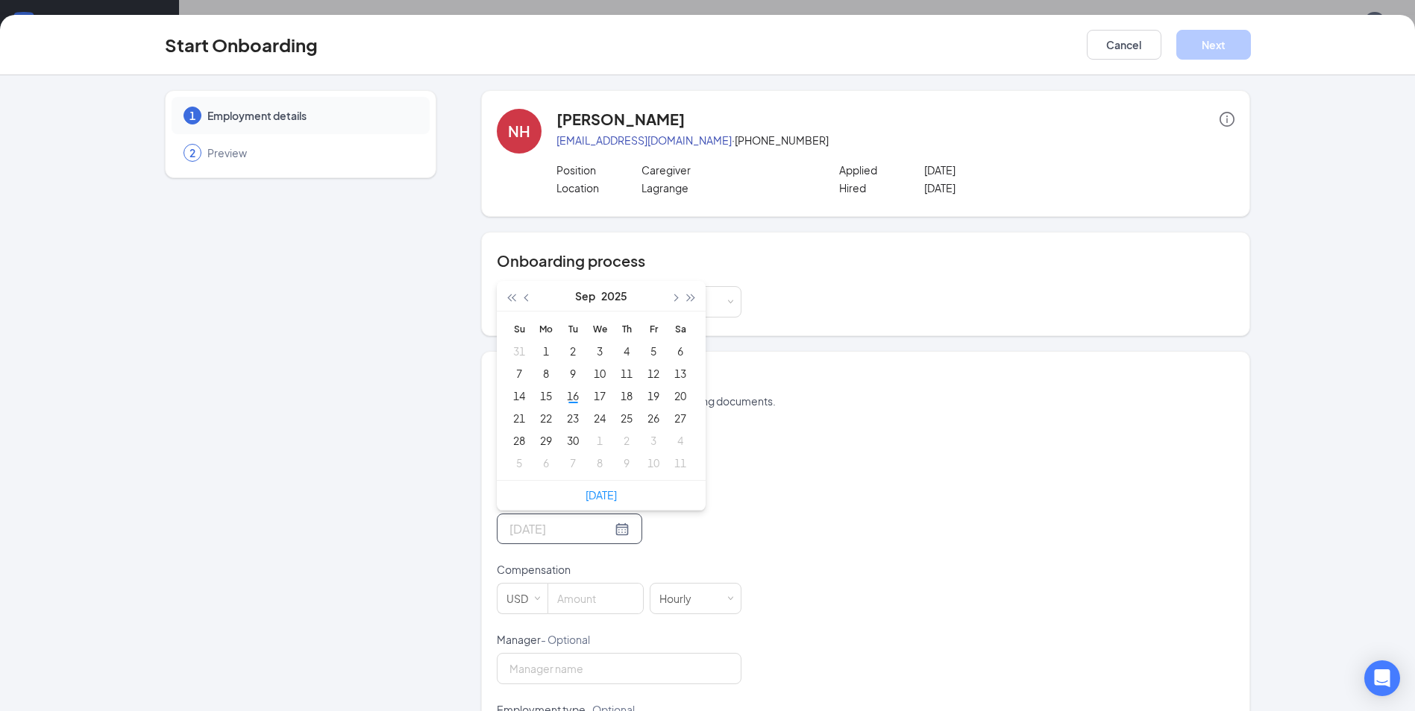
type input "[DATE]"
click at [606, 497] on link "[DATE]" at bounding box center [600, 494] width 31 height 13
type input "[DATE]"
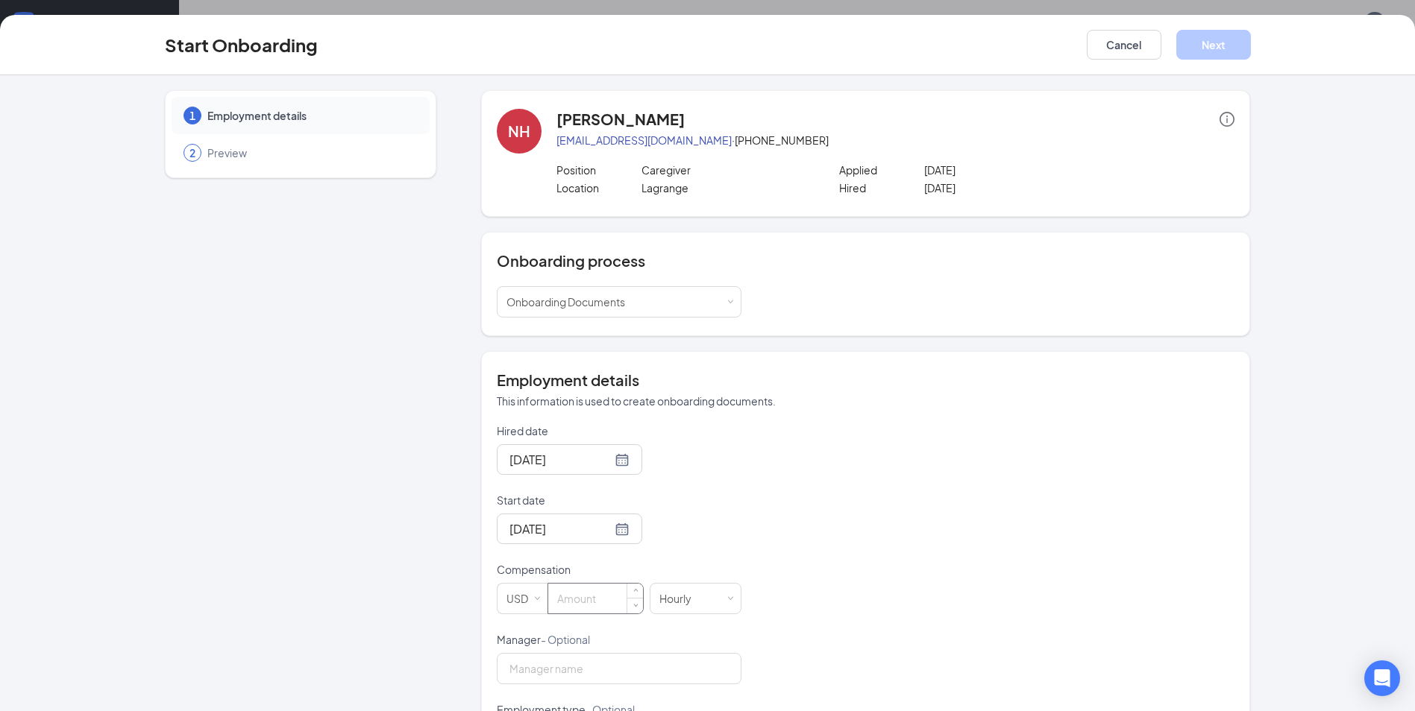
click at [583, 609] on input at bounding box center [595, 599] width 95 height 30
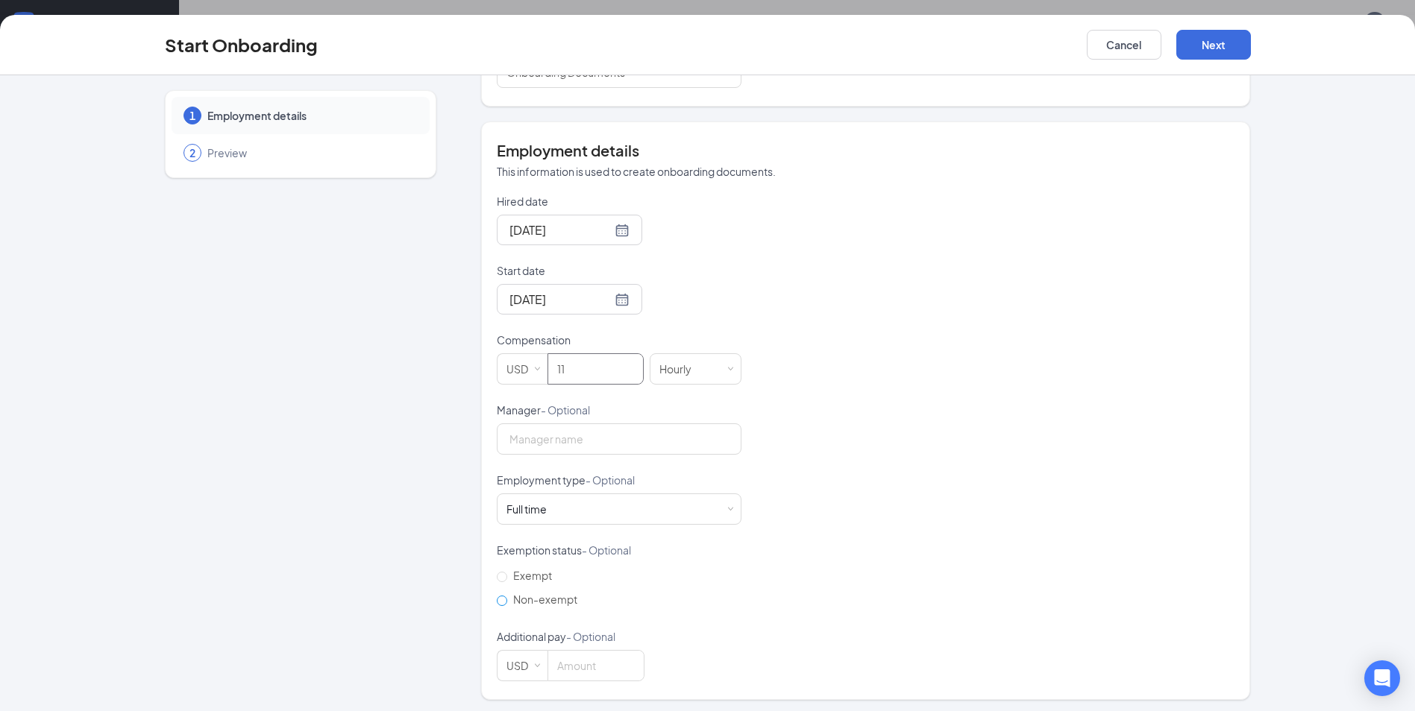
scroll to position [233, 0]
type input "11"
click at [520, 501] on div "Full time" at bounding box center [526, 505] width 40 height 15
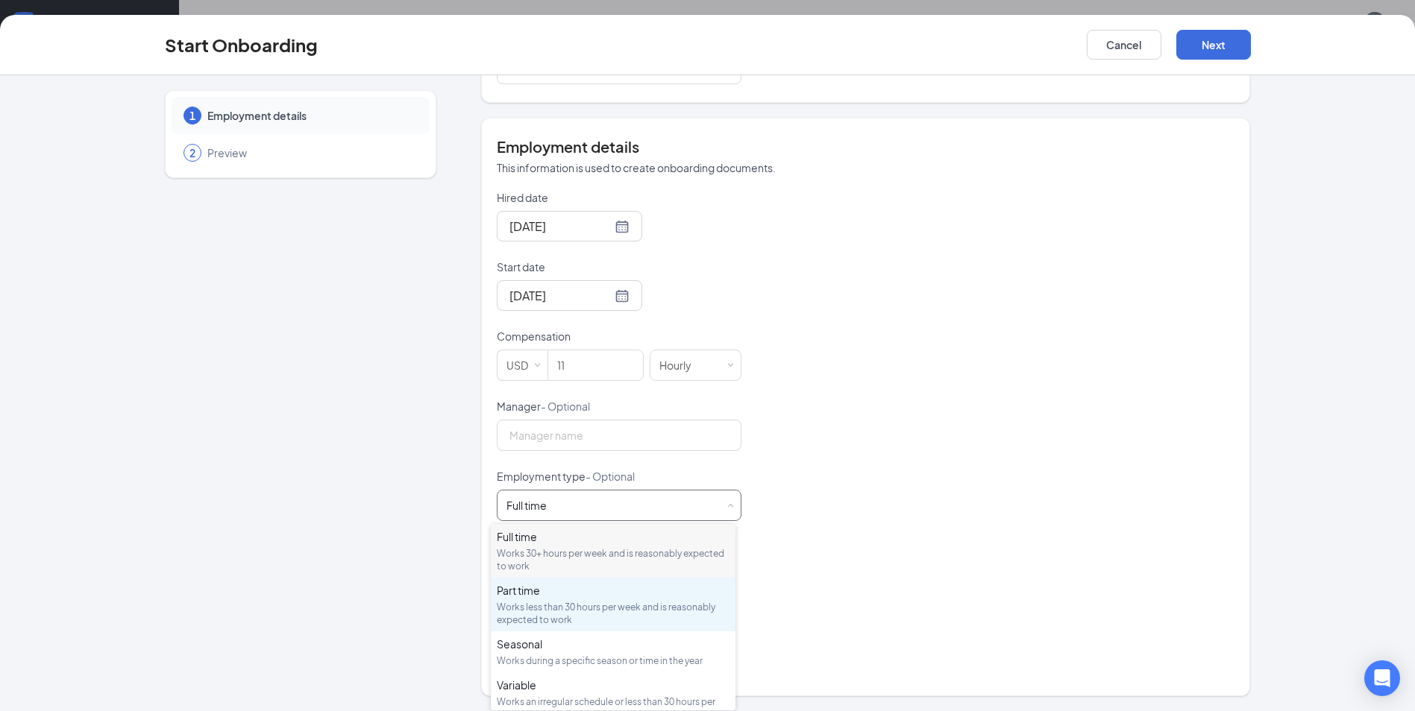
click at [515, 603] on div "Works less than 30 hours per week and is reasonably expected to work" at bounding box center [613, 613] width 233 height 25
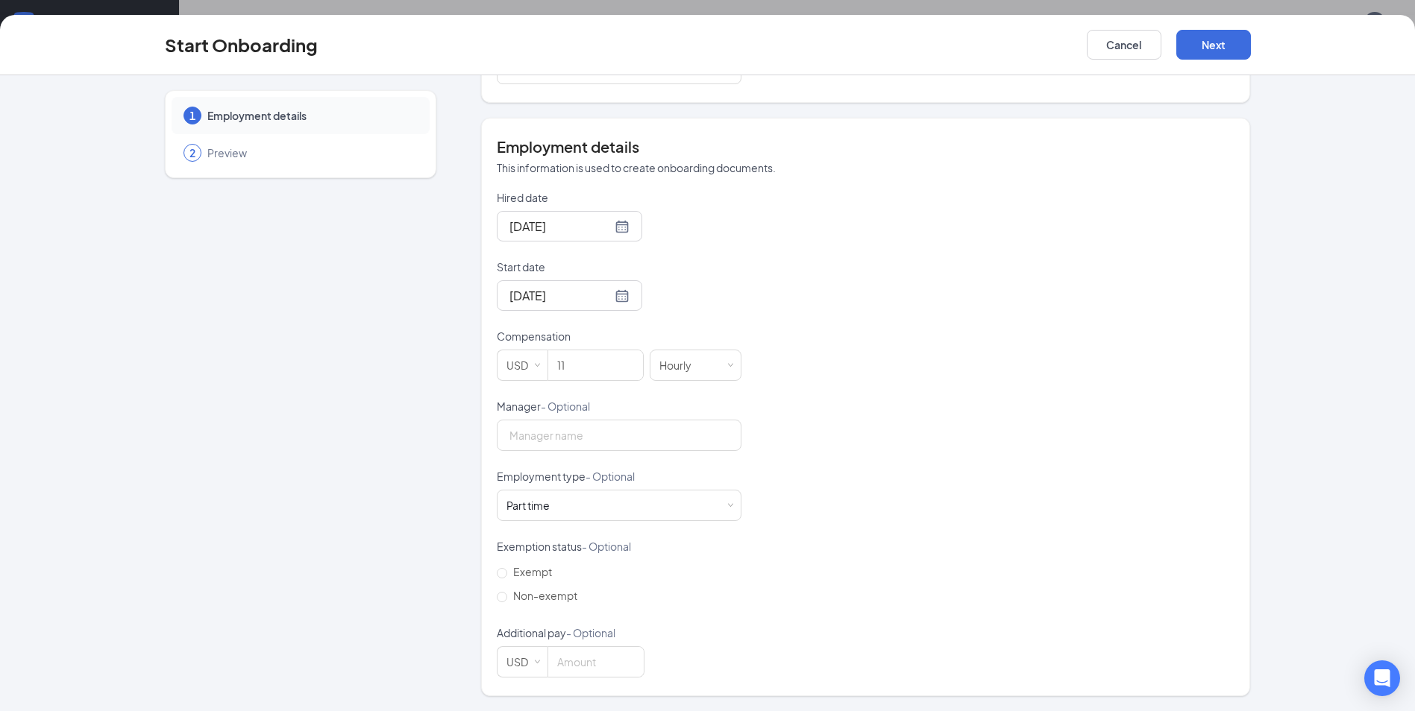
click at [1254, 49] on div "Start Onboarding Cancel Next" at bounding box center [707, 45] width 1145 height 30
click at [1222, 53] on button "Next" at bounding box center [1213, 45] width 75 height 30
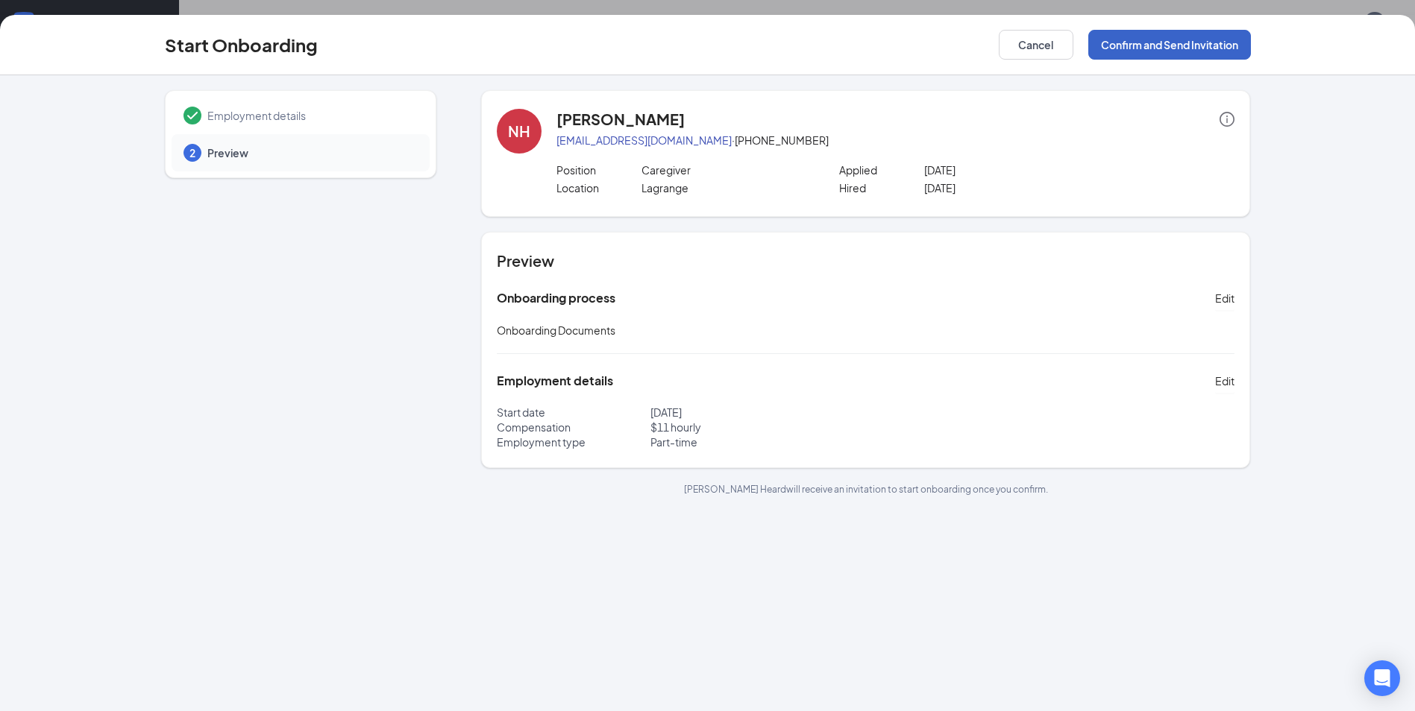
click at [1175, 35] on button "Confirm and Send Invitation" at bounding box center [1169, 45] width 163 height 30
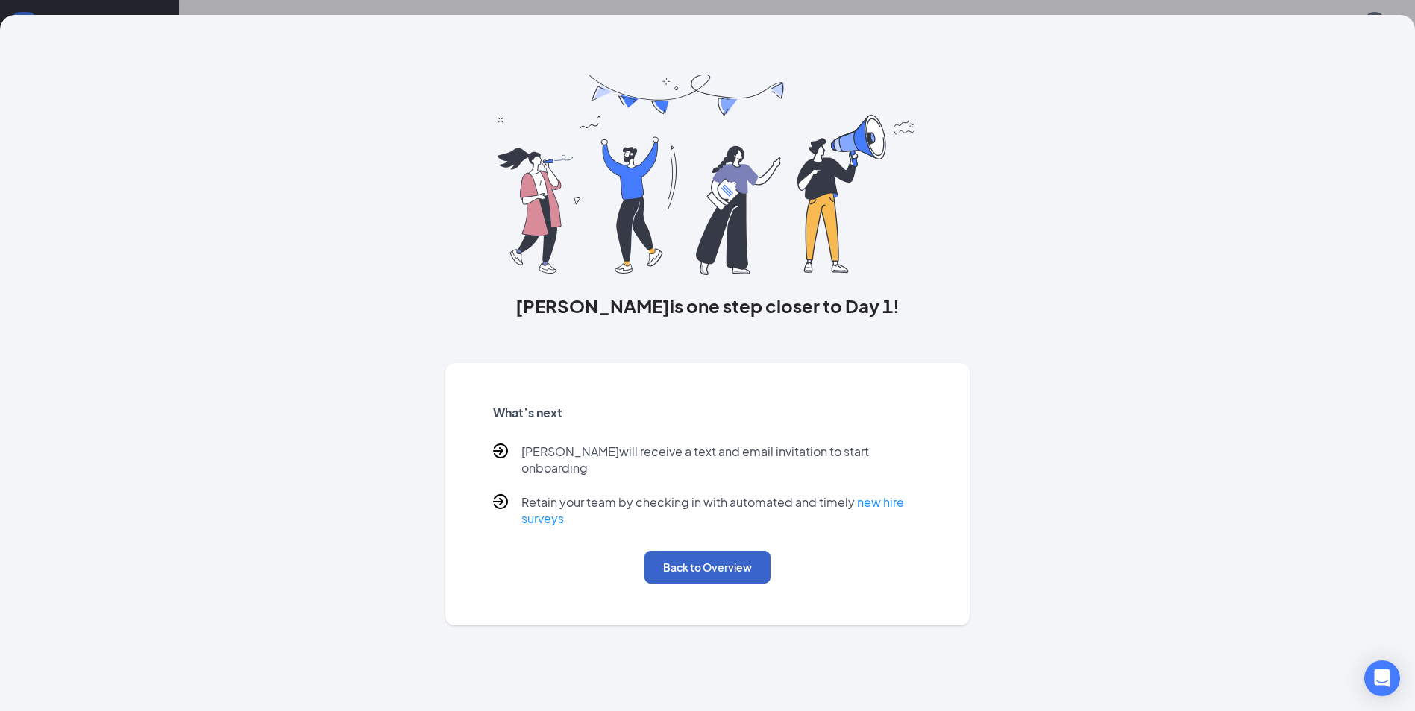
click at [686, 556] on button "Back to Overview" at bounding box center [707, 567] width 126 height 33
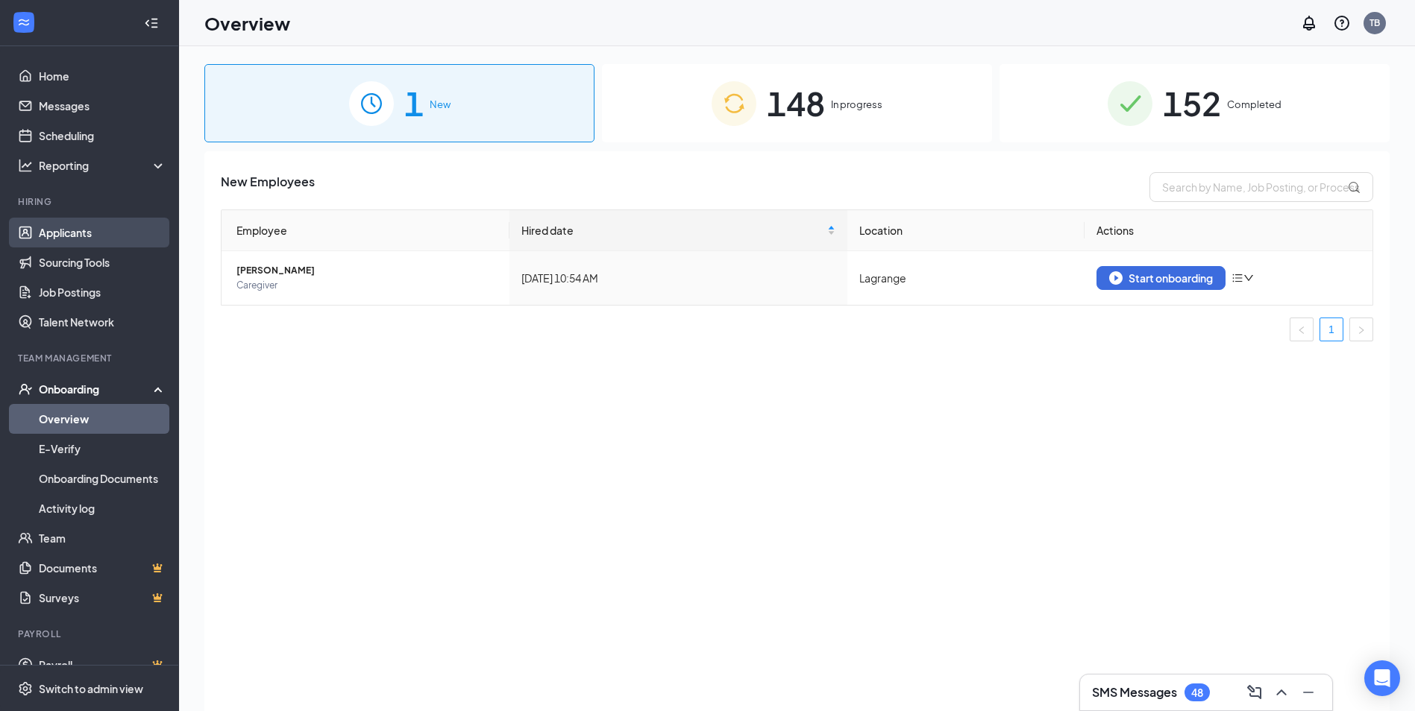
click at [66, 242] on link "Applicants" at bounding box center [103, 233] width 128 height 30
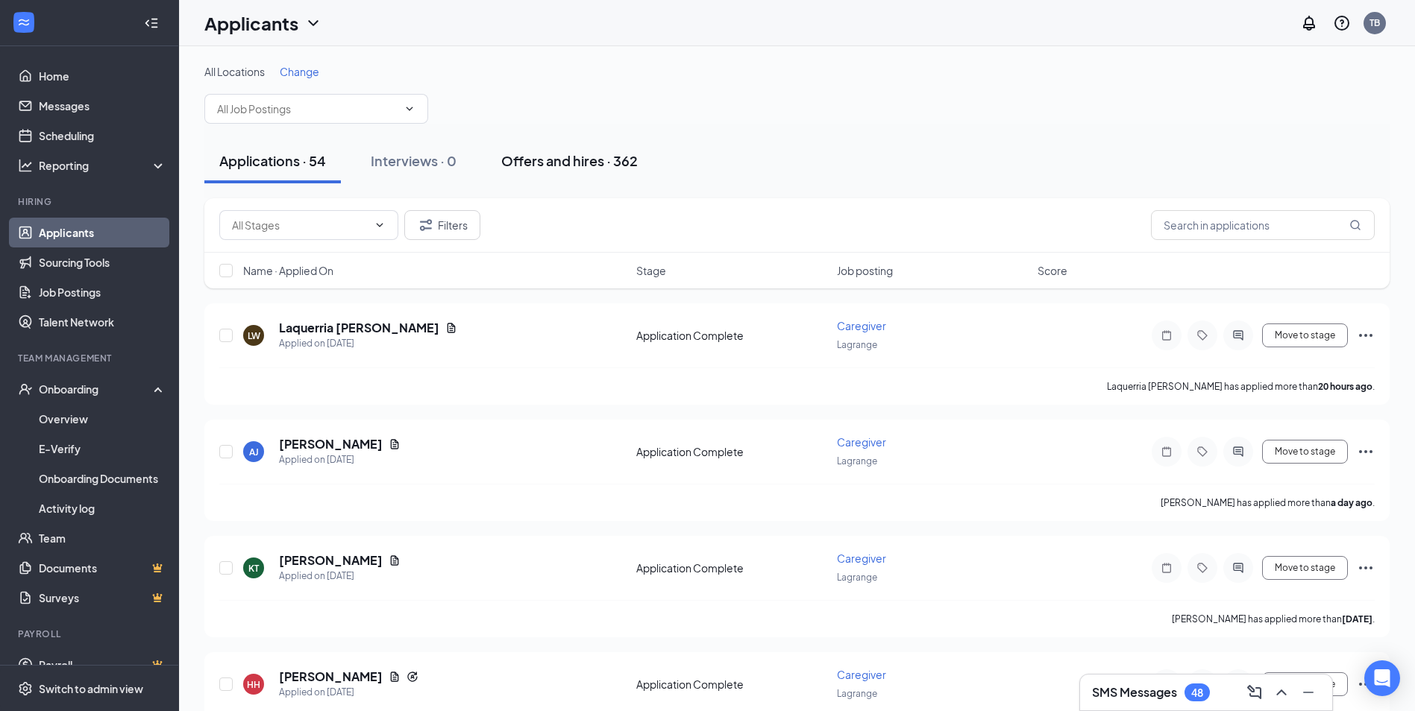
click at [532, 153] on div "Offers and hires · 362" at bounding box center [569, 160] width 136 height 19
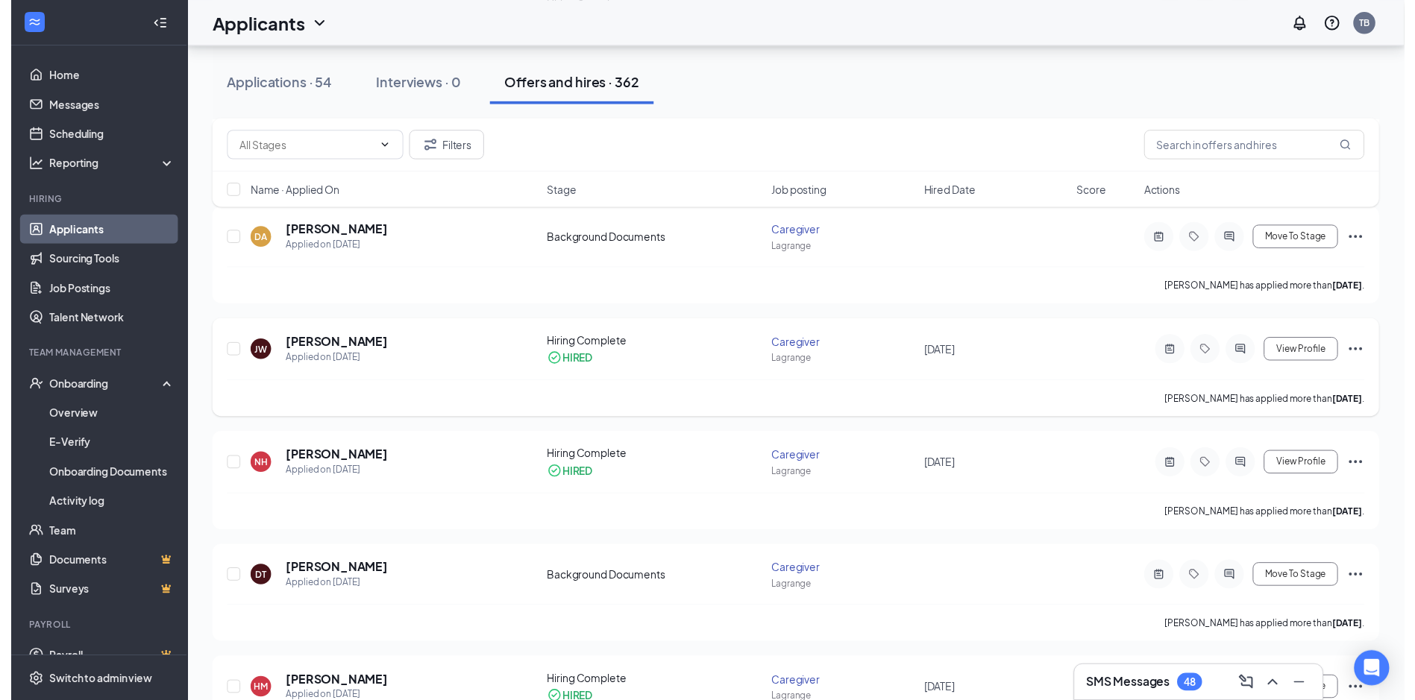
scroll to position [373, 0]
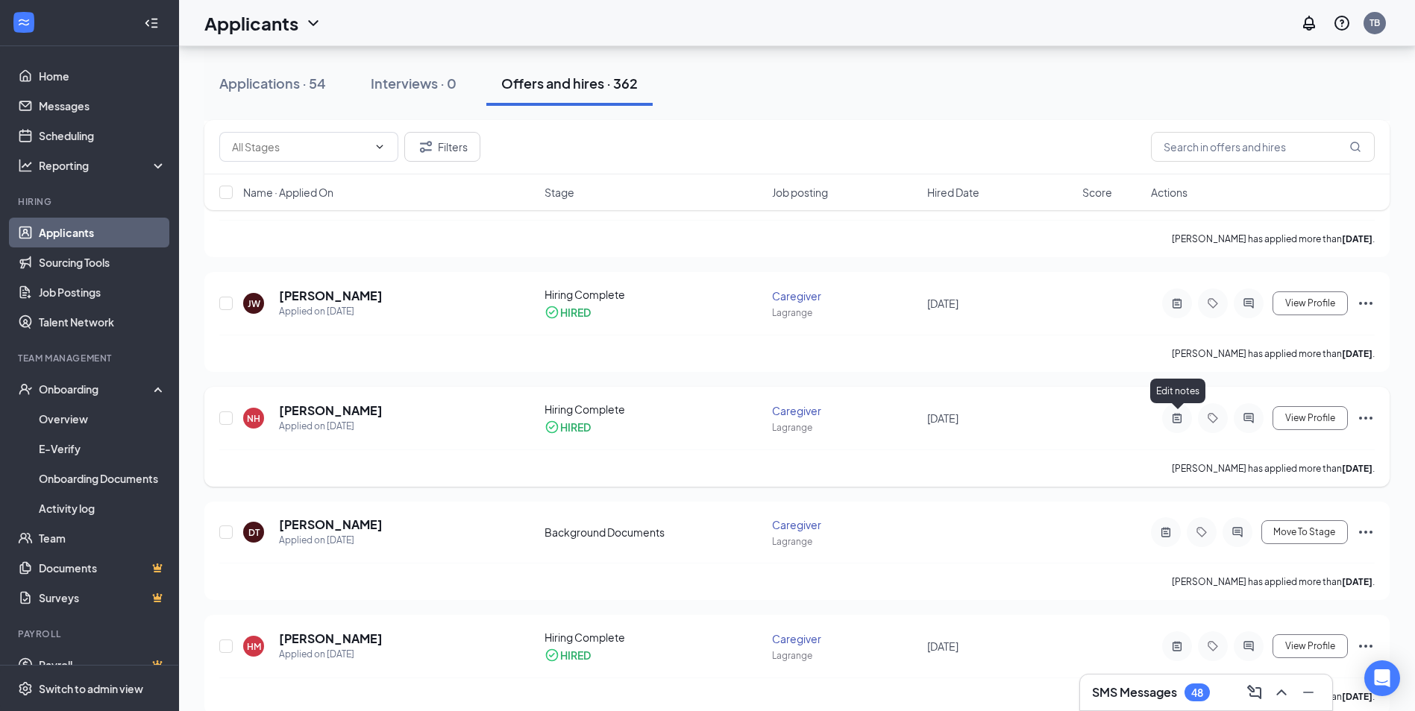
click at [1172, 421] on icon "ActiveNote" at bounding box center [1177, 418] width 18 height 12
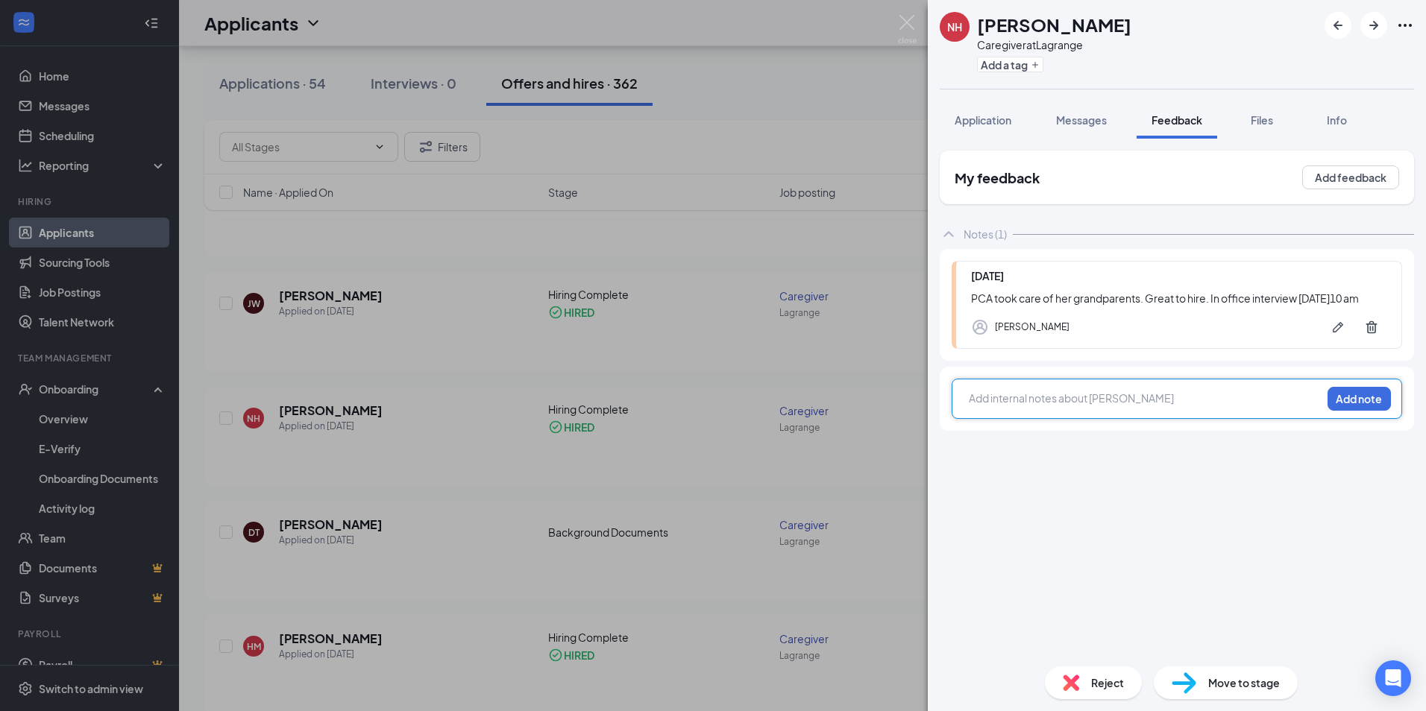
click at [1060, 399] on div at bounding box center [1144, 399] width 351 height 16
click at [1353, 397] on button "Add note" at bounding box center [1358, 399] width 63 height 24
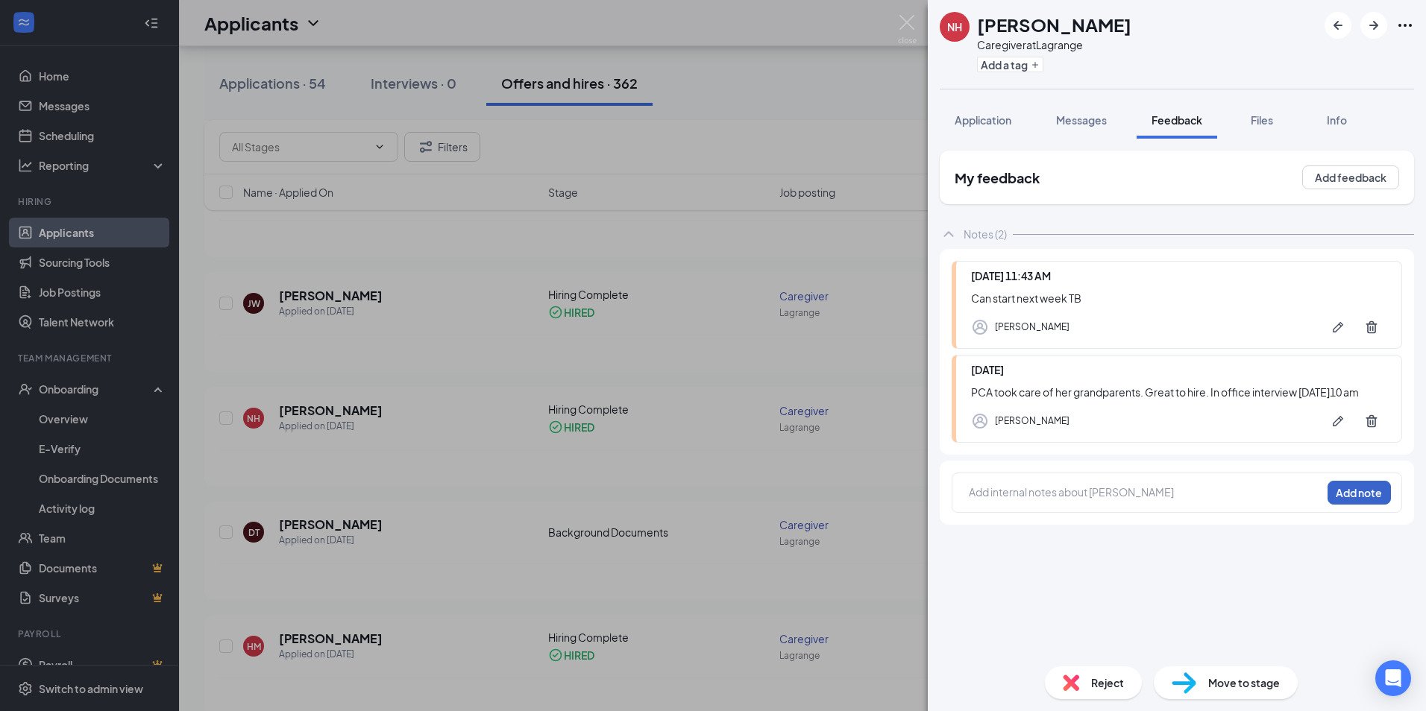
click at [1327, 481] on button "Add note" at bounding box center [1358, 493] width 63 height 24
click at [625, 447] on div "NH [PERSON_NAME] Caregiver at Lagrange Add a tag Application Messages Feedback …" at bounding box center [713, 355] width 1426 height 711
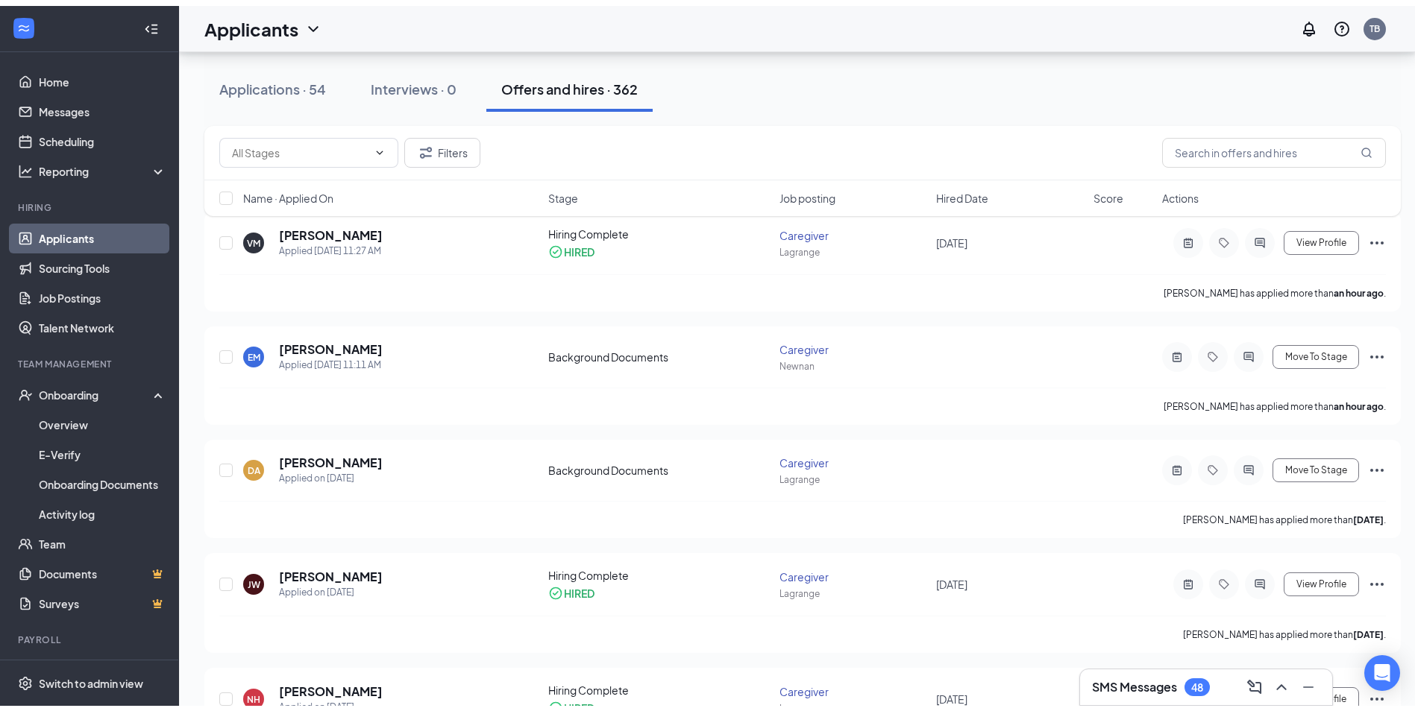
scroll to position [75, 0]
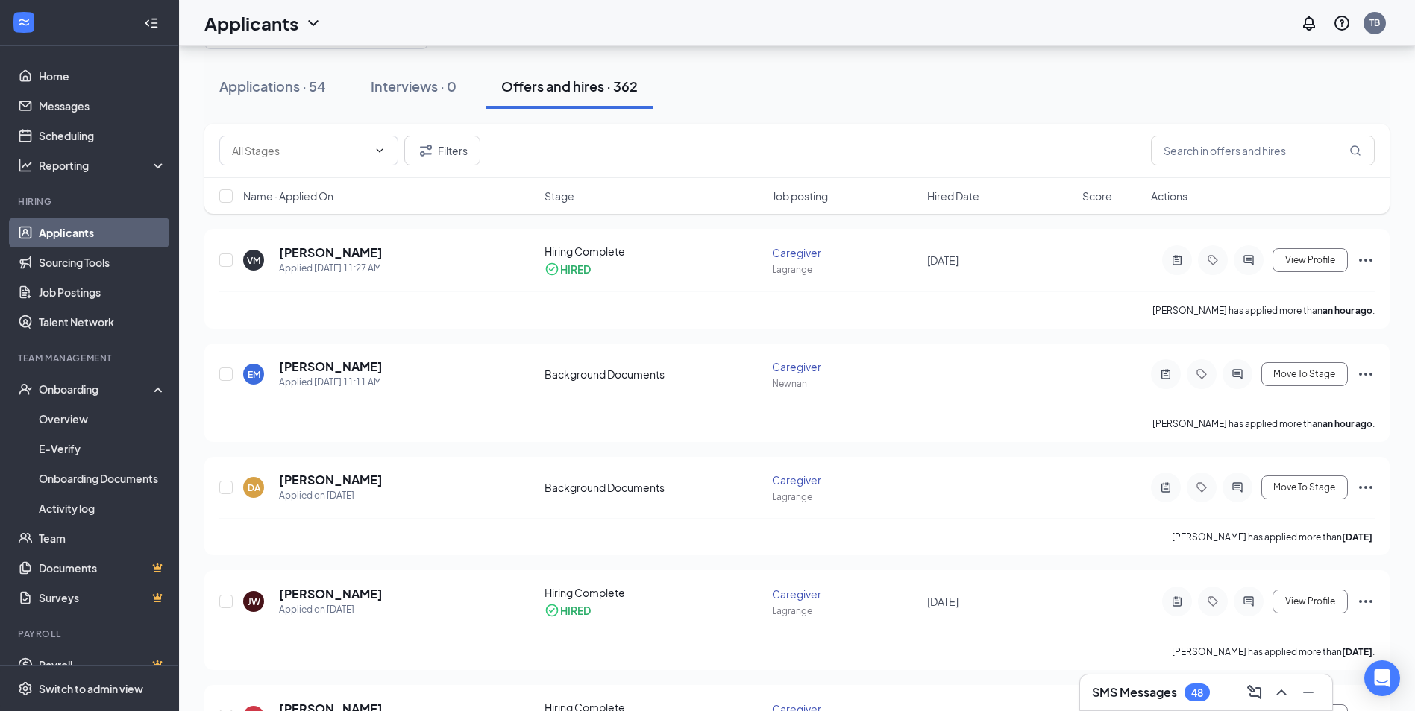
click at [583, 92] on div "Offers and hires · 362" at bounding box center [569, 86] width 136 height 19
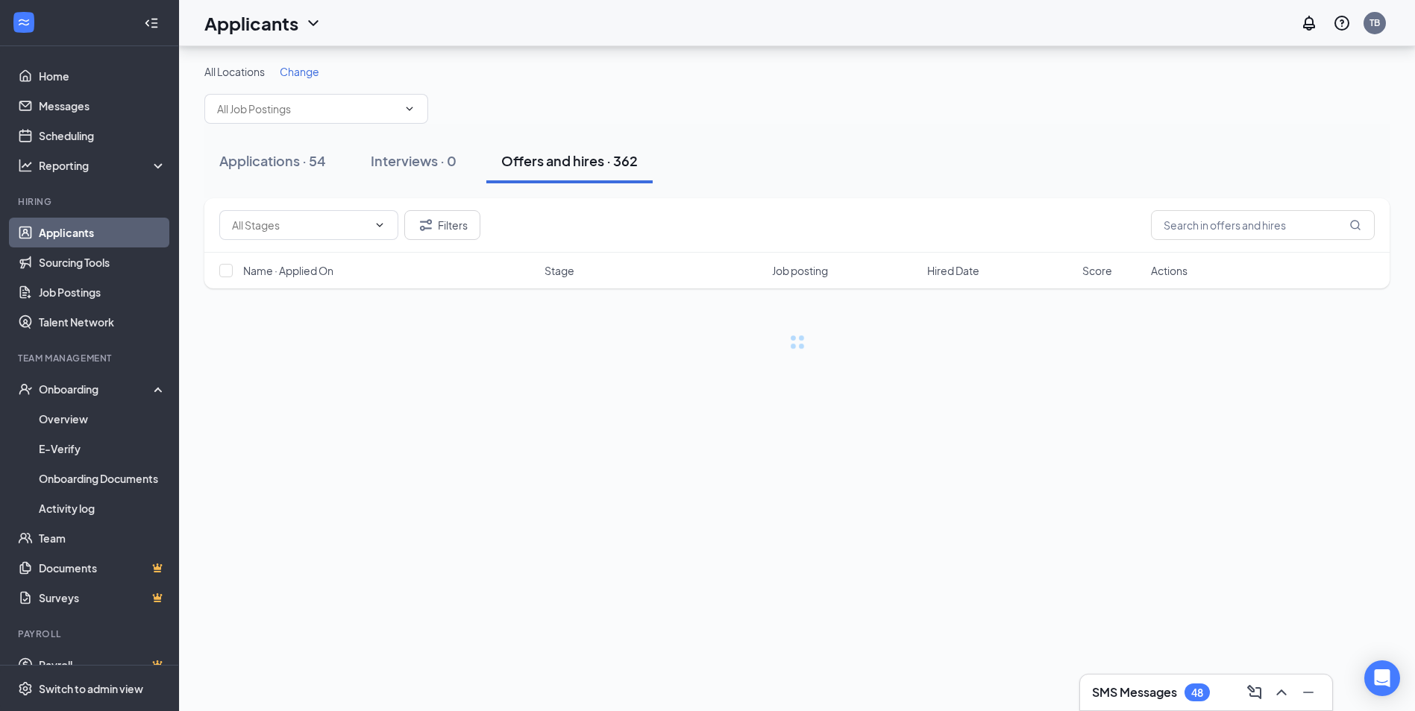
scroll to position [0, 0]
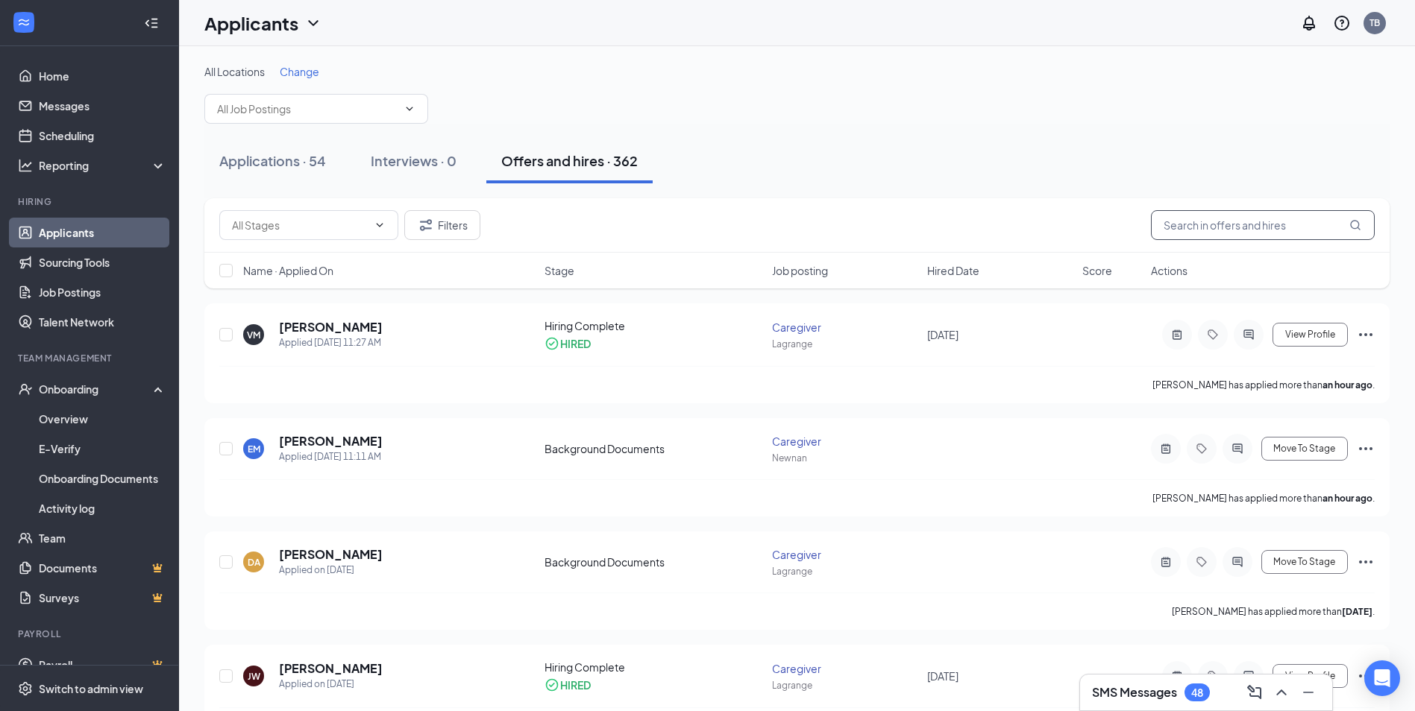
click at [1231, 227] on input "text" at bounding box center [1263, 225] width 224 height 30
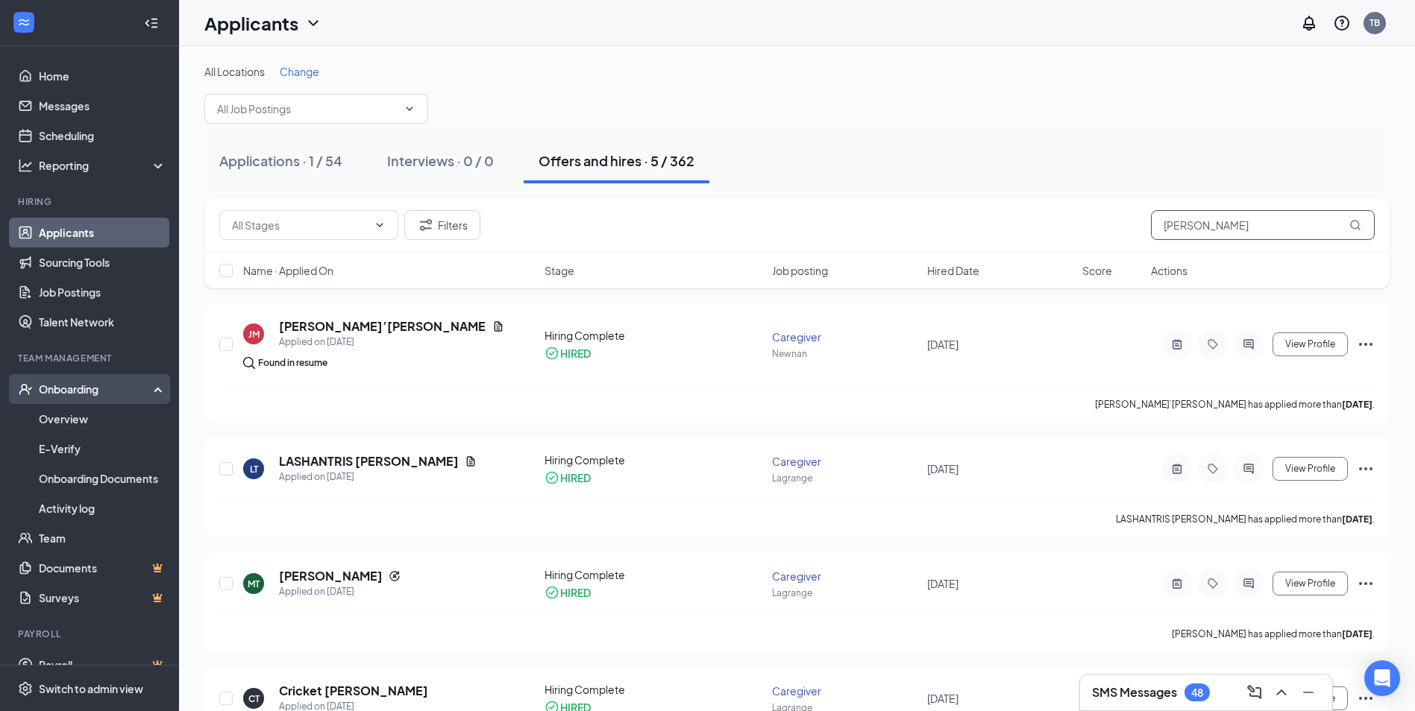
type input "[PERSON_NAME]"
click at [46, 389] on div "Onboarding" at bounding box center [96, 389] width 115 height 15
click at [62, 395] on div "Onboarding" at bounding box center [96, 389] width 115 height 15
click at [61, 418] on link "Overview" at bounding box center [103, 419] width 128 height 30
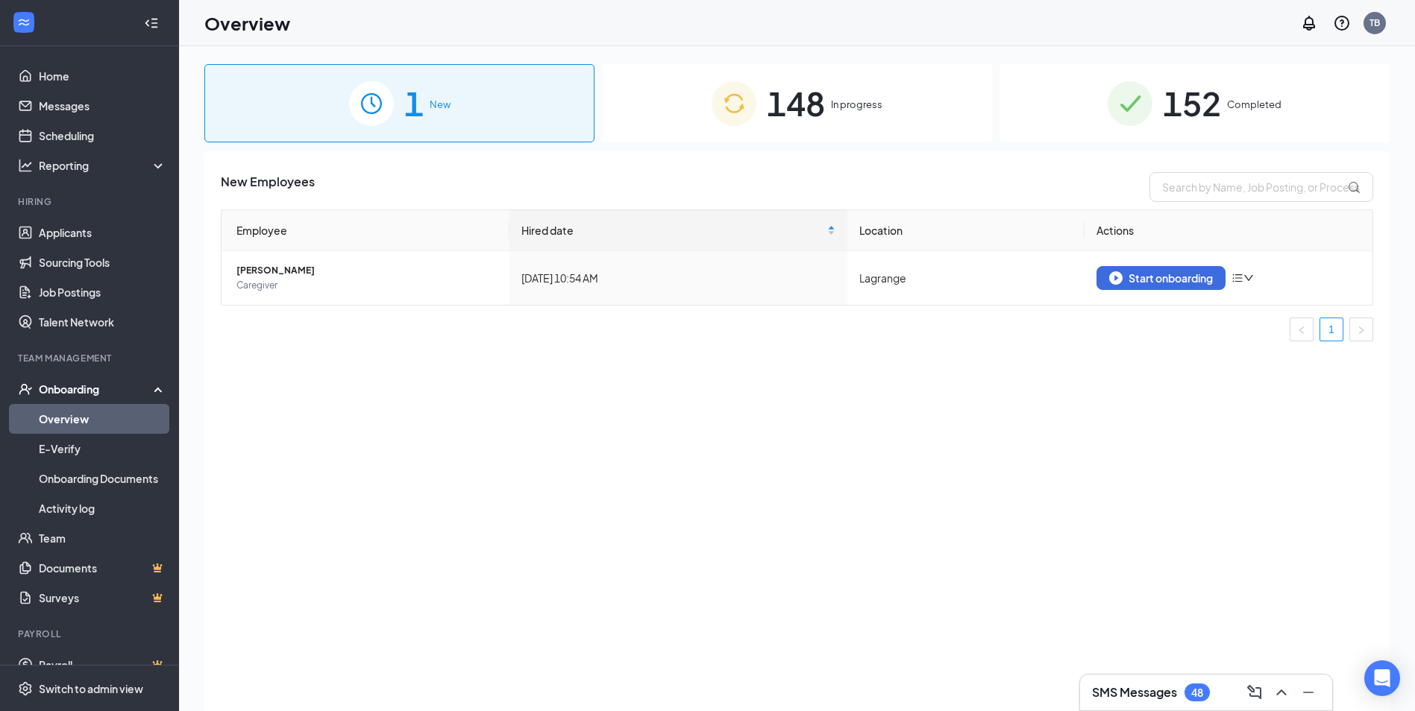
click at [708, 79] on div "148 In progress" at bounding box center [797, 103] width 390 height 78
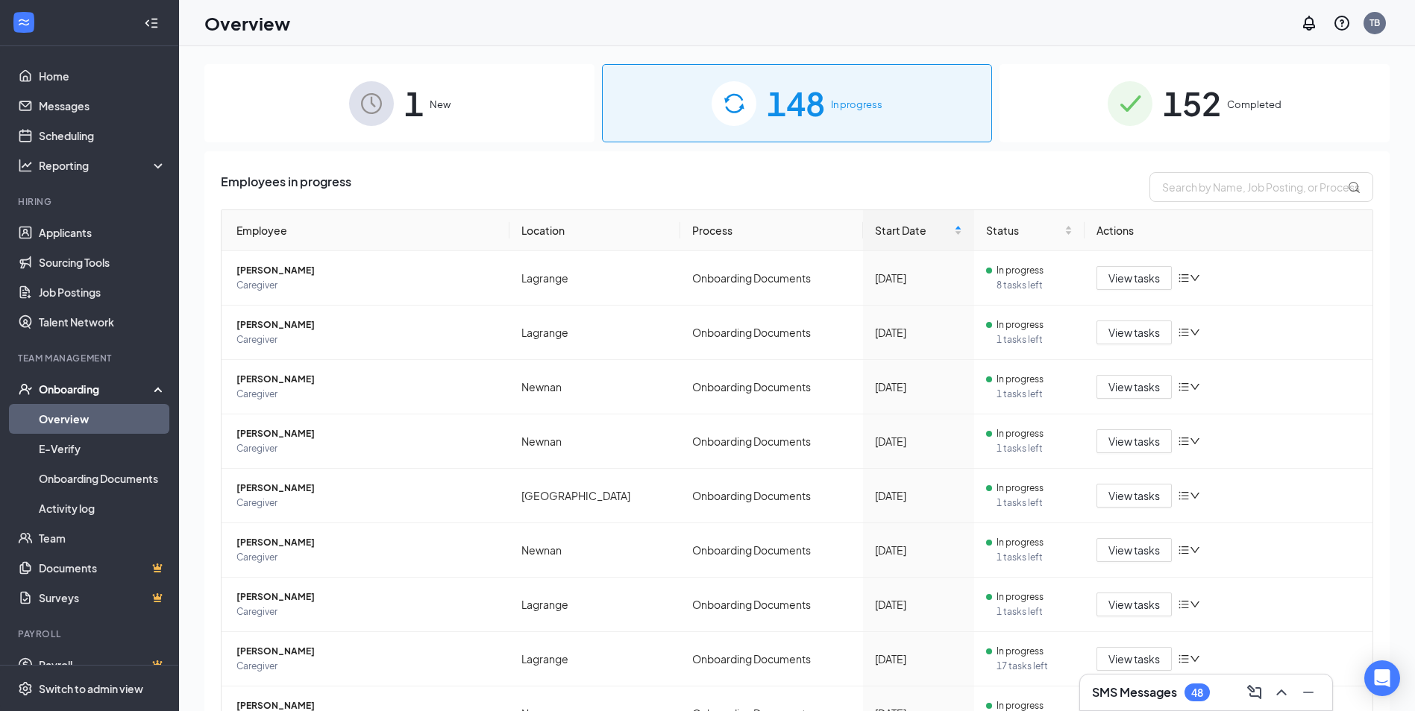
click at [1163, 104] on span "152" at bounding box center [1192, 103] width 58 height 51
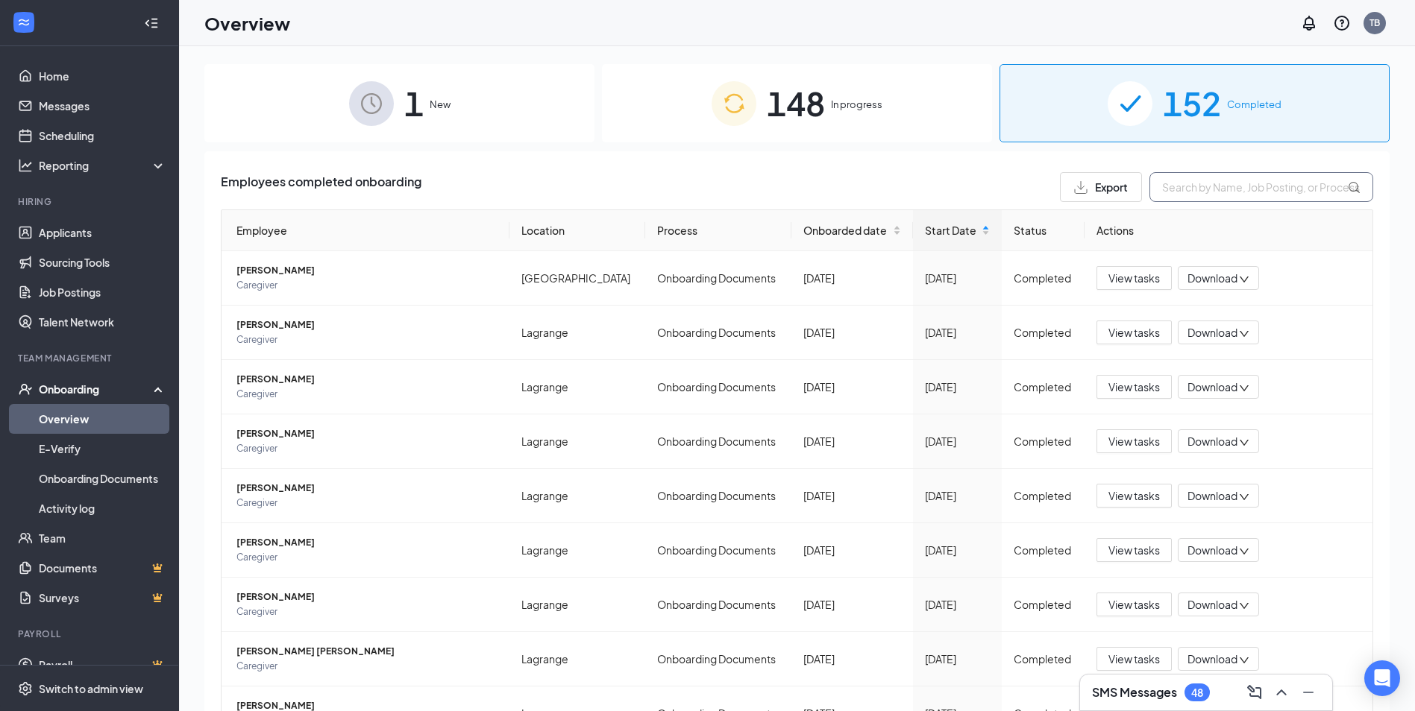
click at [1211, 184] on input "text" at bounding box center [1261, 187] width 224 height 30
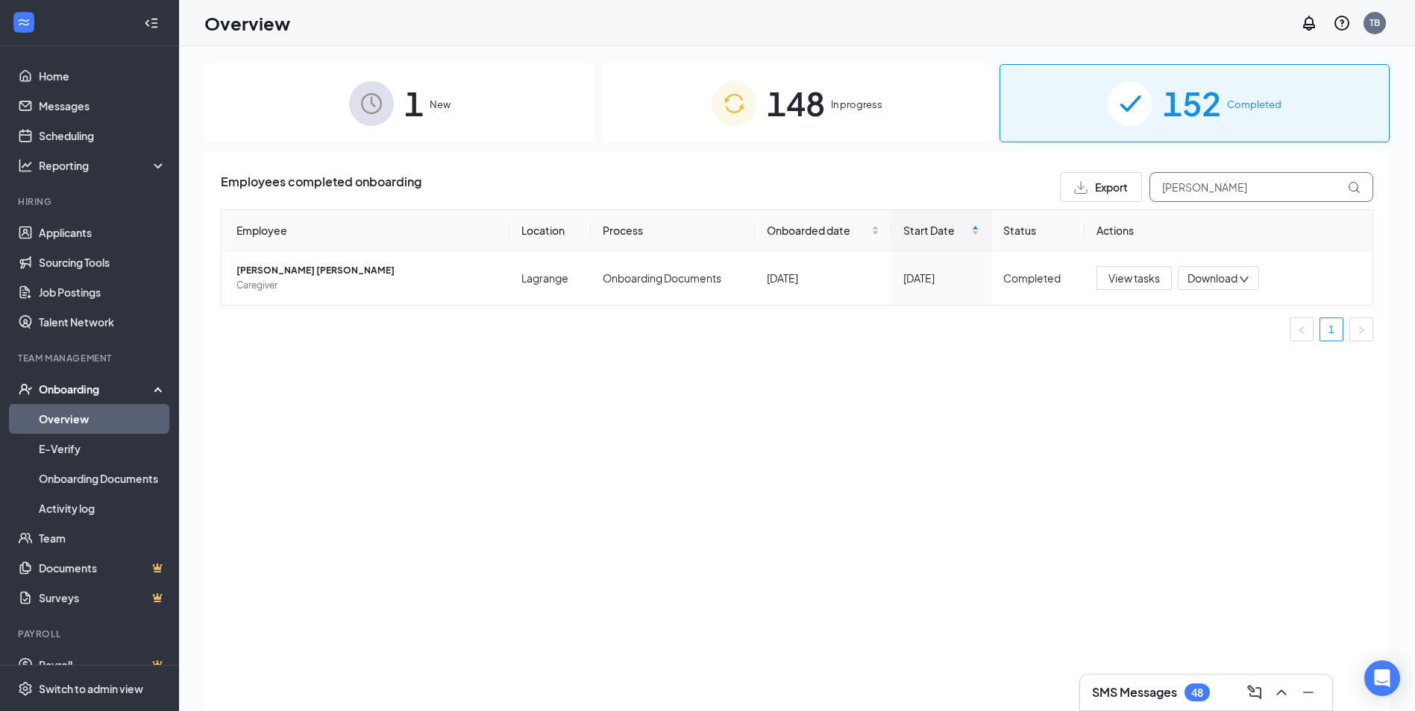
type input "[PERSON_NAME]"
click at [847, 96] on div "148 In progress" at bounding box center [797, 103] width 390 height 78
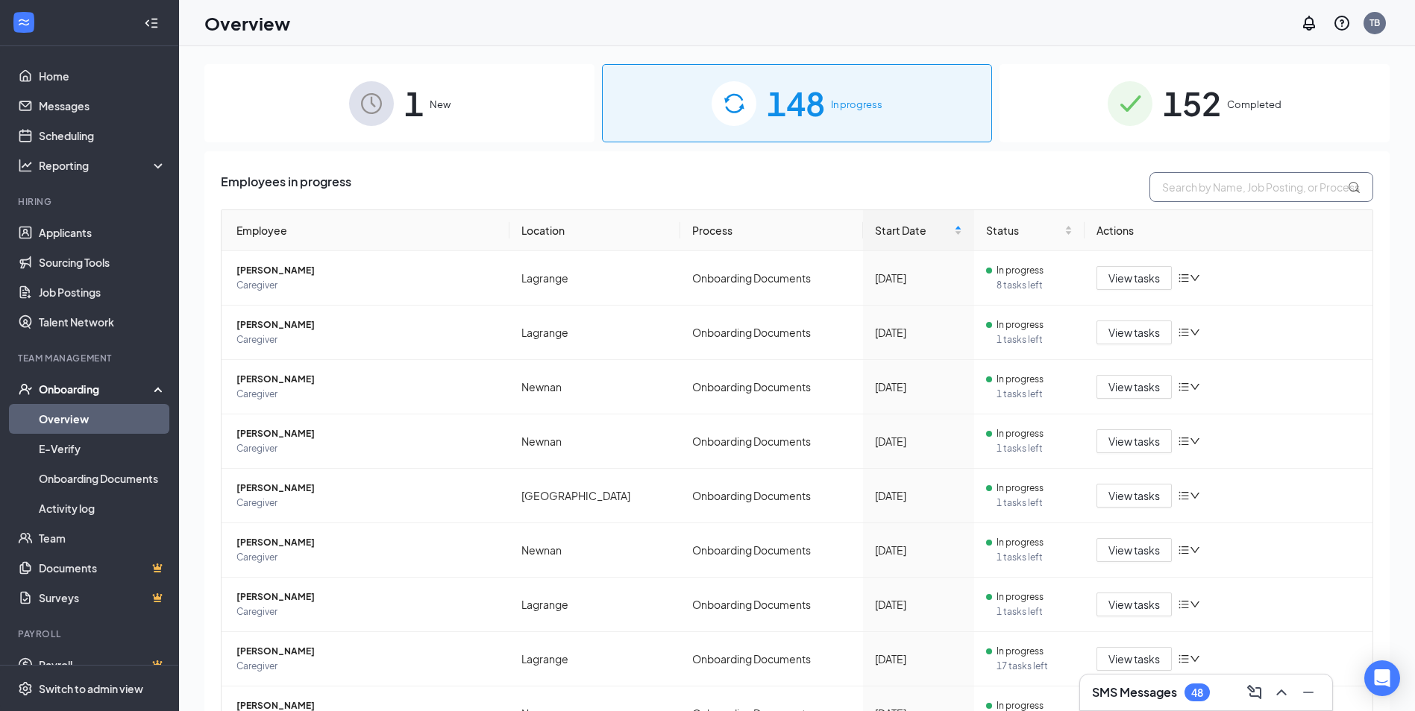
click at [1236, 186] on input "text" at bounding box center [1261, 187] width 224 height 30
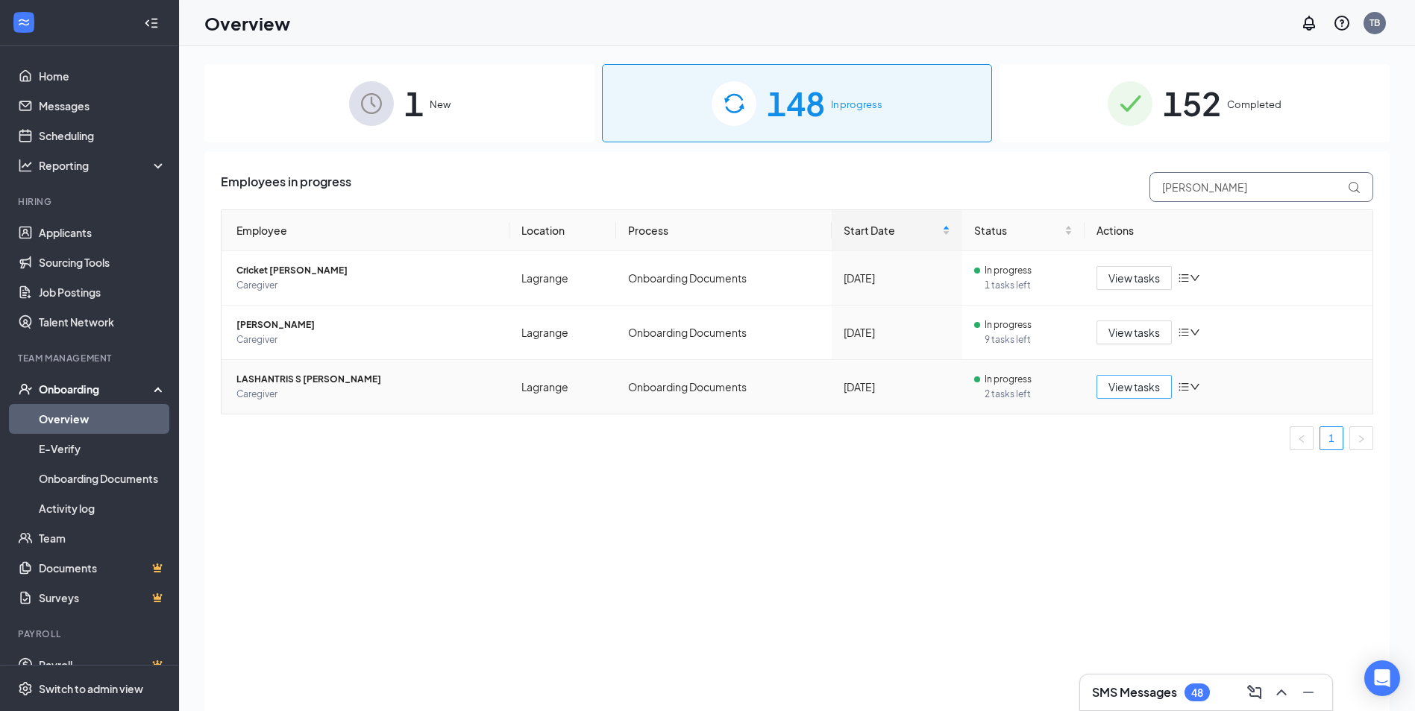
type input "[PERSON_NAME]"
click at [1132, 386] on span "View tasks" at bounding box center [1133, 387] width 51 height 16
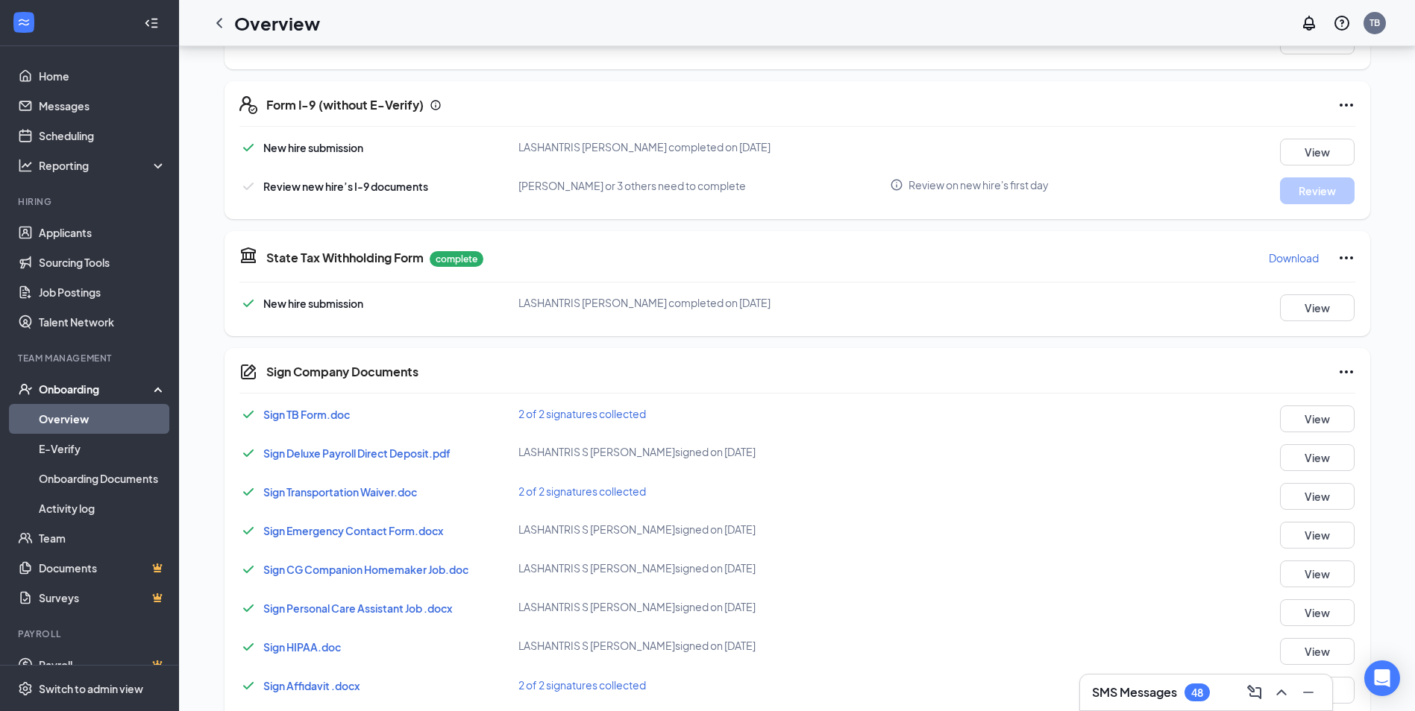
scroll to position [424, 0]
click at [1335, 413] on button "View" at bounding box center [1317, 420] width 75 height 27
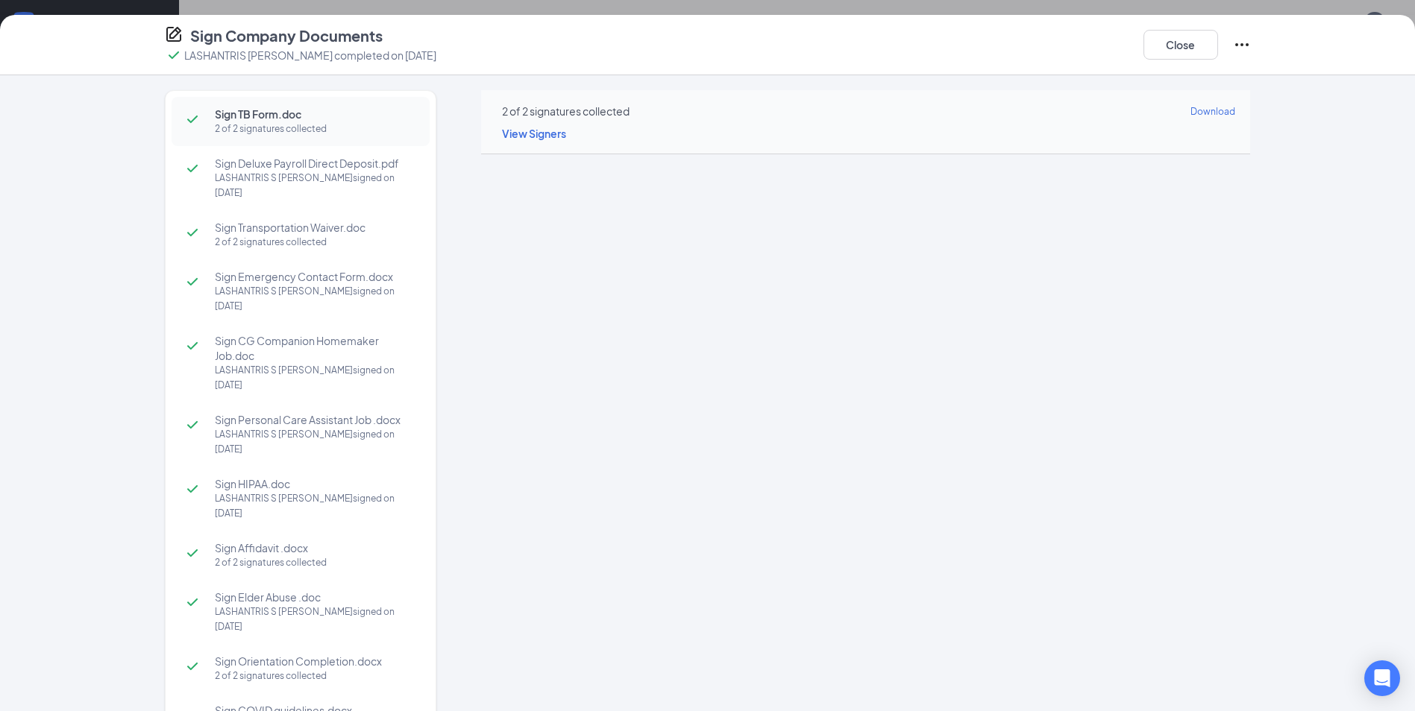
click at [236, 178] on div "LASHANTRIS [PERSON_NAME] signed on [DATE]" at bounding box center [315, 186] width 200 height 30
click at [251, 235] on div "2 of 2 signatures collected" at bounding box center [315, 242] width 200 height 15
drag, startPoint x: 302, startPoint y: 283, endPoint x: 414, endPoint y: 265, distance: 113.2
click at [302, 284] on div "LASHANTRIS [PERSON_NAME] signed on [DATE]" at bounding box center [315, 299] width 200 height 30
click at [239, 350] on div "Sign CG Companion Homemaker Job.[PERSON_NAME] [PERSON_NAME] signed on [DATE]" at bounding box center [301, 363] width 258 height 79
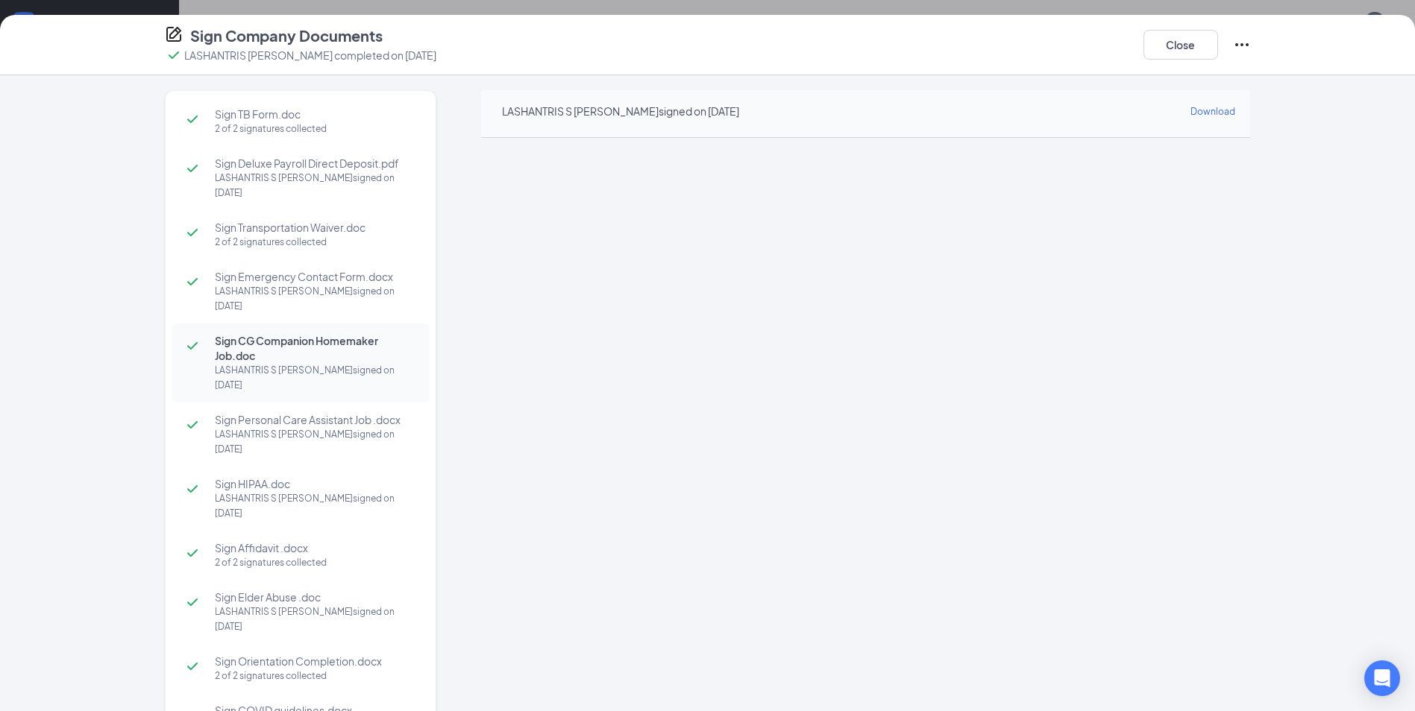
click at [250, 427] on div "LASHANTRIS [PERSON_NAME] signed on [DATE]" at bounding box center [315, 442] width 200 height 30
click at [230, 491] on div "LASHANTRIS [PERSON_NAME] signed on [DATE]" at bounding box center [315, 506] width 200 height 30
click at [210, 531] on div "Sign Affidavit .docx 2 of 2 signatures collected" at bounding box center [301, 555] width 258 height 49
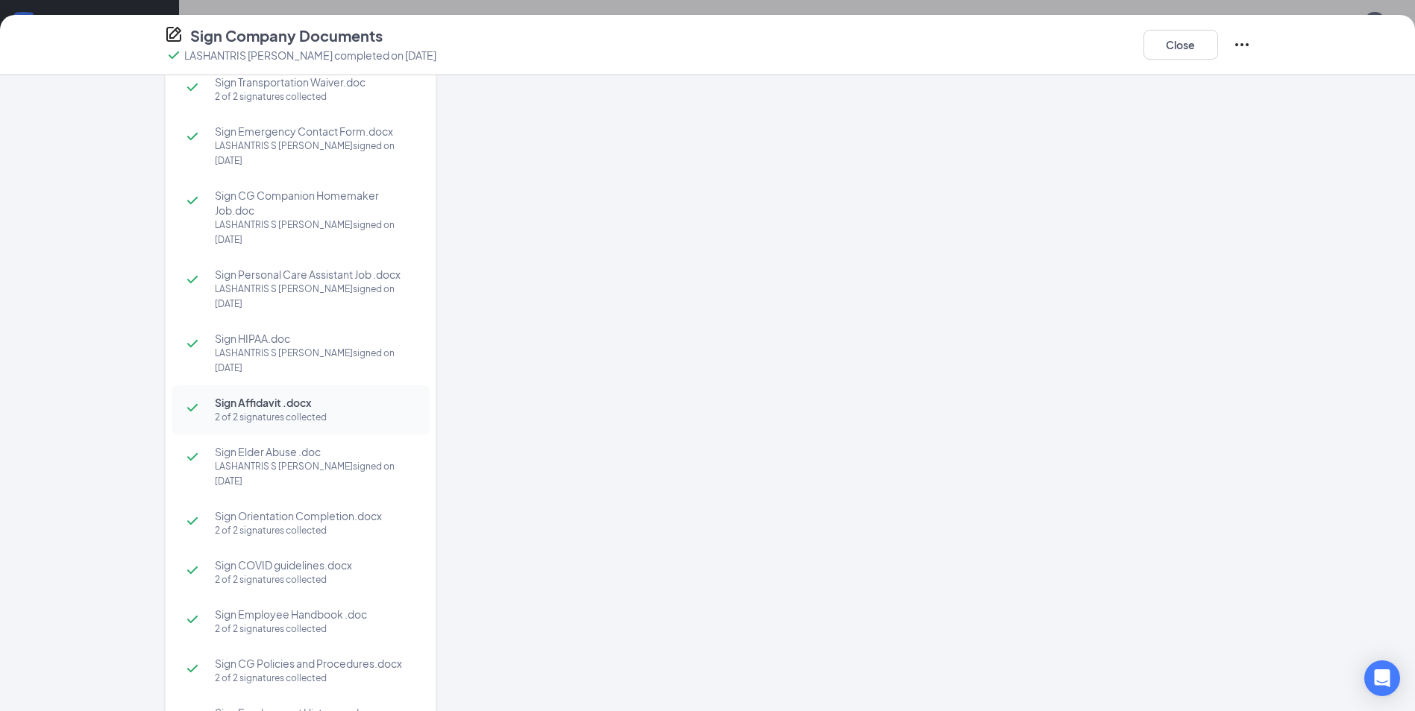
scroll to position [149, 0]
click at [290, 456] on div "LASHANTRIS [PERSON_NAME] signed on [DATE]" at bounding box center [315, 471] width 200 height 30
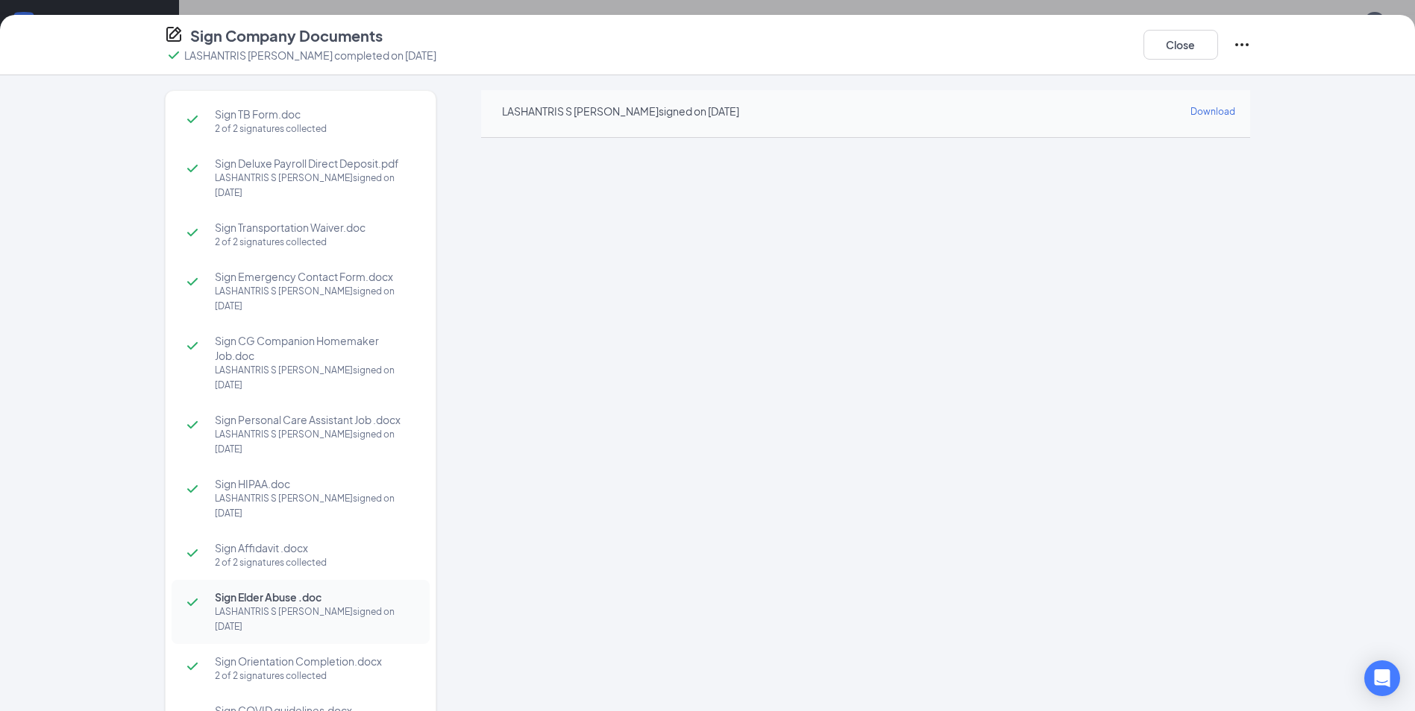
click at [231, 654] on span "Sign Orientation Completion.docx" at bounding box center [315, 661] width 200 height 15
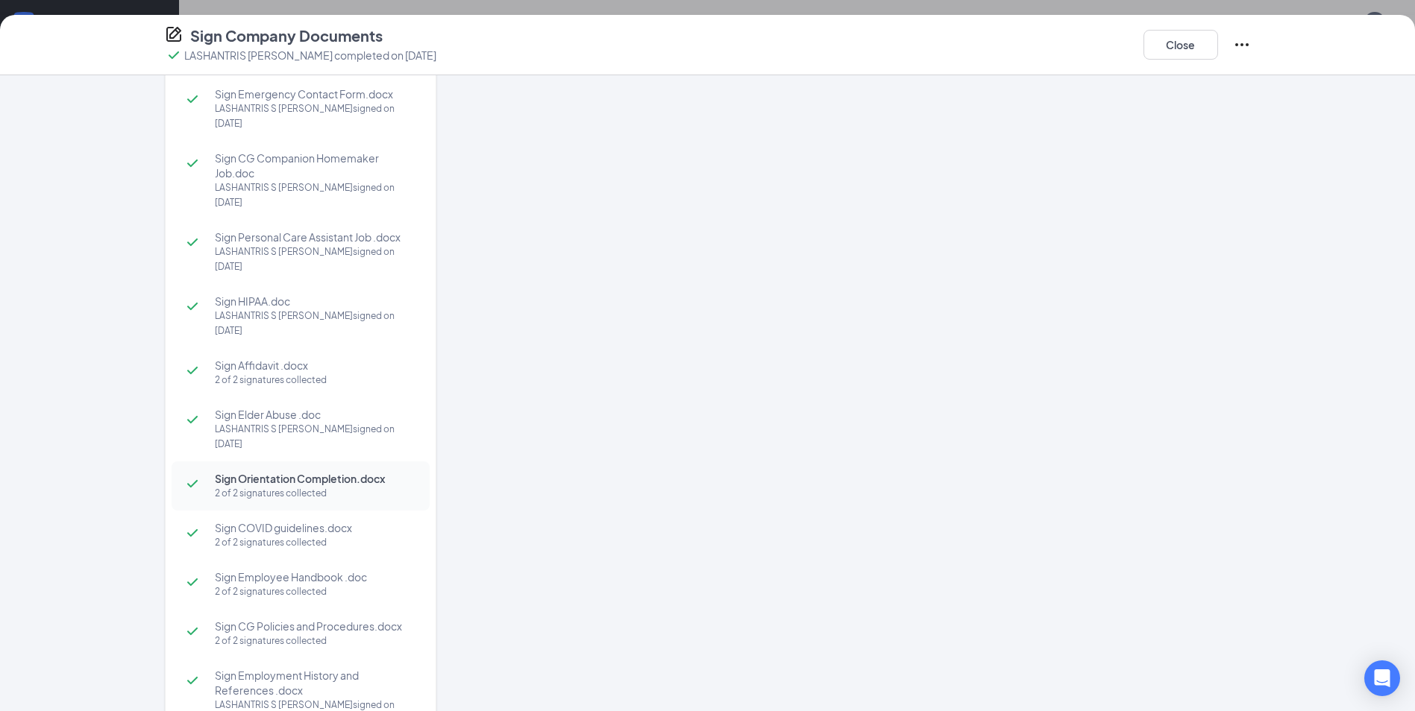
scroll to position [190, 0]
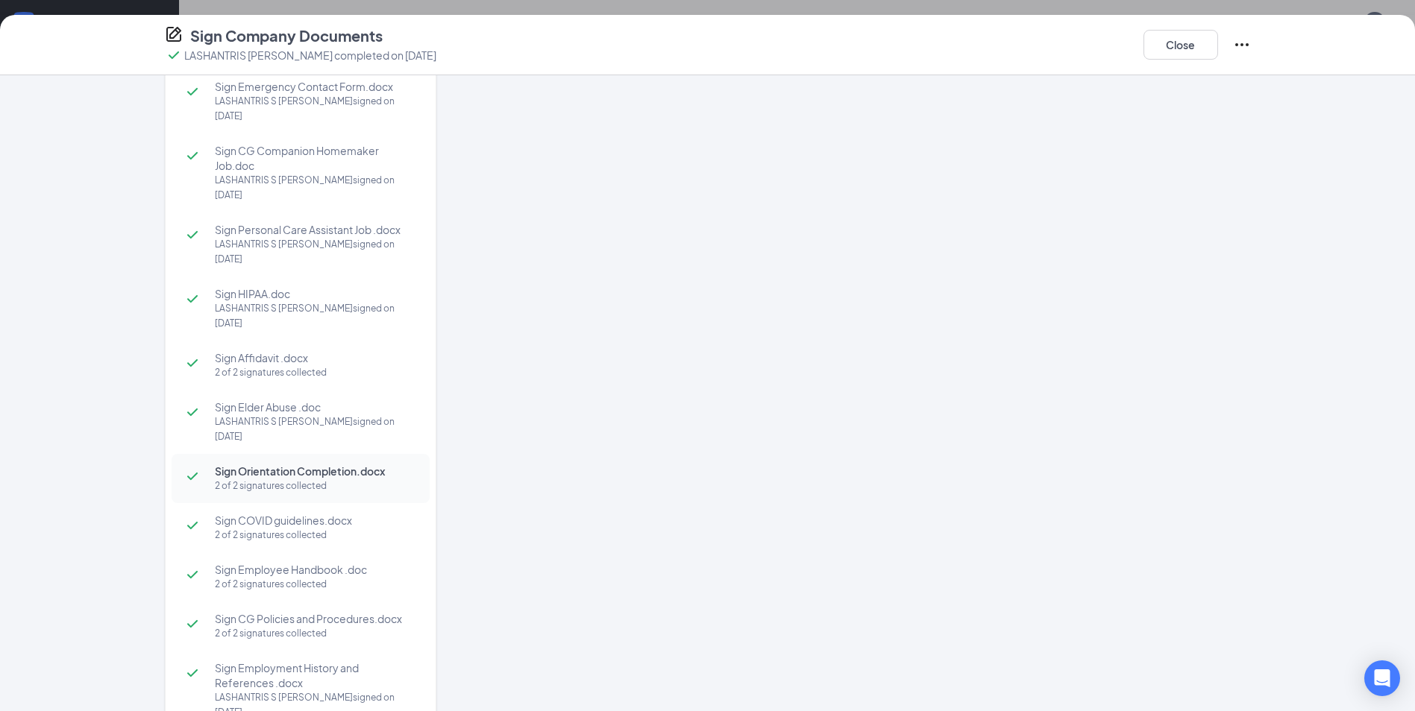
click at [289, 528] on div "2 of 2 signatures collected" at bounding box center [315, 535] width 200 height 15
click at [224, 577] on div "2 of 2 signatures collected" at bounding box center [315, 584] width 200 height 15
click at [270, 602] on div "Sign CG Policies and Procedures.docx 2 of 2 signatures collected" at bounding box center [301, 626] width 258 height 49
click at [219, 661] on span "Sign Employment History and References .docx" at bounding box center [315, 676] width 200 height 30
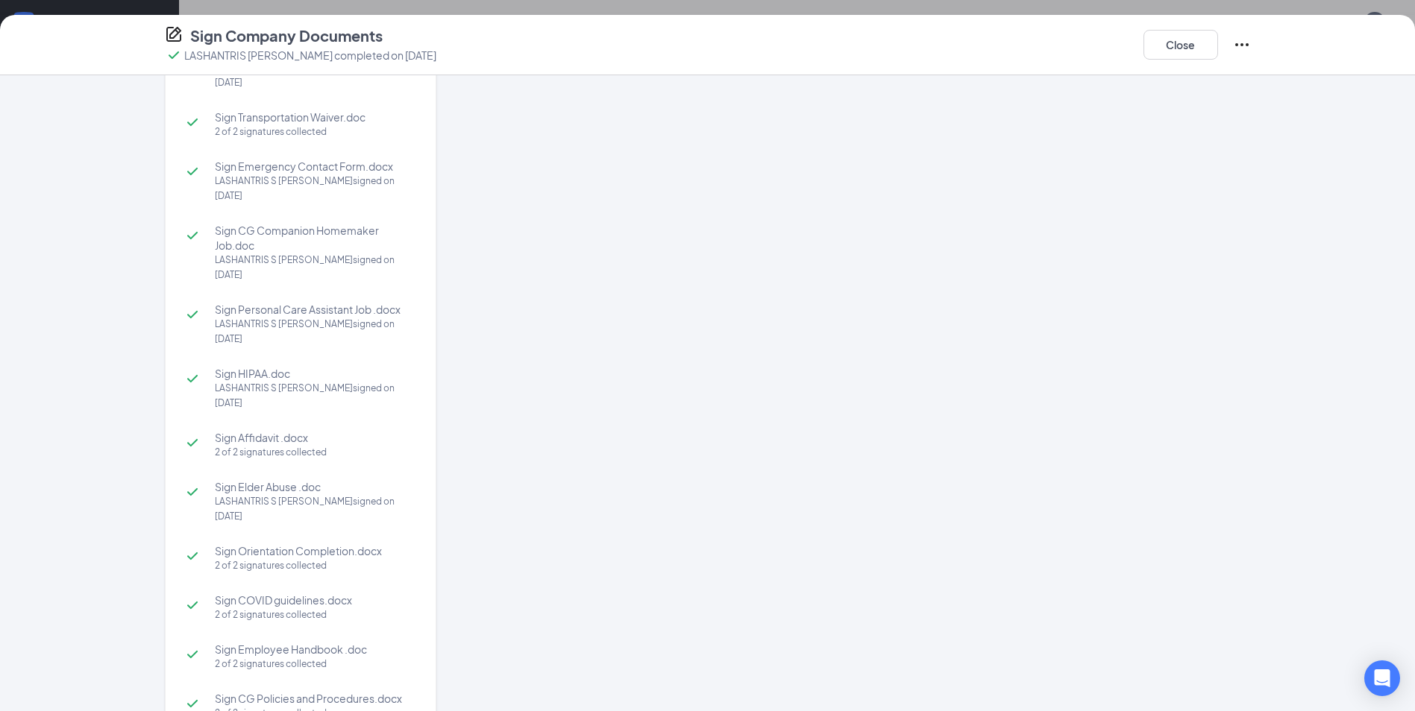
scroll to position [41, 0]
